Goal: Task Accomplishment & Management: Manage account settings

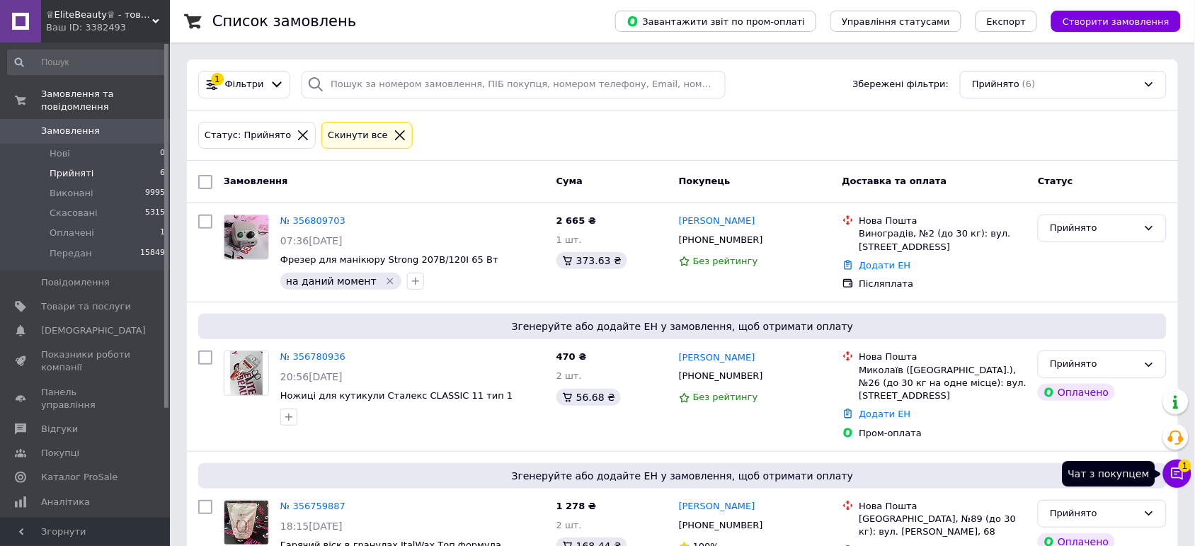
click at [1172, 480] on icon at bounding box center [1178, 474] width 14 height 14
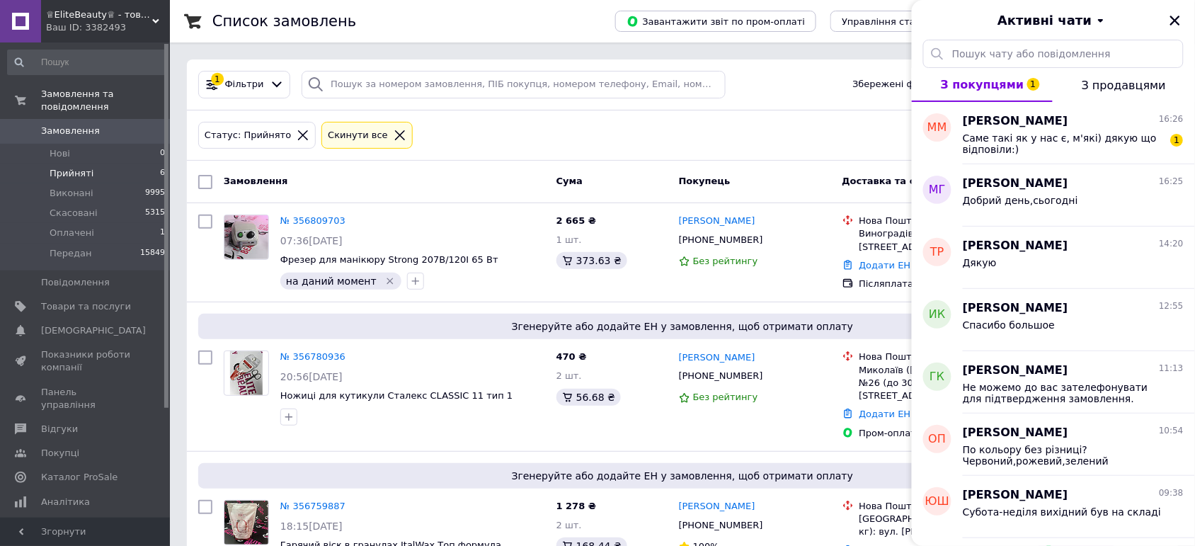
click at [532, 144] on div "Статус: Прийнято Cкинути все" at bounding box center [682, 135] width 974 height 33
click at [129, 164] on li "Прийняті 6" at bounding box center [87, 174] width 174 height 20
click at [108, 223] on li "Оплачені 1" at bounding box center [87, 233] width 174 height 20
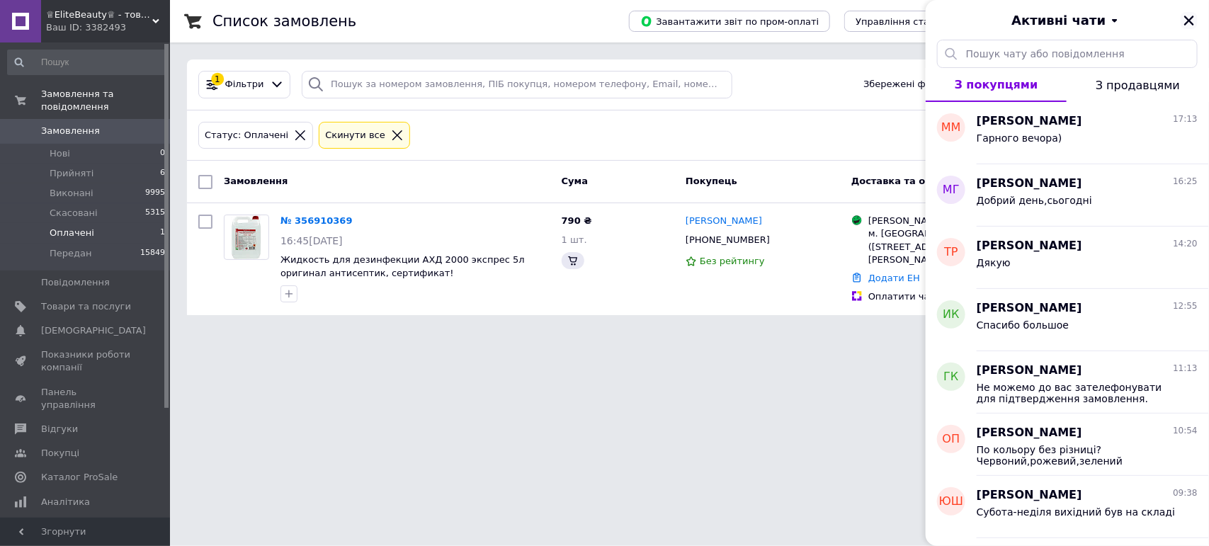
click at [1190, 28] on button "Закрити" at bounding box center [1189, 20] width 17 height 17
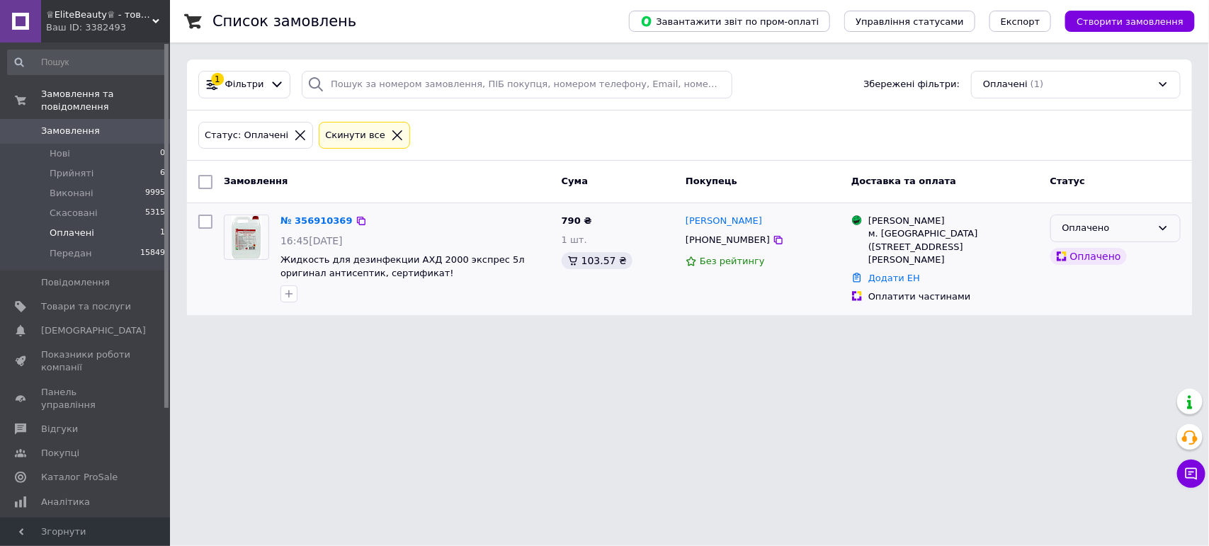
click at [1142, 231] on div "Оплачено" at bounding box center [1106, 228] width 89 height 15
click at [1102, 249] on li "Прийнято" at bounding box center [1115, 258] width 129 height 26
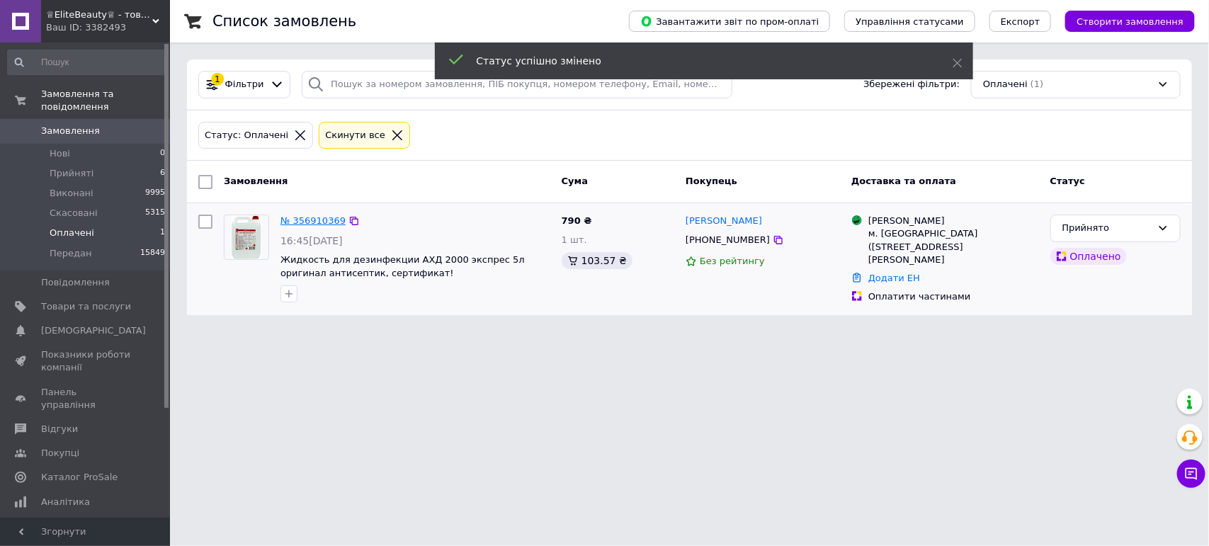
drag, startPoint x: 310, startPoint y: 224, endPoint x: 288, endPoint y: 227, distance: 22.8
click at [288, 226] on link "№ 356910369" at bounding box center [312, 220] width 65 height 11
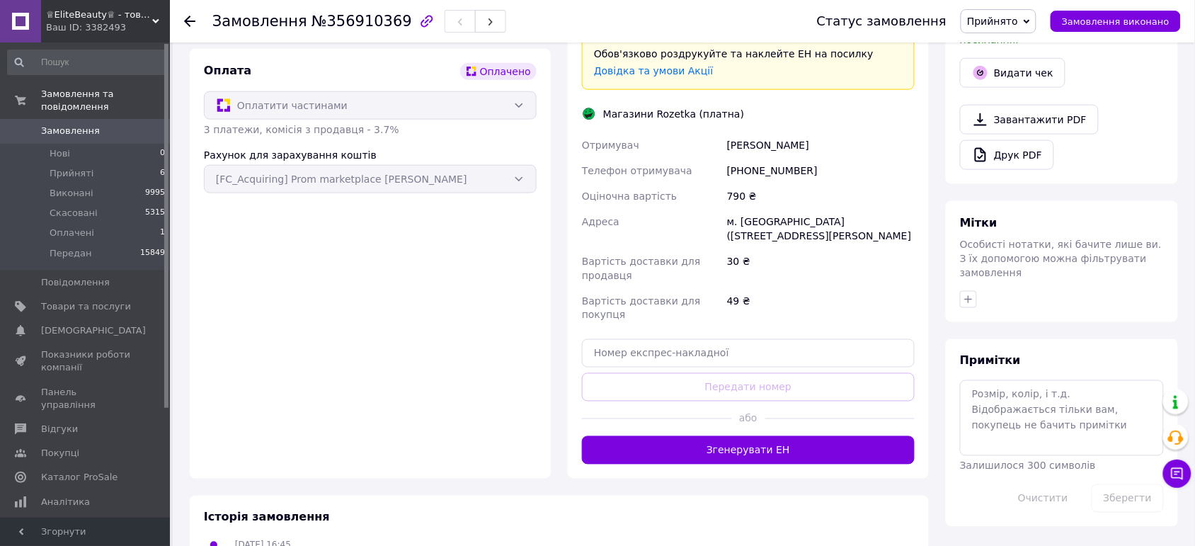
scroll to position [531, 0]
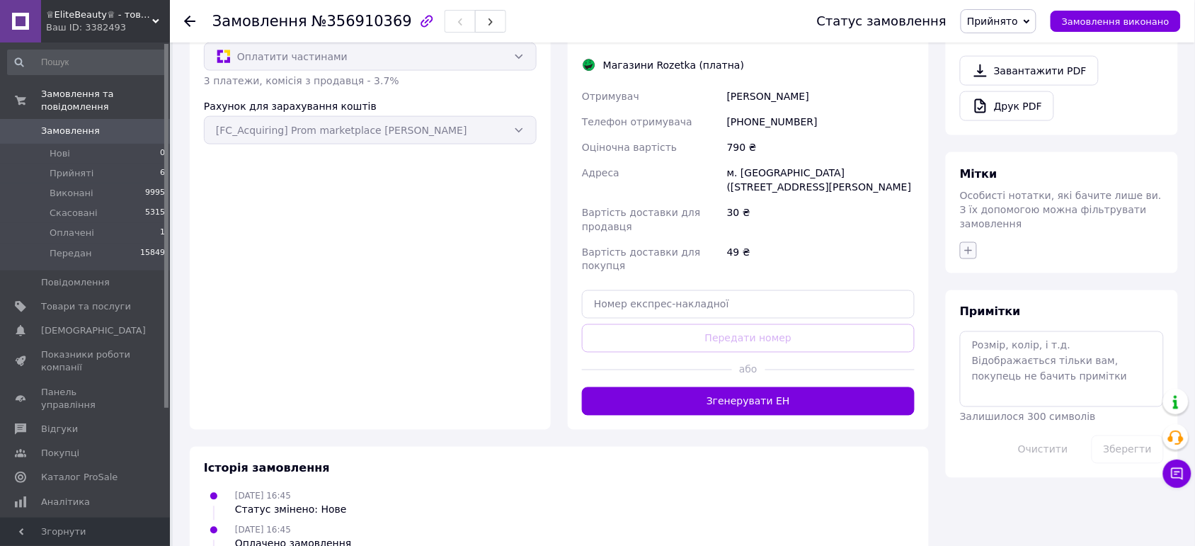
click at [967, 246] on icon "button" at bounding box center [969, 250] width 8 height 8
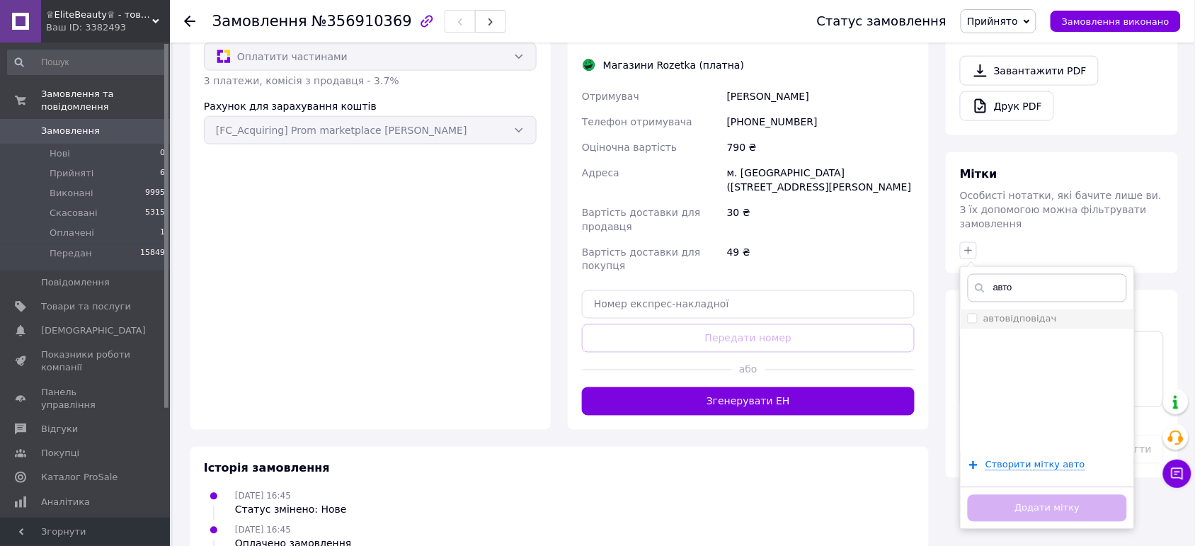
type input "авто"
click at [1006, 314] on label "автовідповідач" at bounding box center [1021, 319] width 74 height 11
checkbox input "true"
click at [1046, 495] on button "Додати мітку" at bounding box center [1047, 509] width 159 height 28
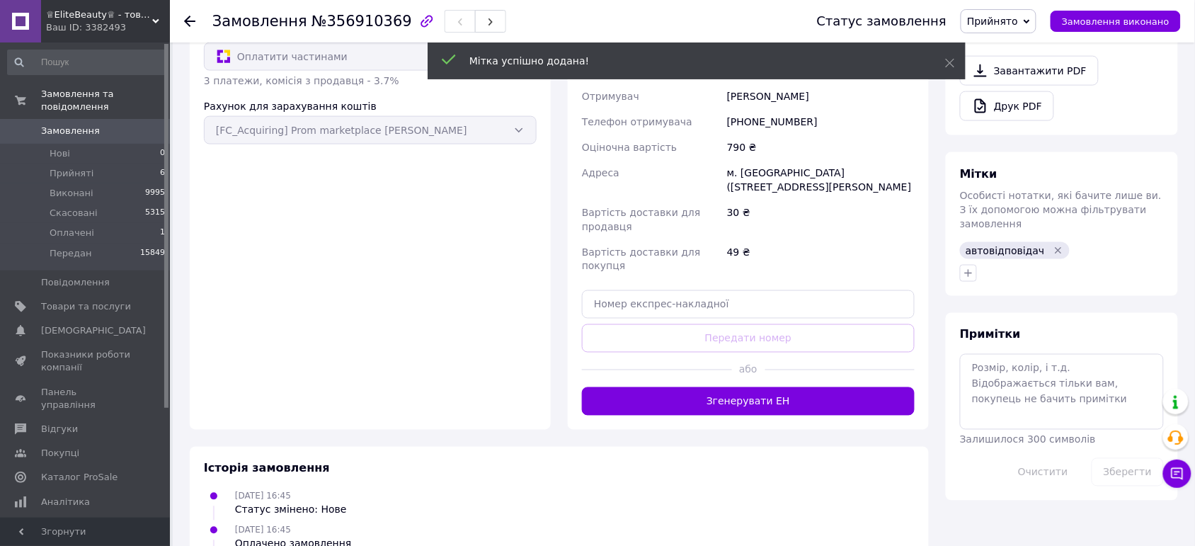
click at [86, 167] on span "Прийняті" at bounding box center [72, 173] width 44 height 13
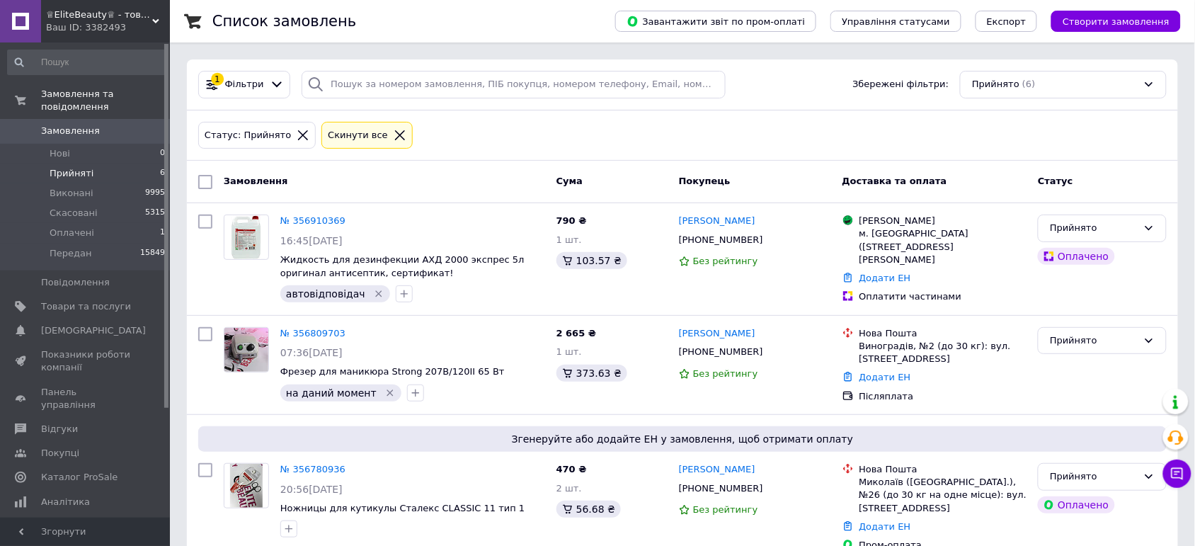
click at [117, 164] on li "Прийняті 6" at bounding box center [87, 174] width 174 height 20
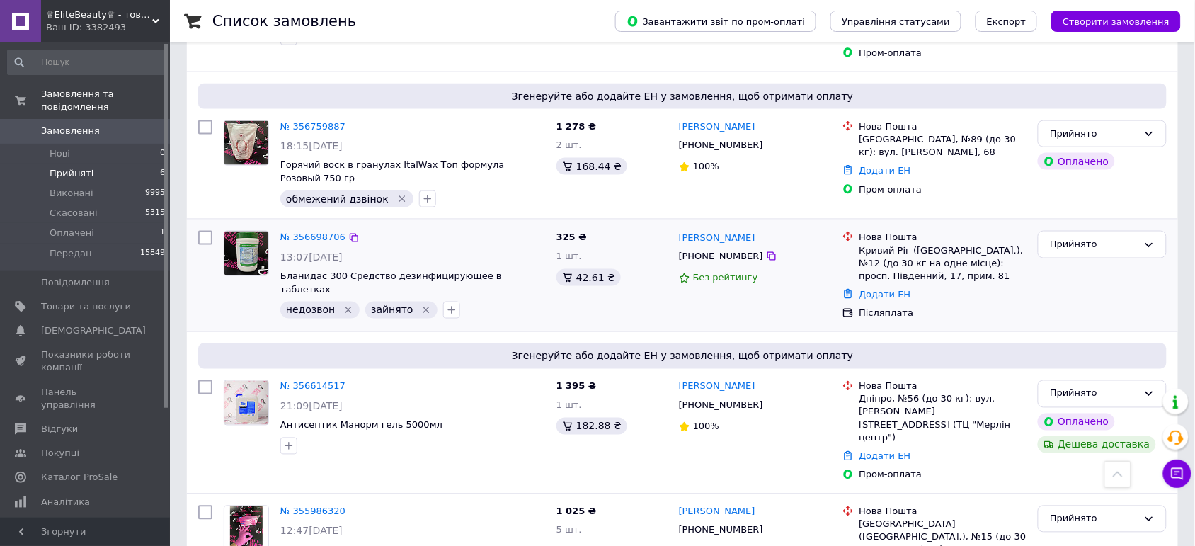
scroll to position [518, 0]
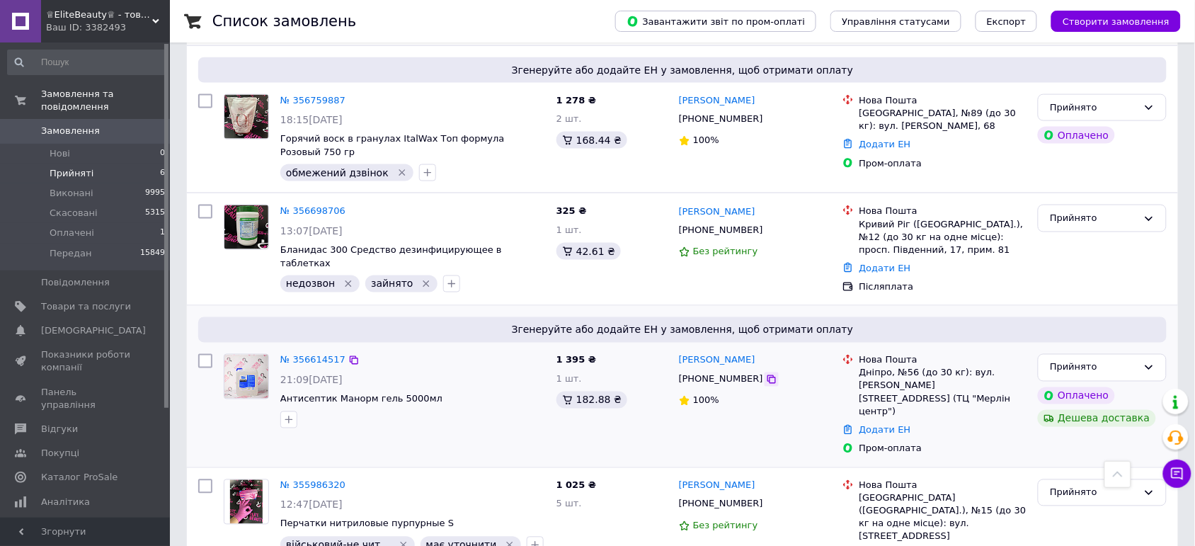
click at [766, 374] on icon at bounding box center [771, 379] width 11 height 11
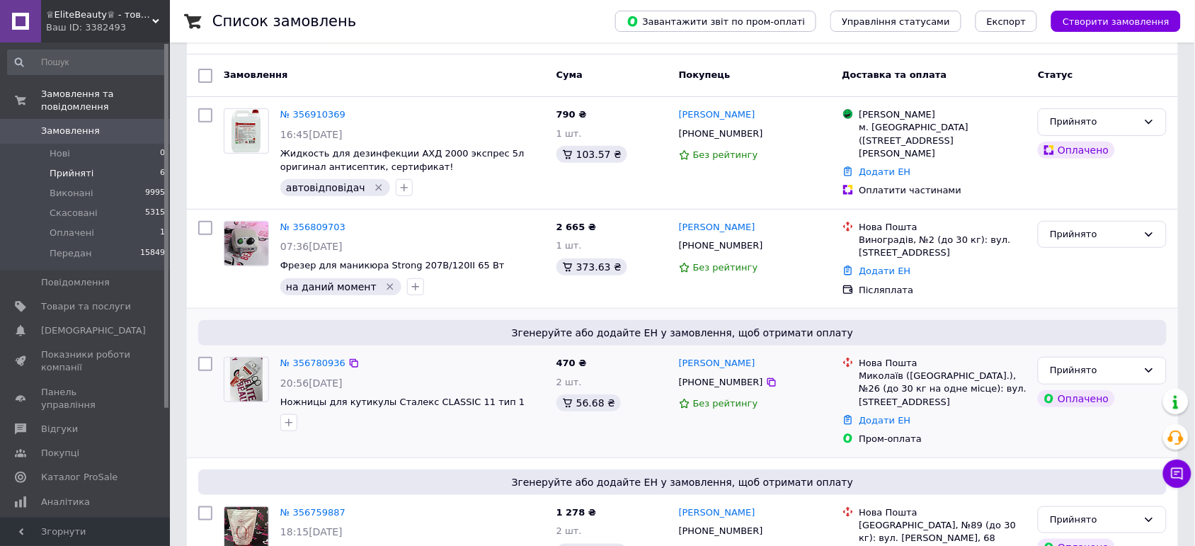
scroll to position [76, 0]
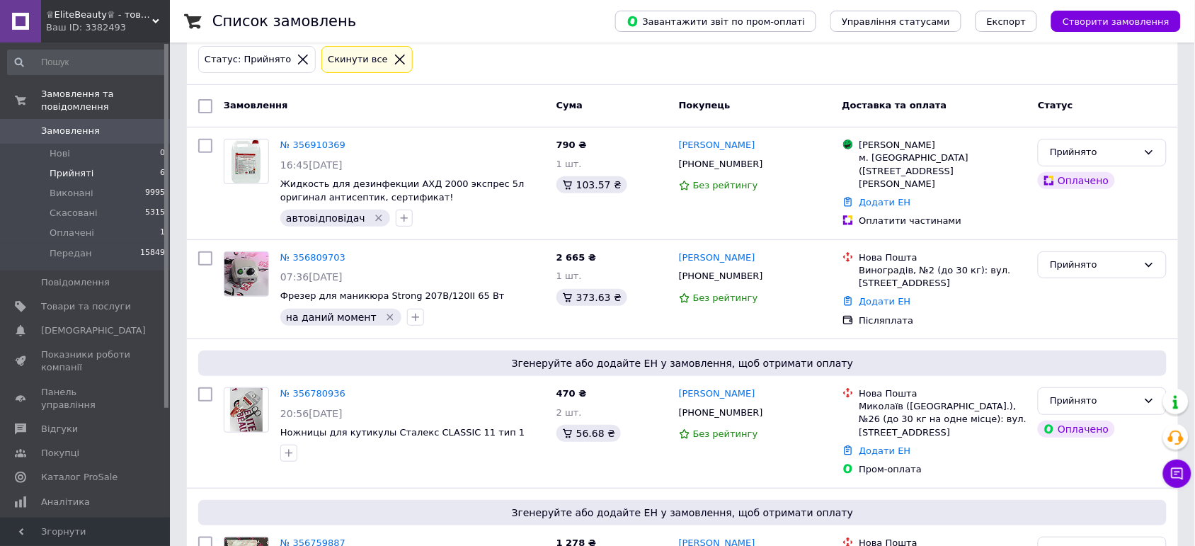
click at [557, 38] on div "Список замовлень" at bounding box center [399, 21] width 375 height 42
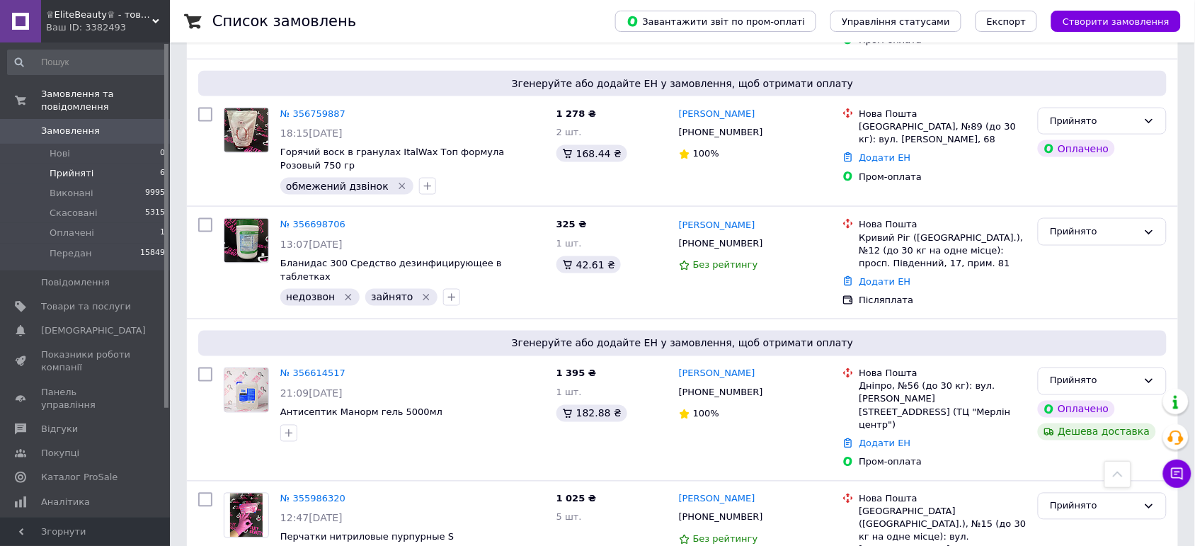
scroll to position [518, 0]
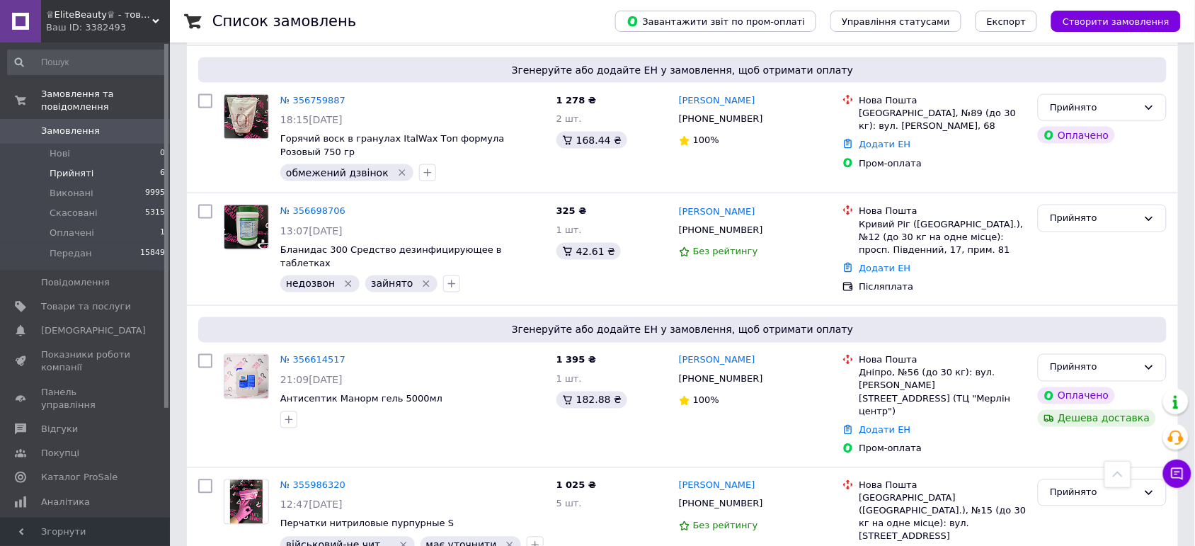
click at [85, 38] on div "♕EliteBeauty♕ - товари для твоєї краси ;) Ваш ID: 3382493" at bounding box center [105, 21] width 129 height 42
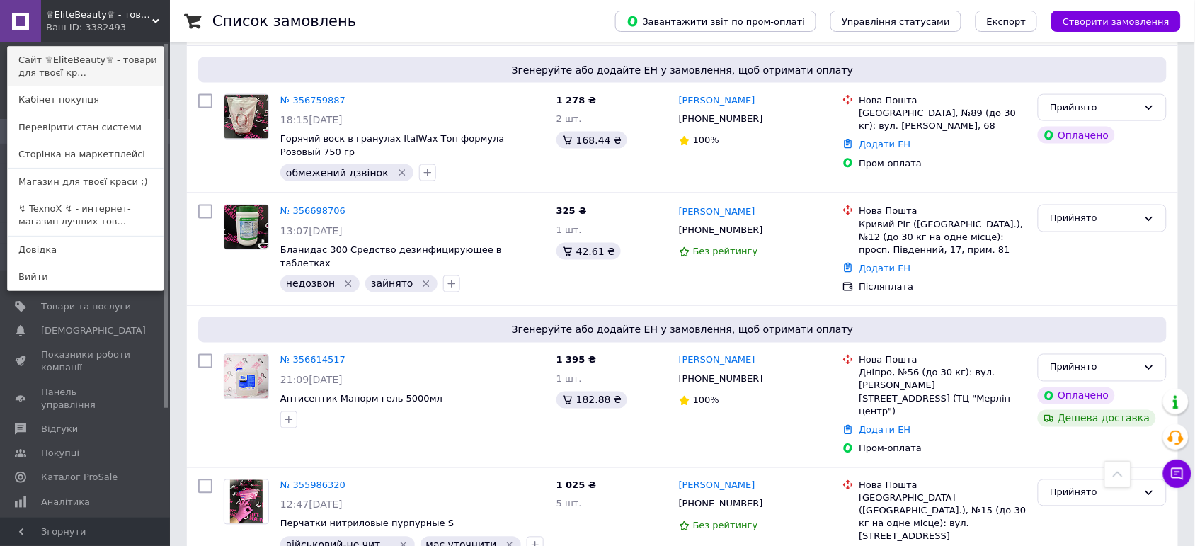
click at [114, 50] on link "Сайт ♕EliteBeauty♕ - товари для твоєї кр..." at bounding box center [86, 67] width 156 height 40
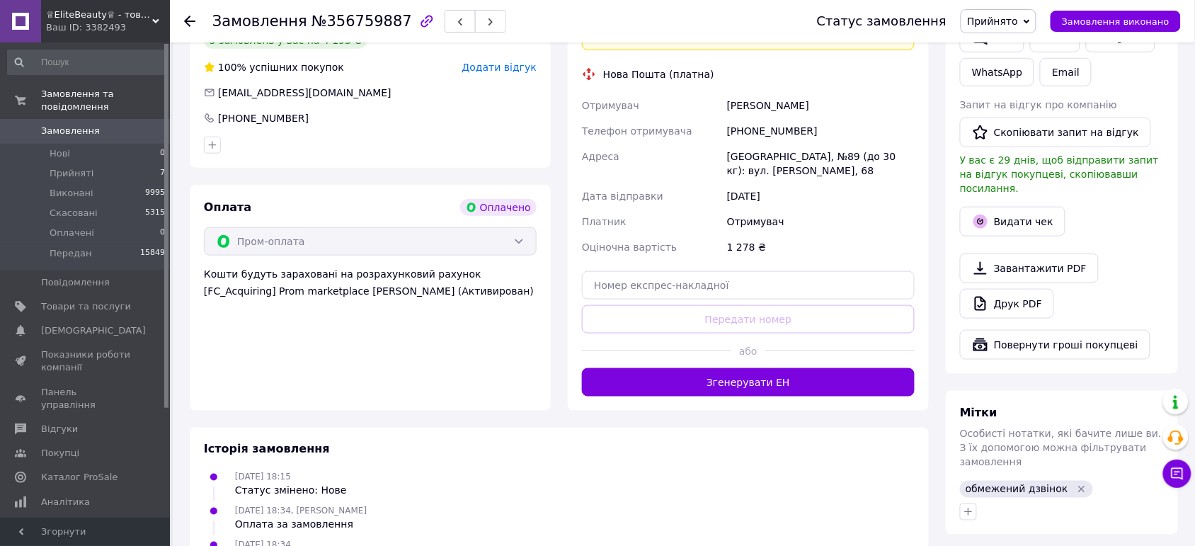
scroll to position [531, 0]
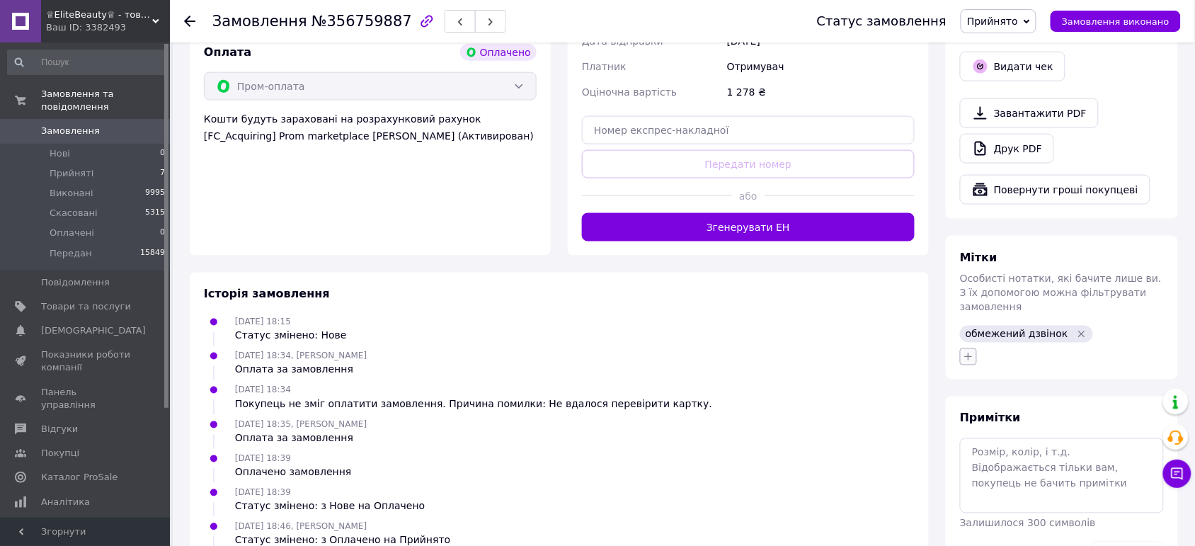
click at [968, 348] on button "button" at bounding box center [968, 356] width 17 height 17
type input "недо"
click at [1030, 459] on div "недозвон2" at bounding box center [1047, 465] width 159 height 13
checkbox input "true"
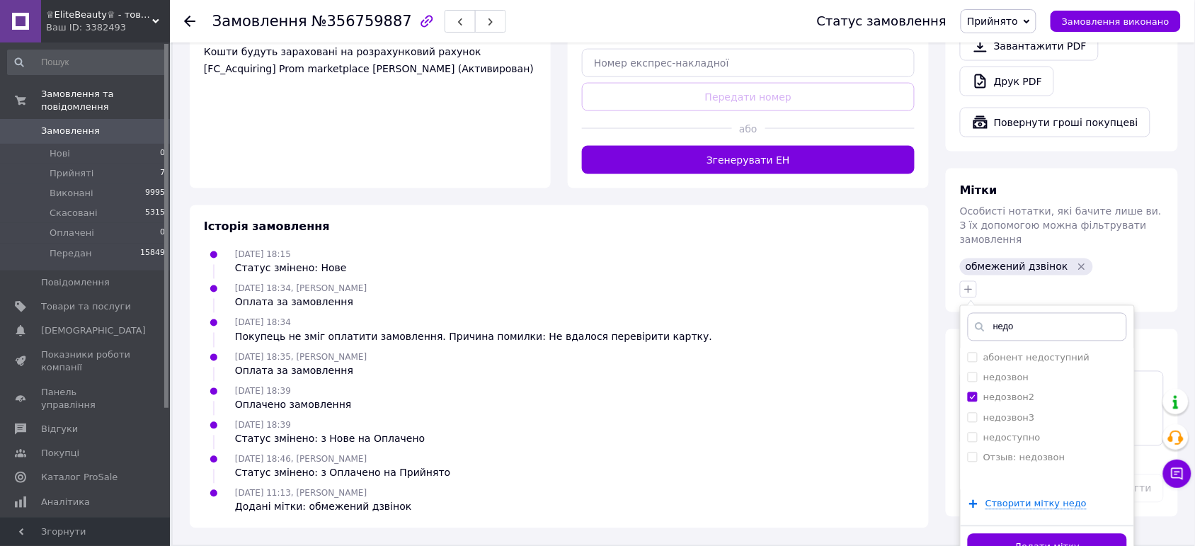
drag, startPoint x: 1074, startPoint y: 512, endPoint x: 990, endPoint y: 462, distance: 97.5
click at [1073, 534] on button "Додати мітку" at bounding box center [1047, 548] width 159 height 28
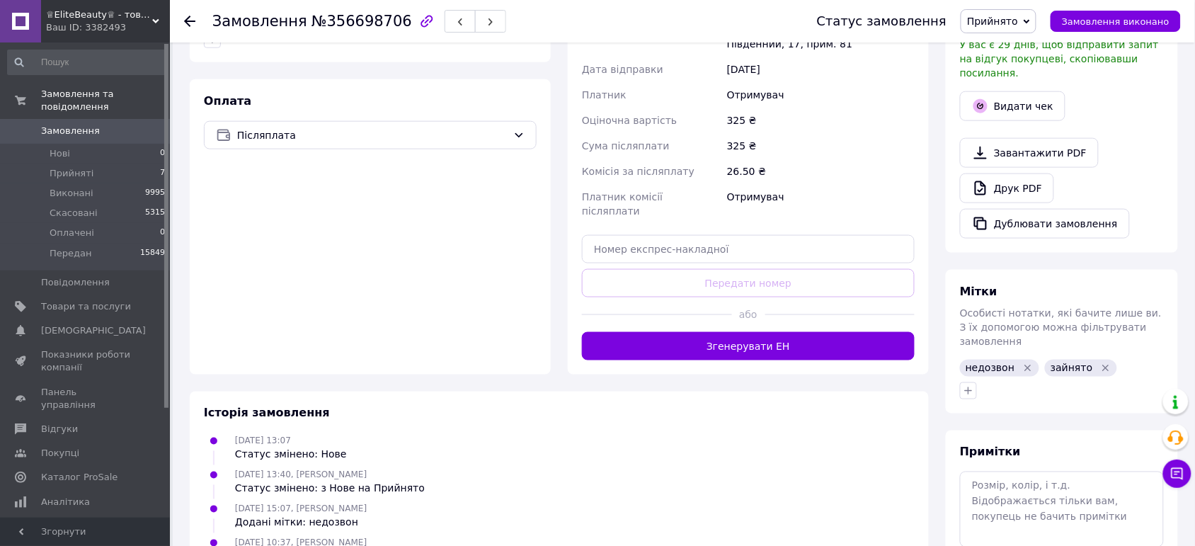
scroll to position [443, 0]
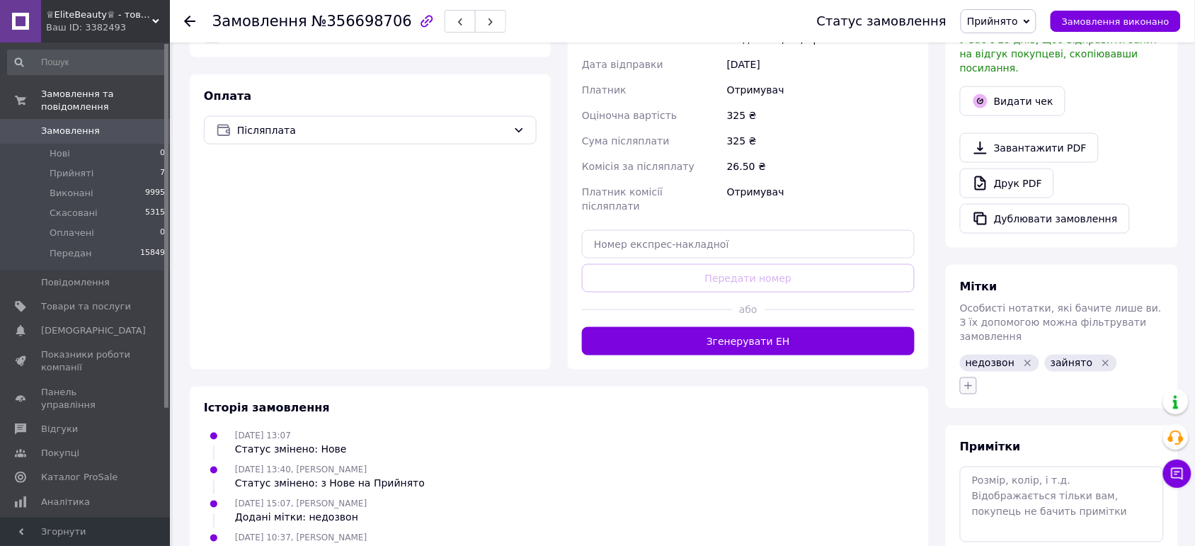
click at [970, 380] on icon "button" at bounding box center [968, 385] width 11 height 11
type input "недо"
click at [1008, 489] on label "недозвон3" at bounding box center [1010, 494] width 52 height 11
checkbox input "true"
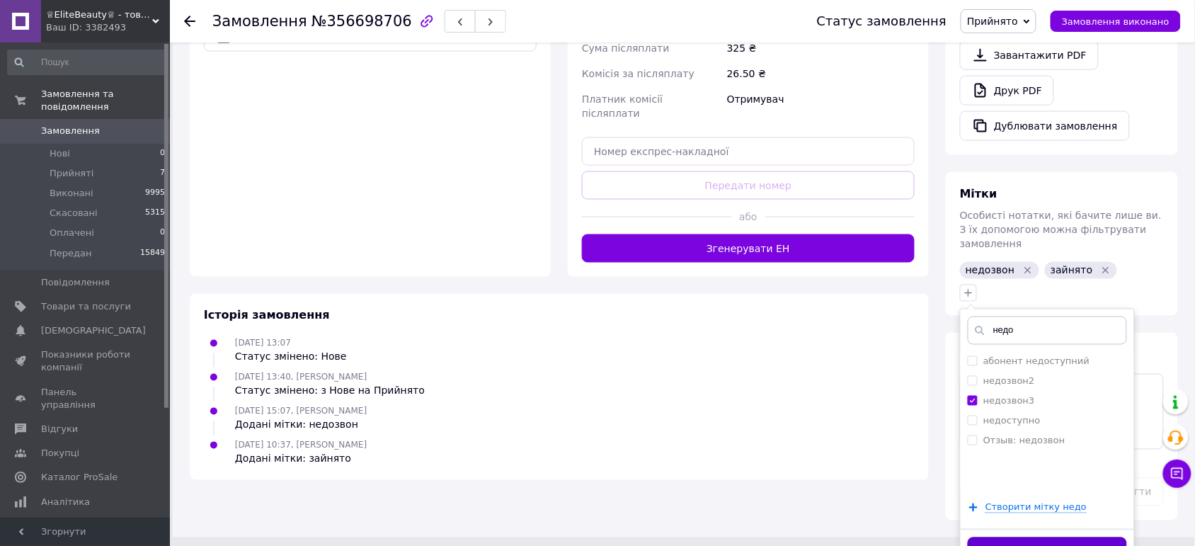
click at [1048, 538] on button "Додати мітку" at bounding box center [1047, 552] width 159 height 28
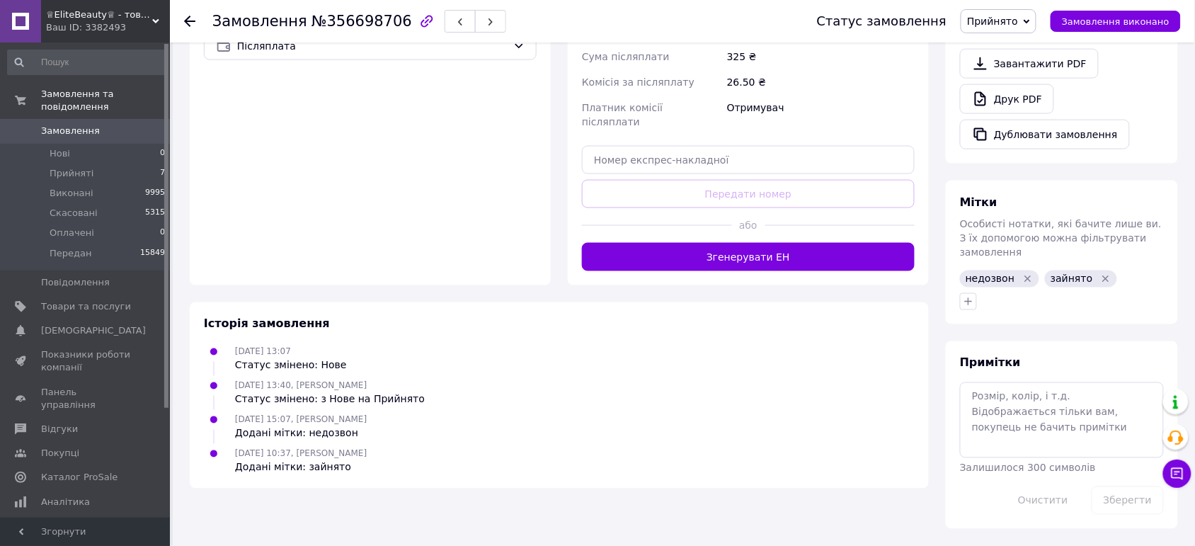
scroll to position [500, 0]
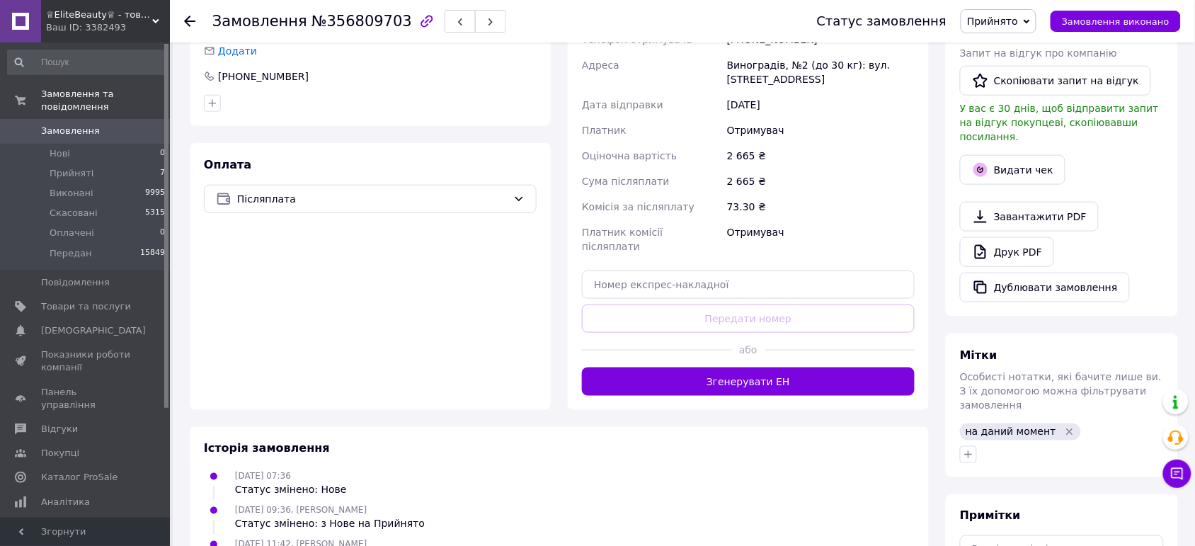
scroll to position [443, 0]
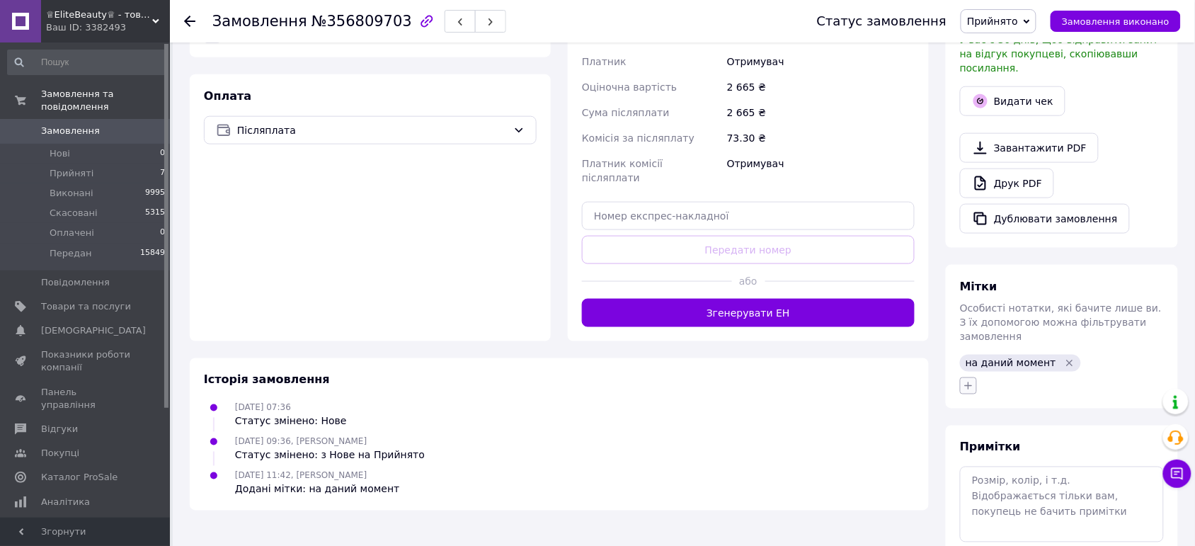
click at [972, 380] on icon "button" at bounding box center [968, 385] width 11 height 11
type input "недо"
click at [1028, 489] on label "недозвон2" at bounding box center [1010, 494] width 52 height 11
checkbox input "true"
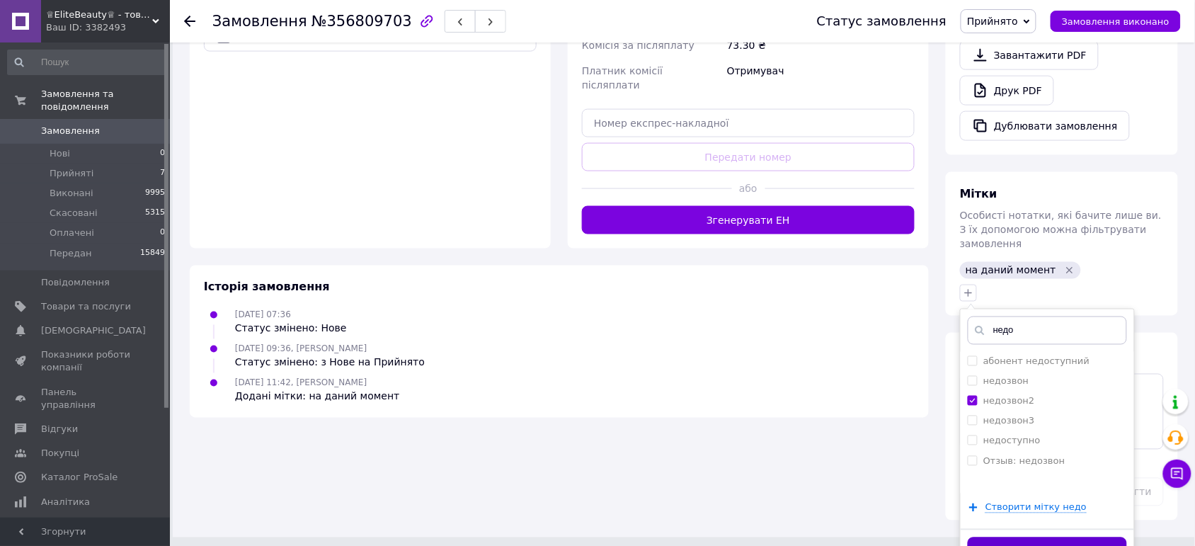
click at [1053, 538] on button "Додати мітку" at bounding box center [1047, 552] width 159 height 28
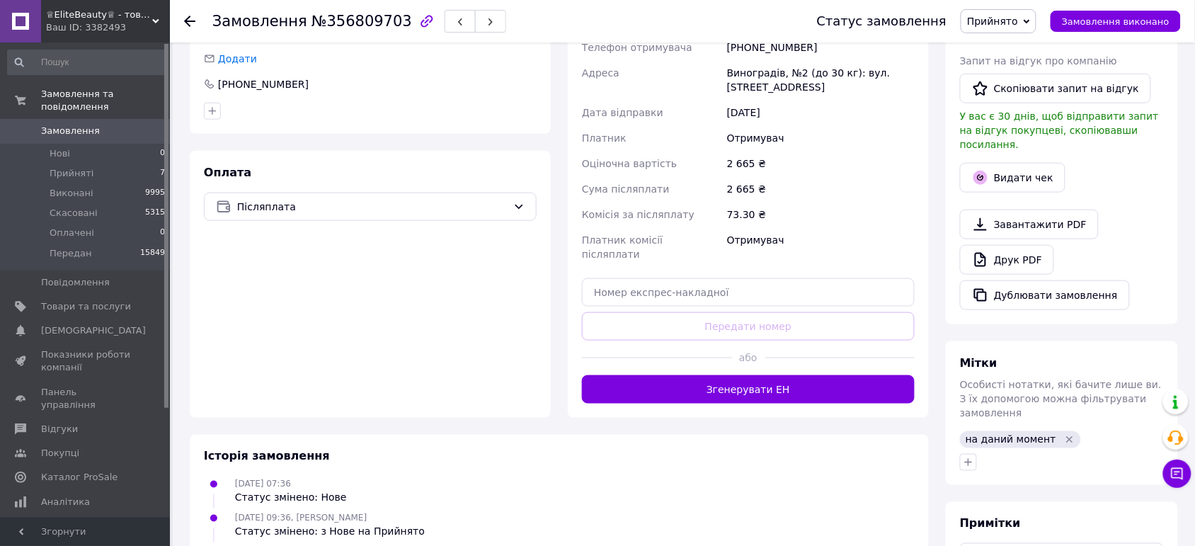
scroll to position [234, 0]
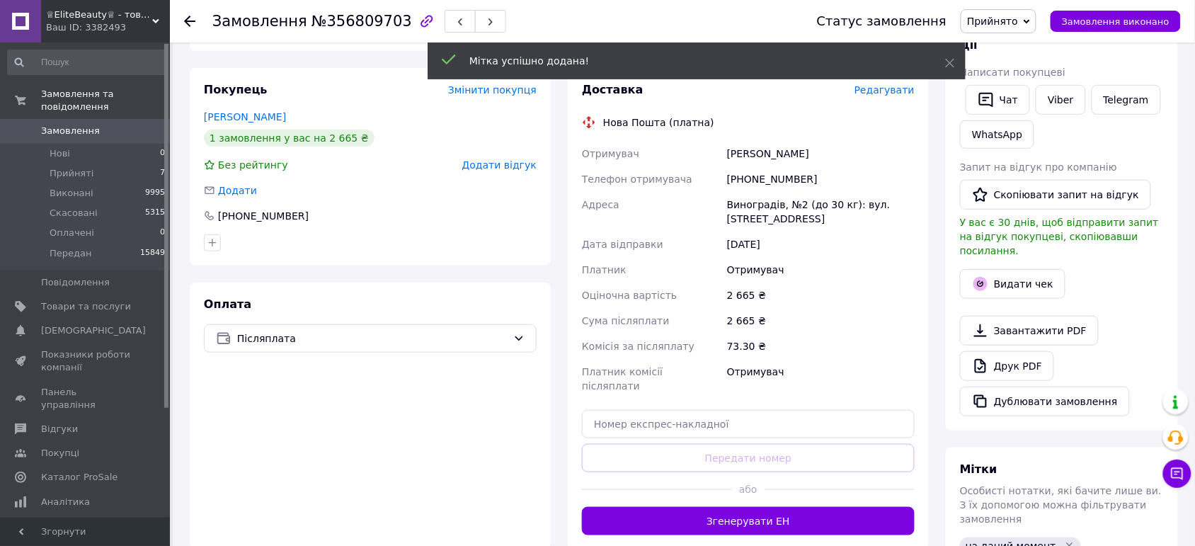
click at [747, 166] on div "[PHONE_NUMBER]" at bounding box center [820, 178] width 193 height 25
copy div "380667118746"
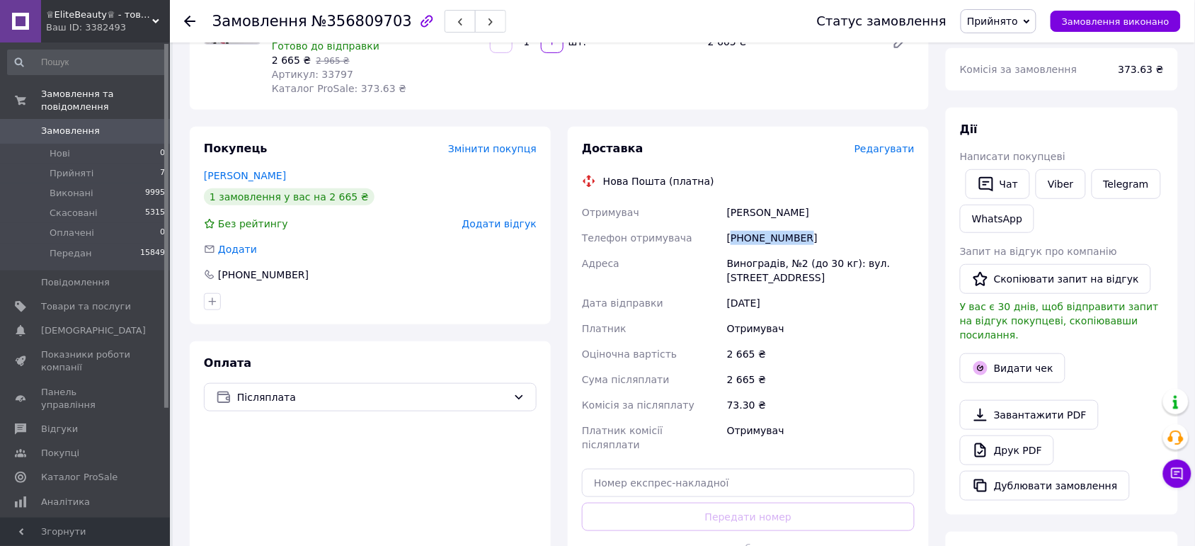
scroll to position [177, 0]
copy div "380667118746"
click at [766, 249] on div "Виноградів, №2 (до 30 кг): вул. [STREET_ADDRESS]" at bounding box center [820, 269] width 193 height 40
copy div "Виноградів"
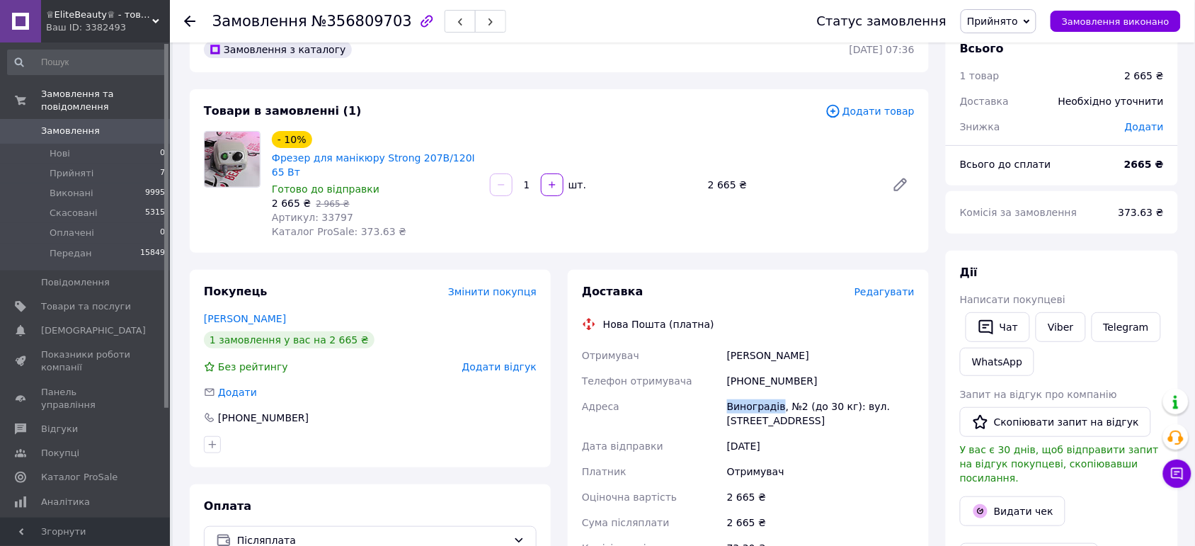
scroll to position [0, 0]
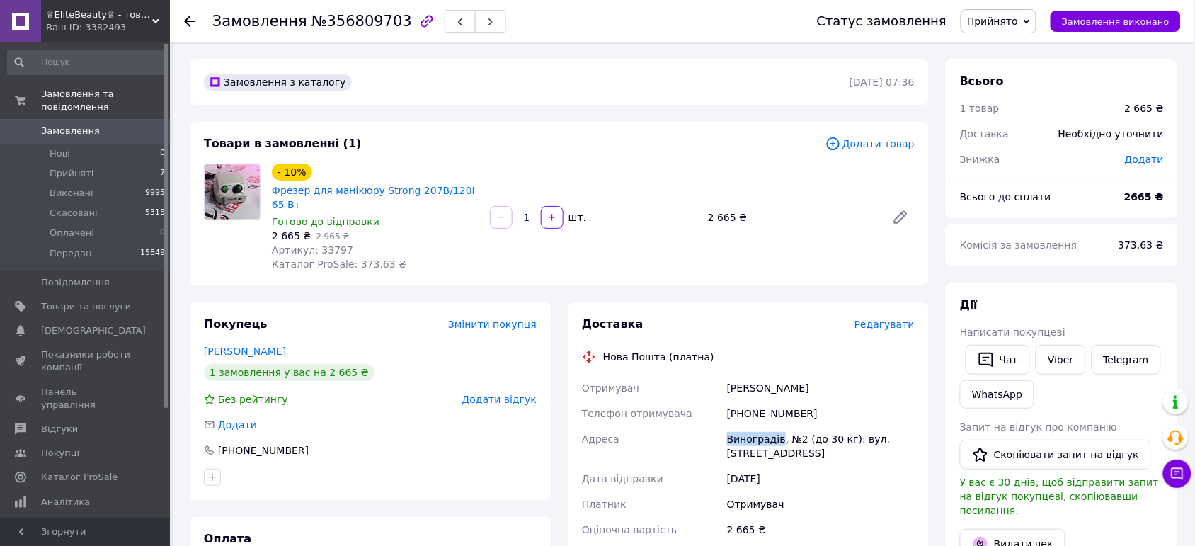
copy div "Виноградів"
click at [732, 375] on div "Когун Тетяна" at bounding box center [820, 387] width 193 height 25
copy div "Когун Тетяна"
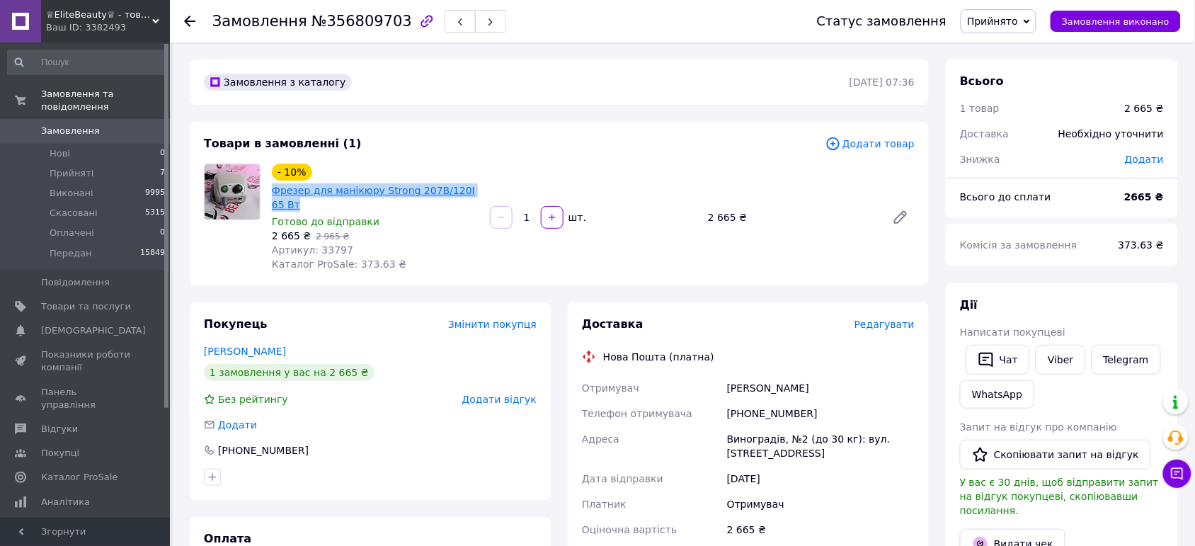
drag, startPoint x: 485, startPoint y: 184, endPoint x: 273, endPoint y: 190, distance: 212.5
click at [273, 190] on div "- 10% Фрезер для манікюру Strong 207В/120І 65 Вт Готово до відправки 2 665 ₴   …" at bounding box center [593, 217] width 654 height 113
copy link "Фрезер для манікюру Strong 207В/120І 65 Вт"
click at [763, 401] on div "+380667118746" at bounding box center [820, 413] width 193 height 25
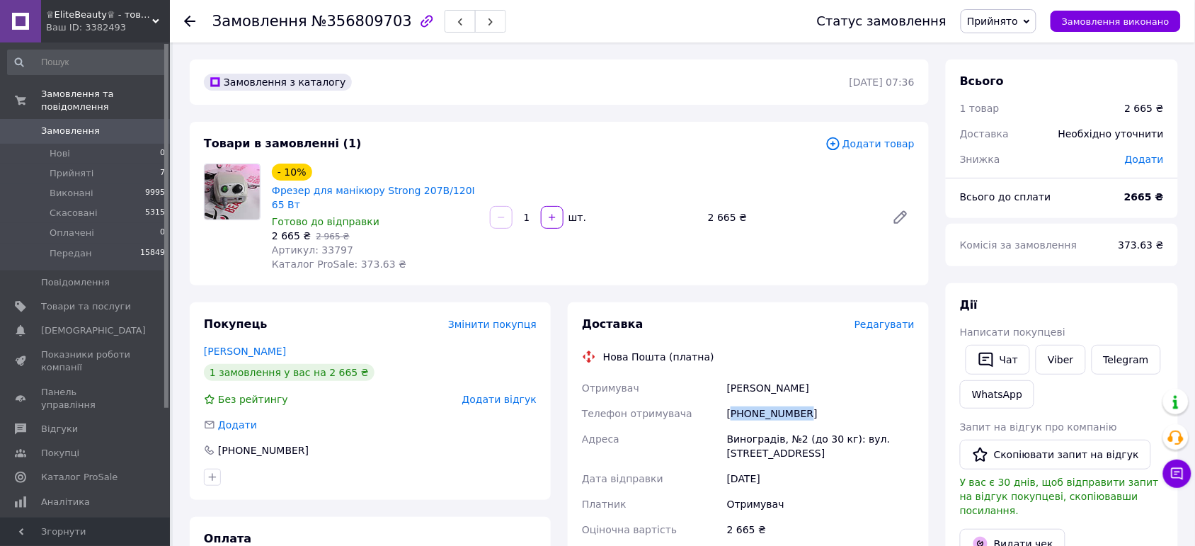
copy div "380667118746"
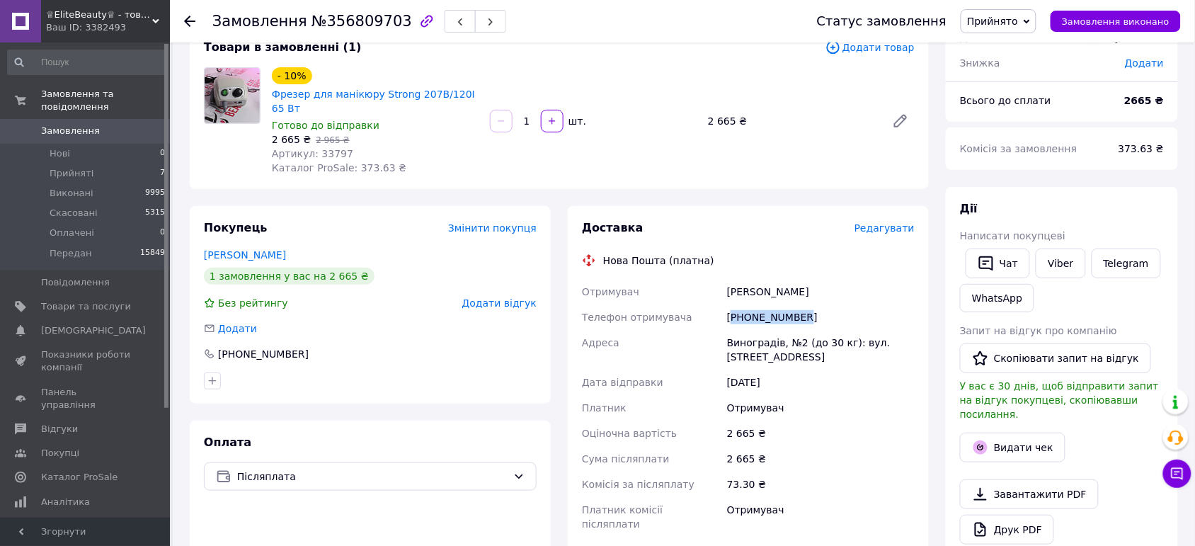
scroll to position [266, 0]
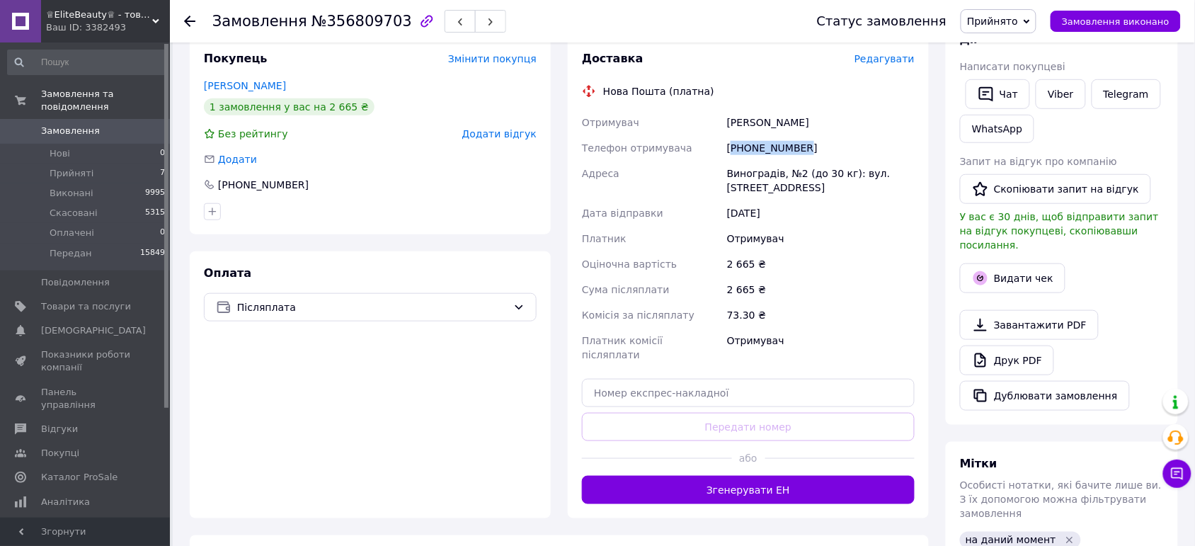
click at [1023, 28] on span "Прийнято" at bounding box center [999, 21] width 76 height 24
click at [1025, 106] on li "Передан" at bounding box center [999, 113] width 74 height 21
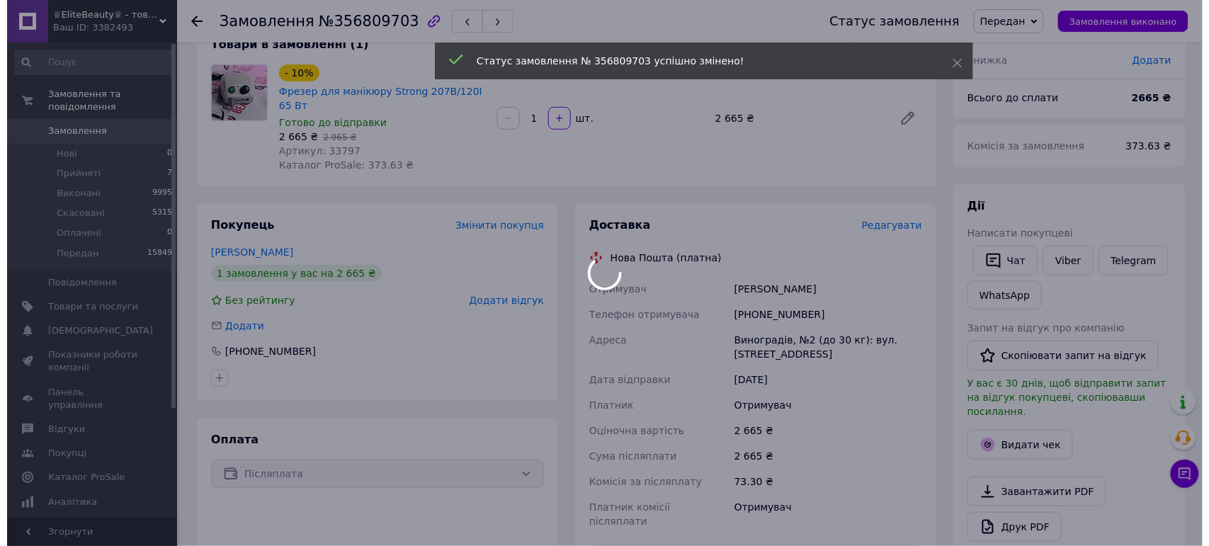
scroll to position [354, 0]
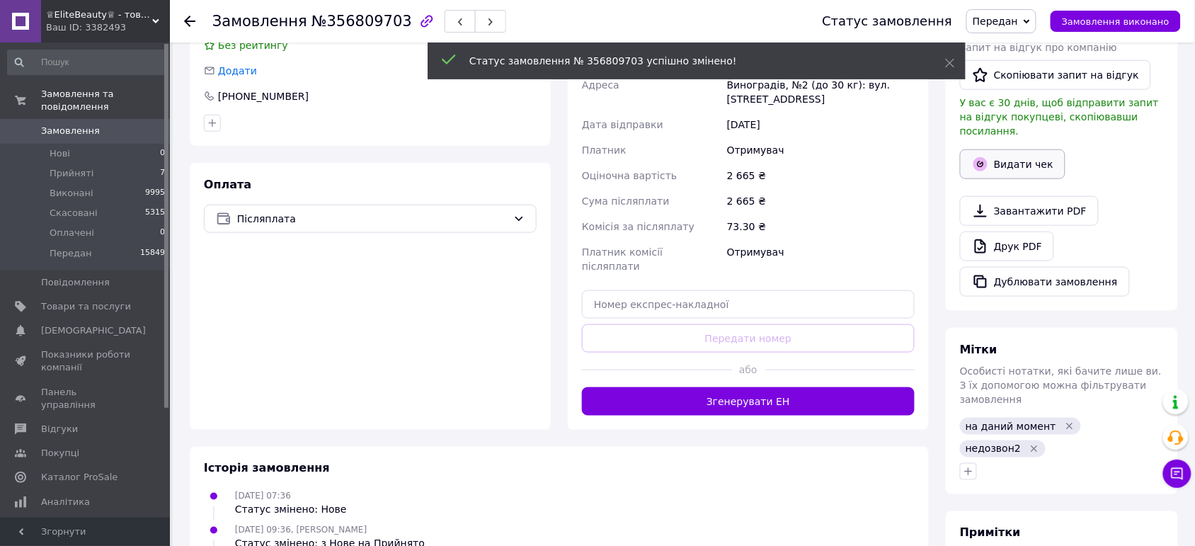
click at [1006, 154] on button "Видати чек" at bounding box center [1013, 164] width 106 height 30
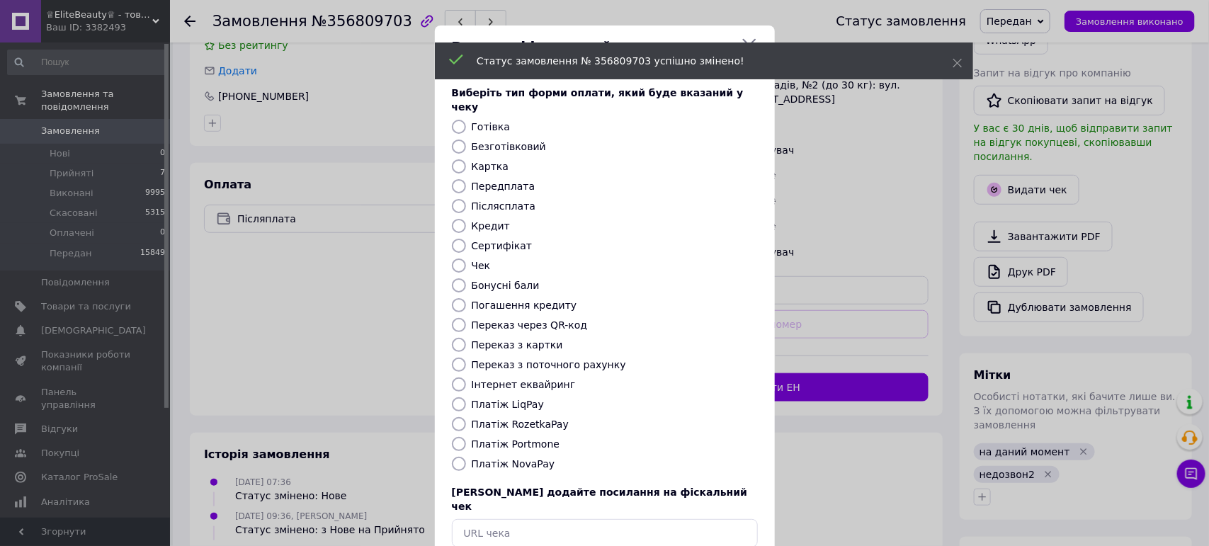
click at [499, 458] on label "Платіж NovaPay" at bounding box center [514, 463] width 84 height 11
click at [466, 457] on input "Платіж NovaPay" at bounding box center [459, 464] width 14 height 14
radio input "true"
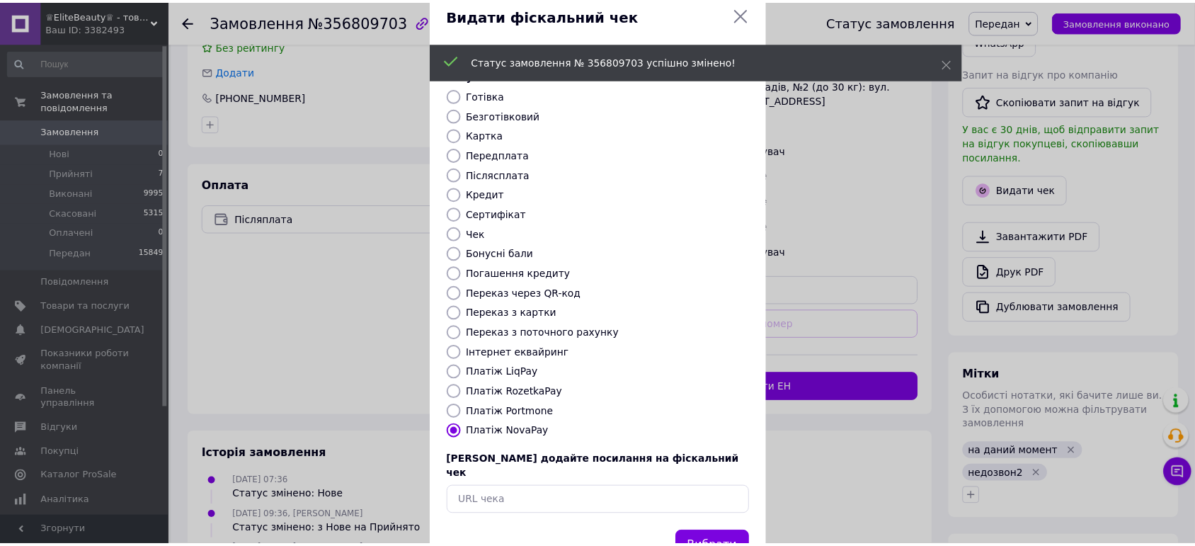
scroll to position [62, 0]
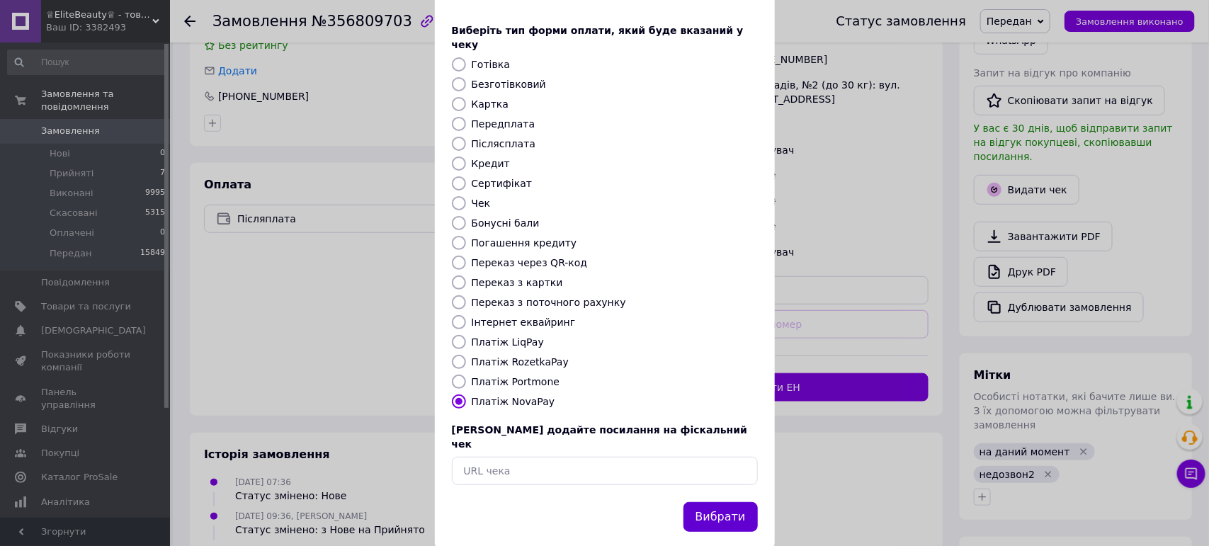
click at [721, 502] on button "Вибрати" at bounding box center [720, 517] width 74 height 30
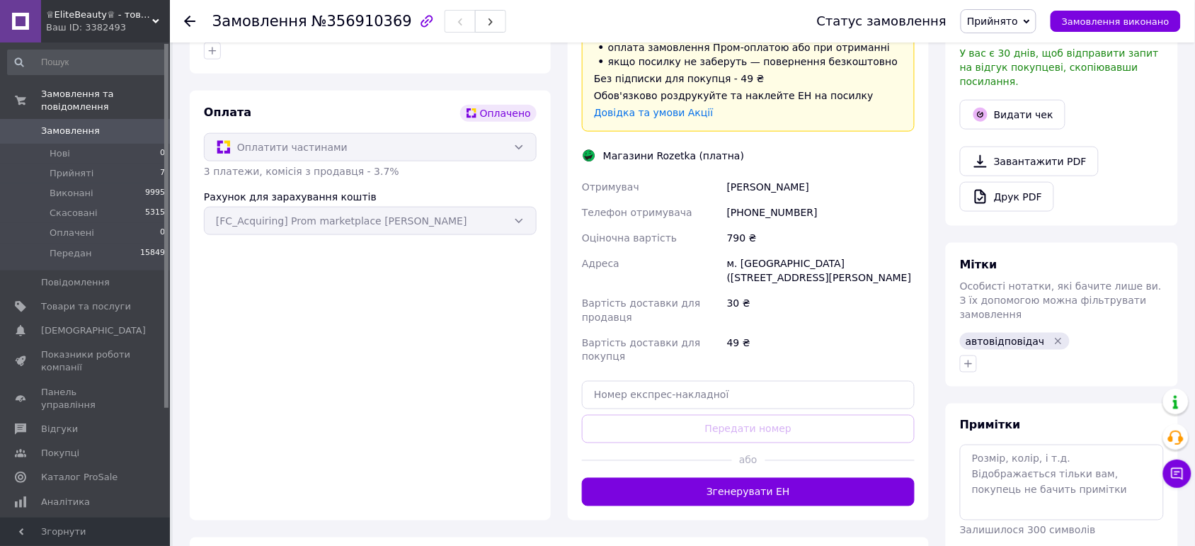
scroll to position [443, 0]
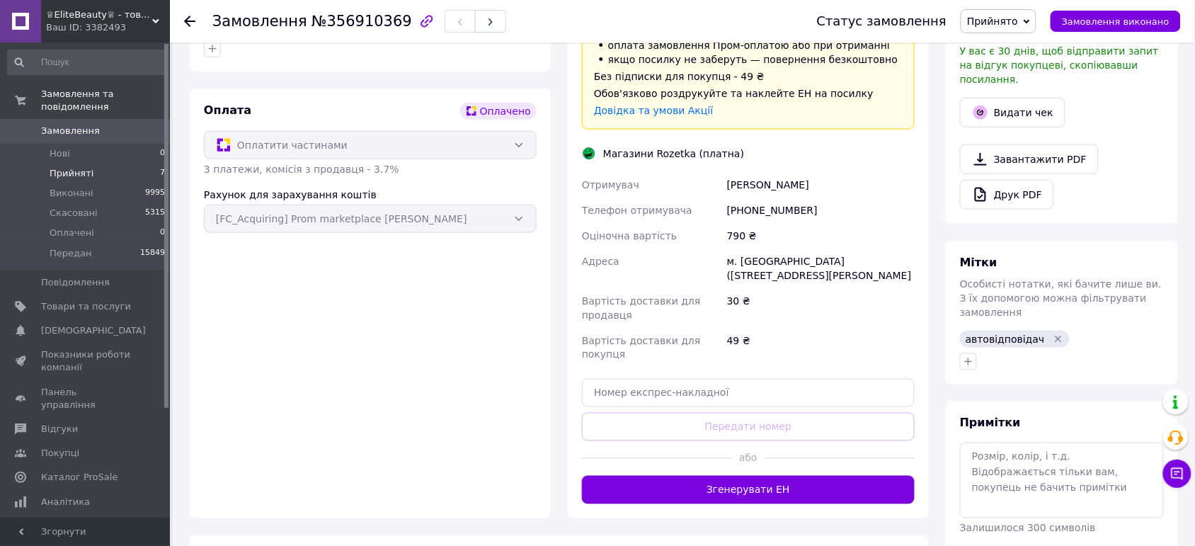
click at [85, 167] on span "Прийняті" at bounding box center [72, 173] width 44 height 13
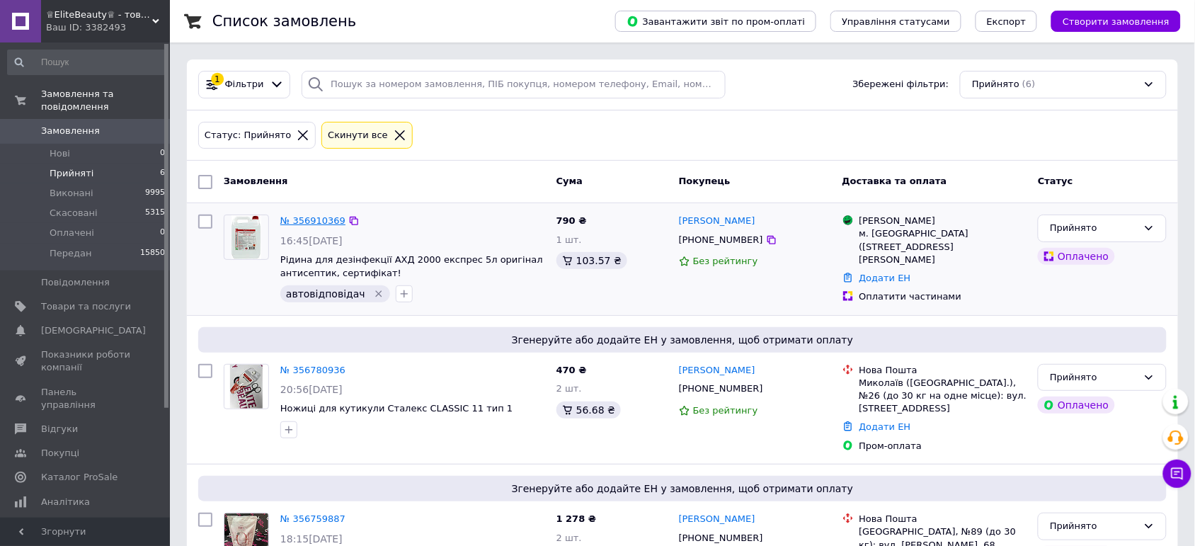
click at [308, 226] on link "№ 356910369" at bounding box center [312, 220] width 65 height 11
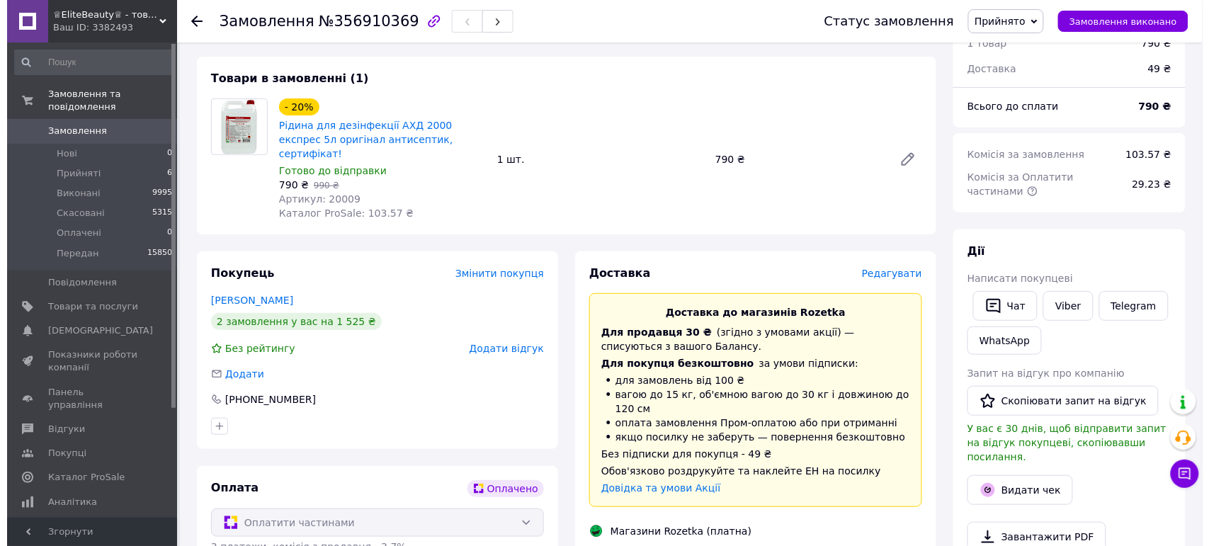
scroll to position [266, 0]
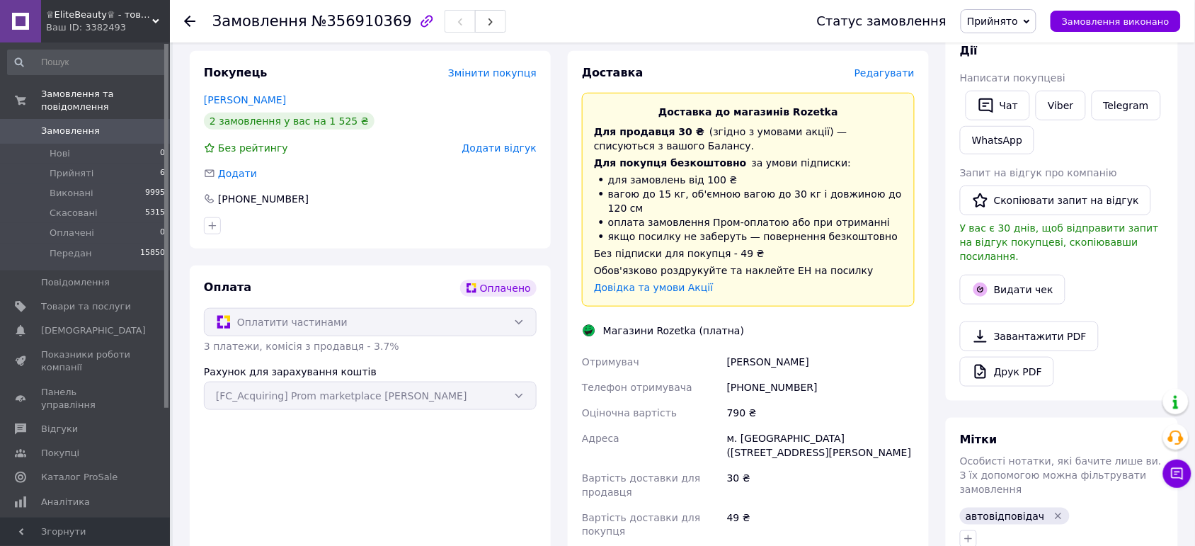
click at [880, 67] on span "Редагувати" at bounding box center [885, 72] width 60 height 11
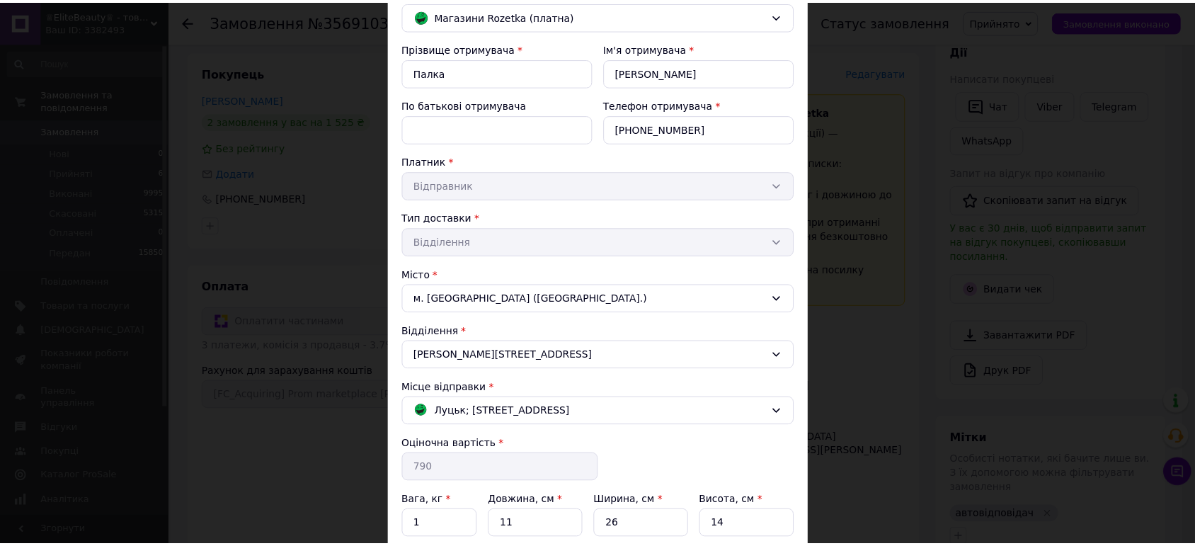
scroll to position [253, 0]
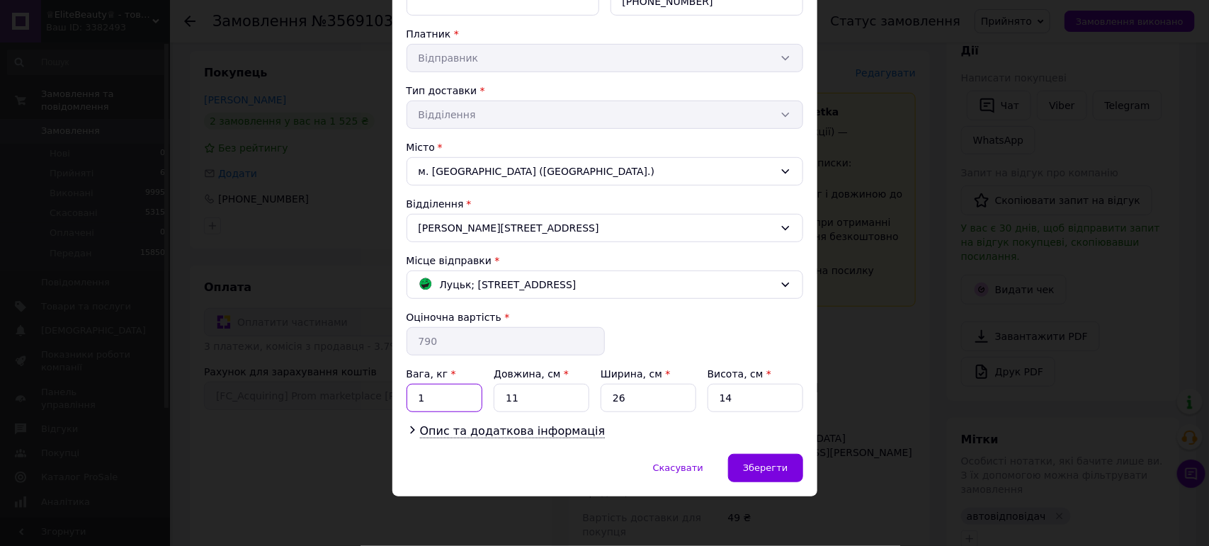
click at [439, 406] on input "1" at bounding box center [445, 398] width 76 height 28
type input "5"
click at [752, 470] on span "Зберегти" at bounding box center [765, 467] width 45 height 11
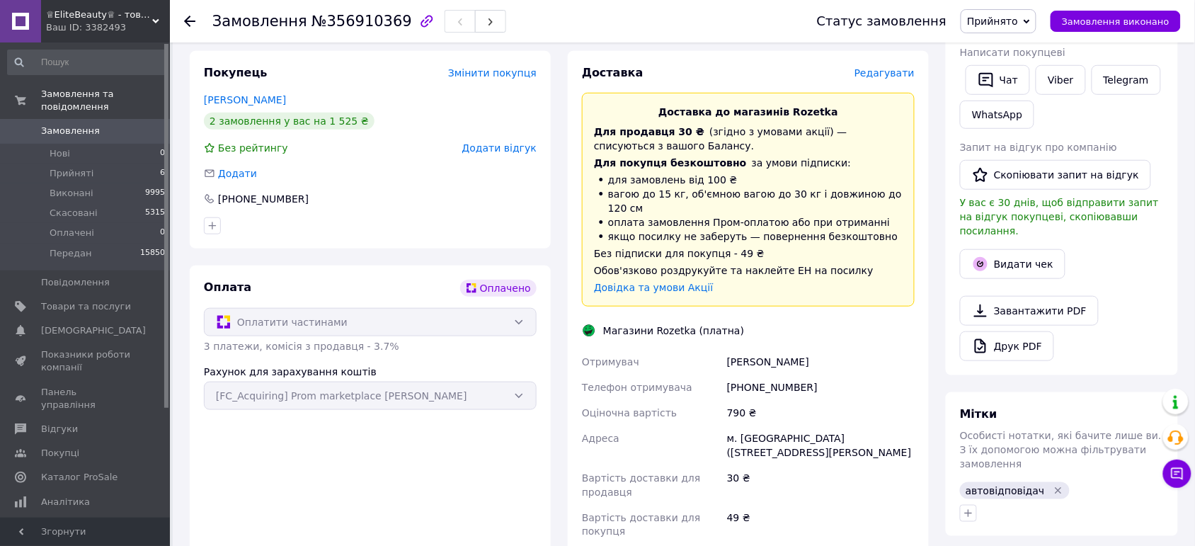
click at [85, 68] on input at bounding box center [86, 62] width 159 height 25
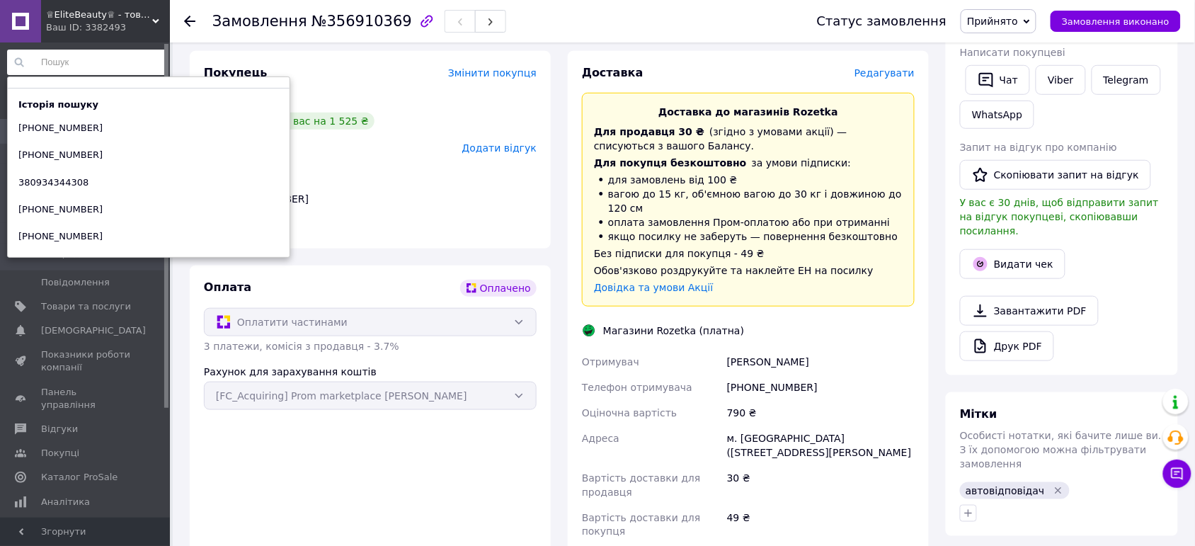
paste input "[PHONE_NUMBER]"
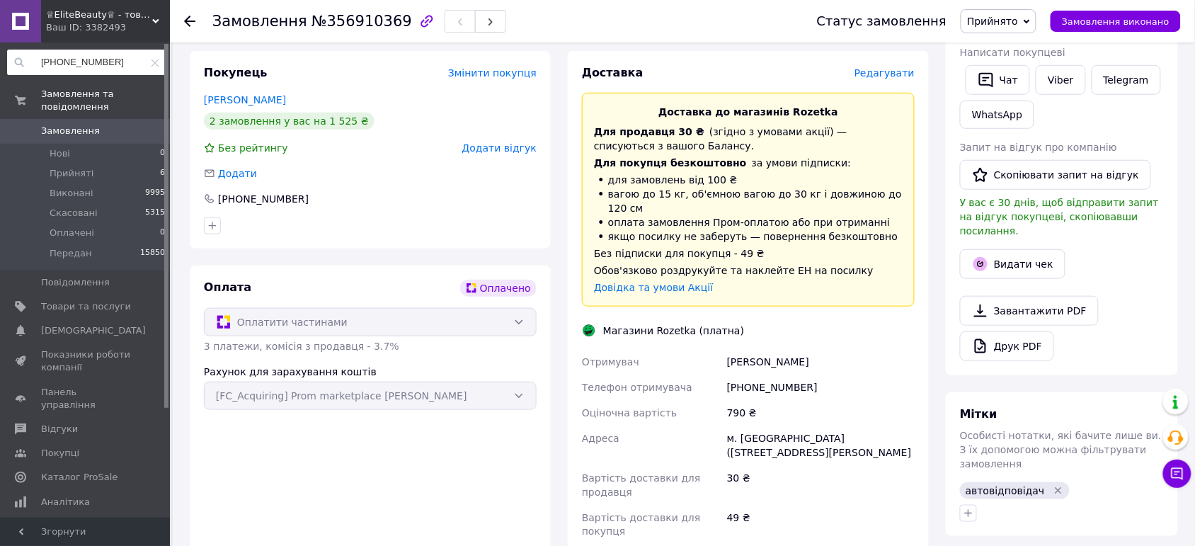
type input "[PHONE_NUMBER]"
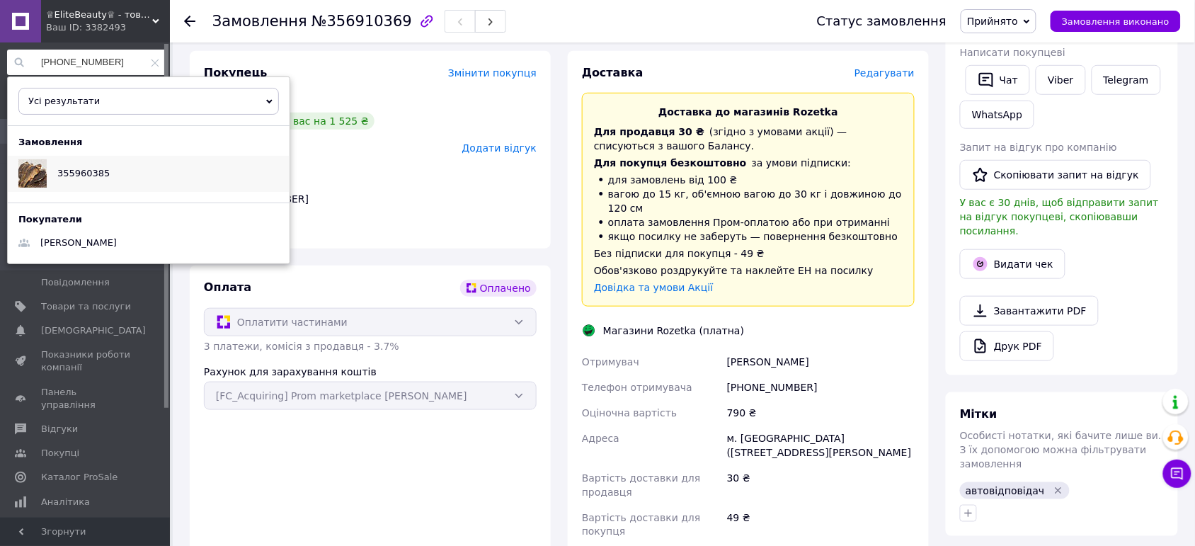
click at [123, 189] on div "355960385" at bounding box center [149, 173] width 282 height 35
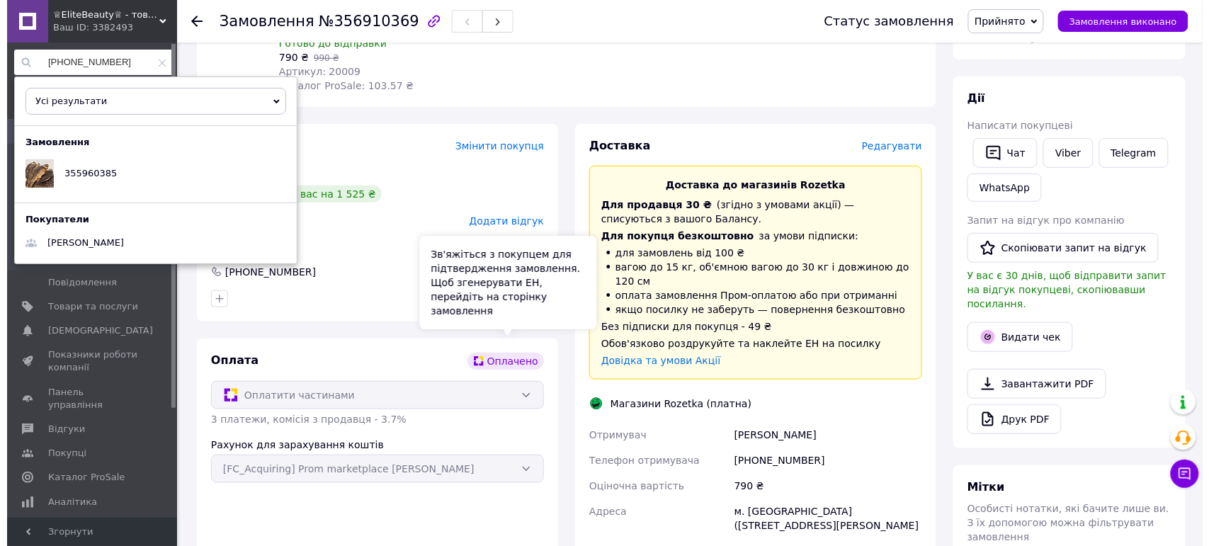
scroll to position [177, 0]
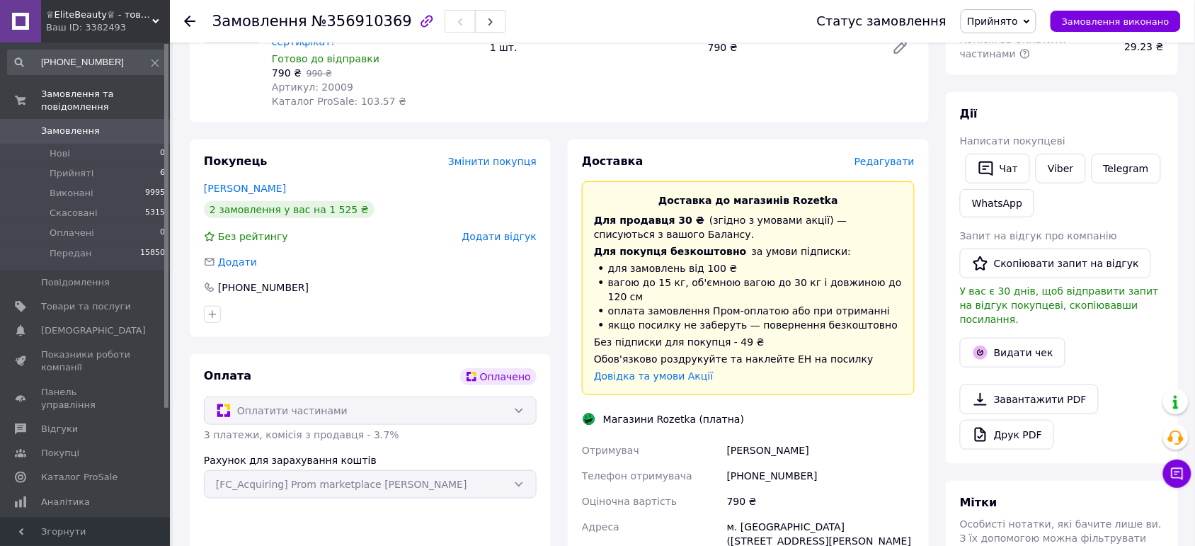
click at [738, 438] on div "[PERSON_NAME]" at bounding box center [820, 450] width 193 height 25
click at [738, 438] on div "Палка Віталій" at bounding box center [820, 450] width 193 height 25
copy div "Палка Віталій"
click at [894, 156] on span "Редагувати" at bounding box center [885, 161] width 60 height 11
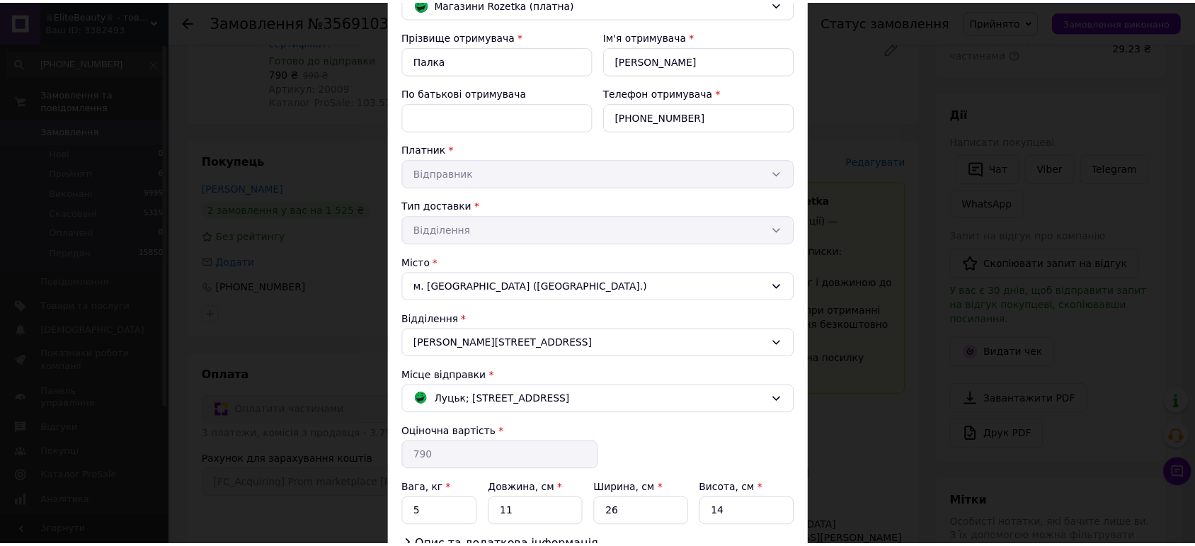
scroll to position [253, 0]
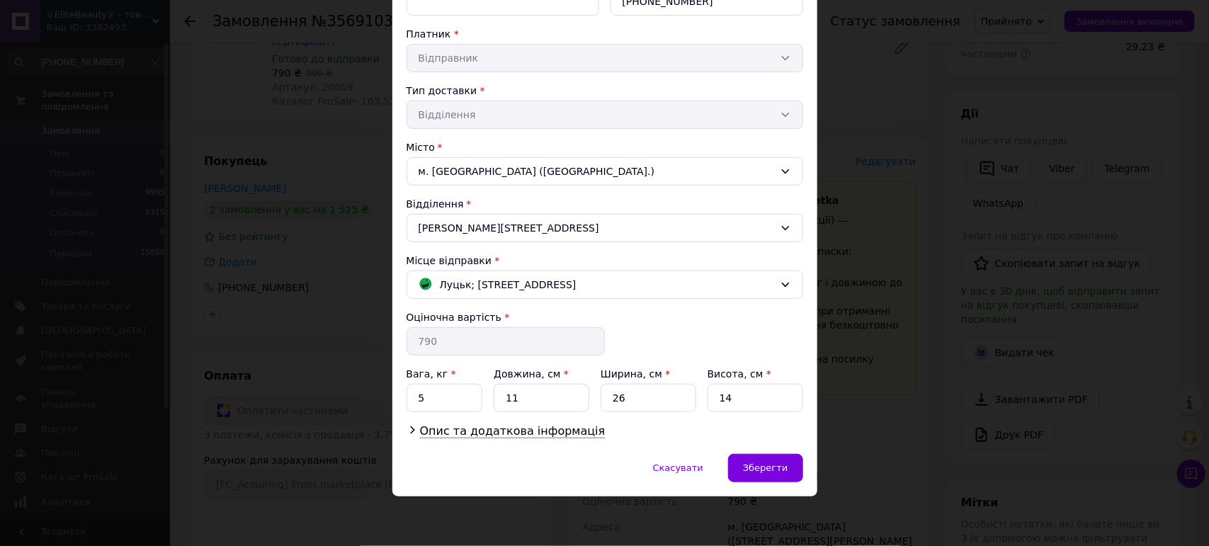
click at [858, 379] on div "× Редагування доставки Спосіб доставки Магазини Rozetka (платна) Прізвище отрим…" at bounding box center [604, 273] width 1209 height 546
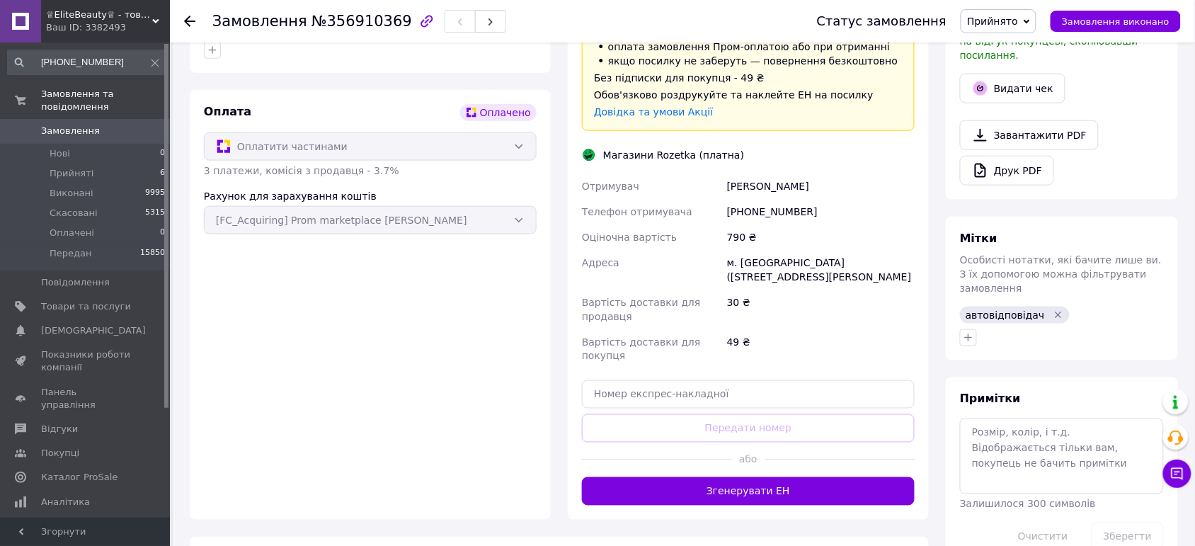
scroll to position [443, 0]
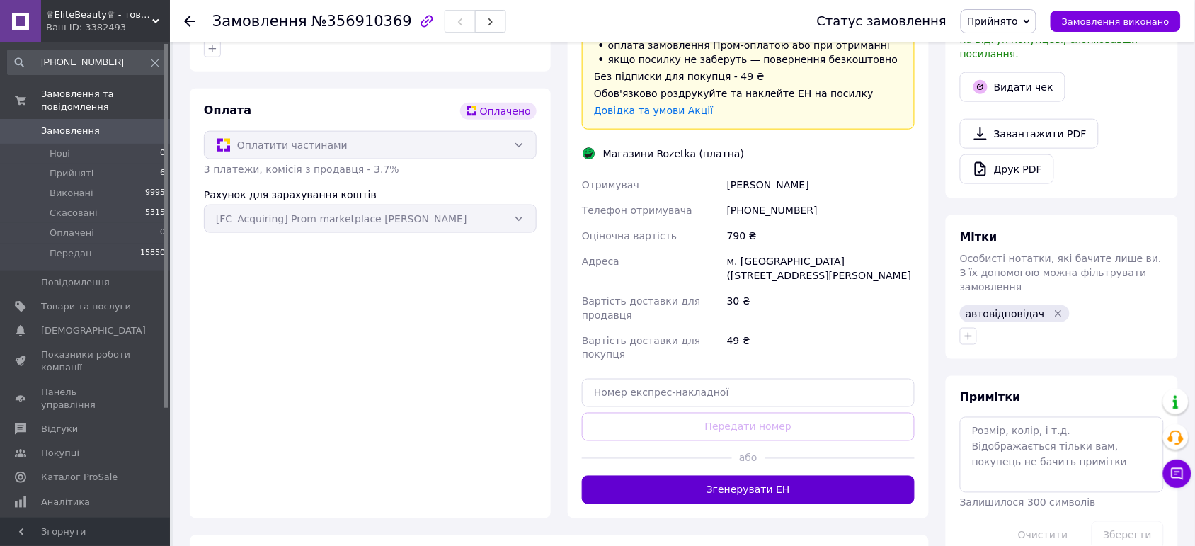
click at [738, 476] on button "Згенерувати ЕН" at bounding box center [748, 490] width 333 height 28
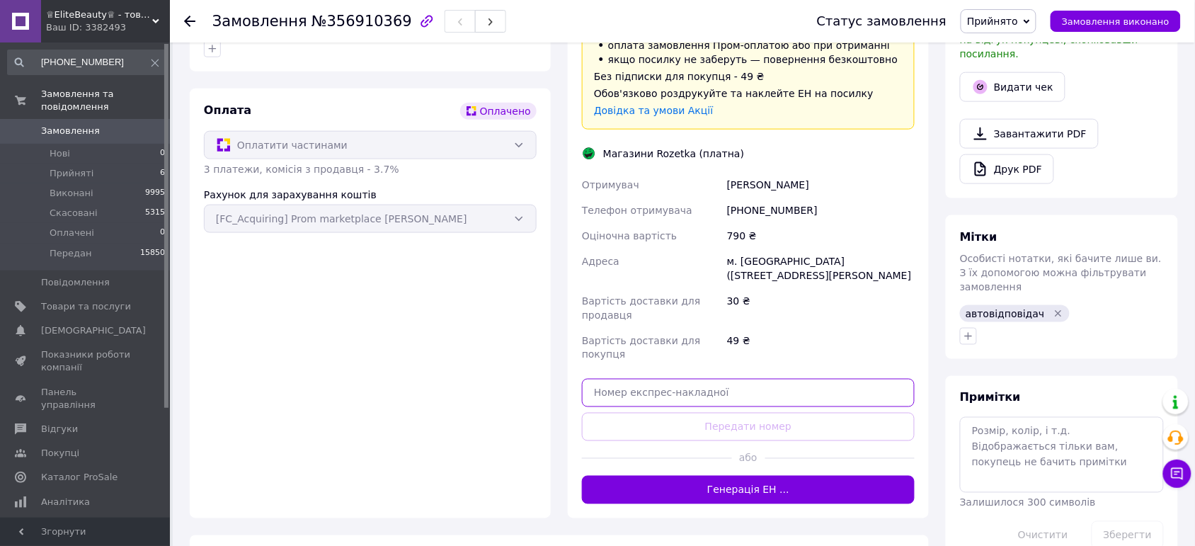
click at [662, 379] on input "text" at bounding box center [748, 393] width 333 height 28
paste input "ПалкаВіталій"
type input "ПалкаВіталій"
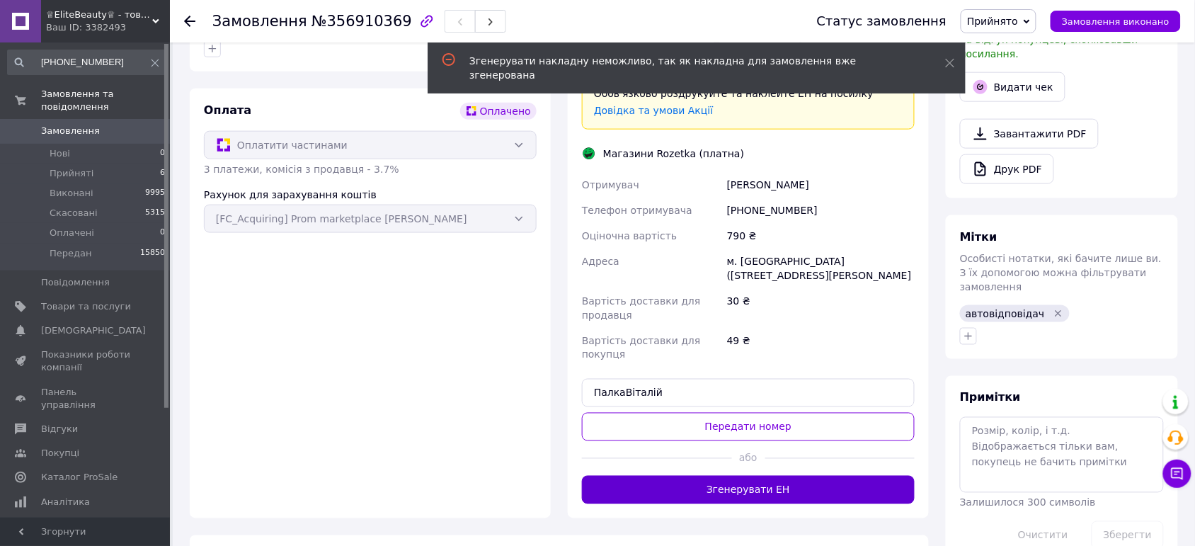
click at [793, 476] on button "Згенерувати ЕН" at bounding box center [748, 490] width 333 height 28
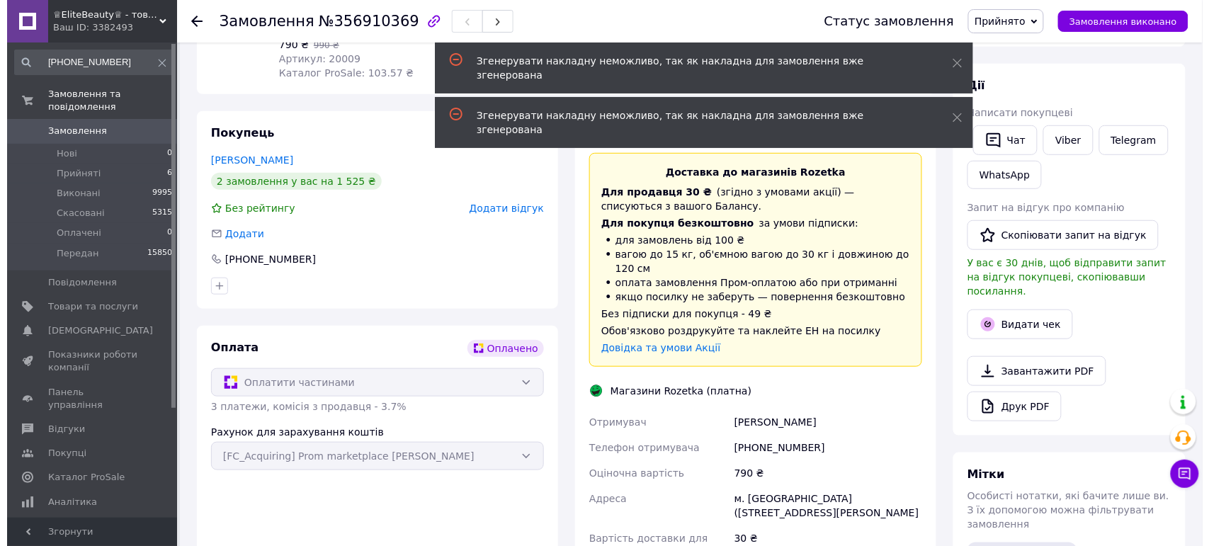
scroll to position [177, 0]
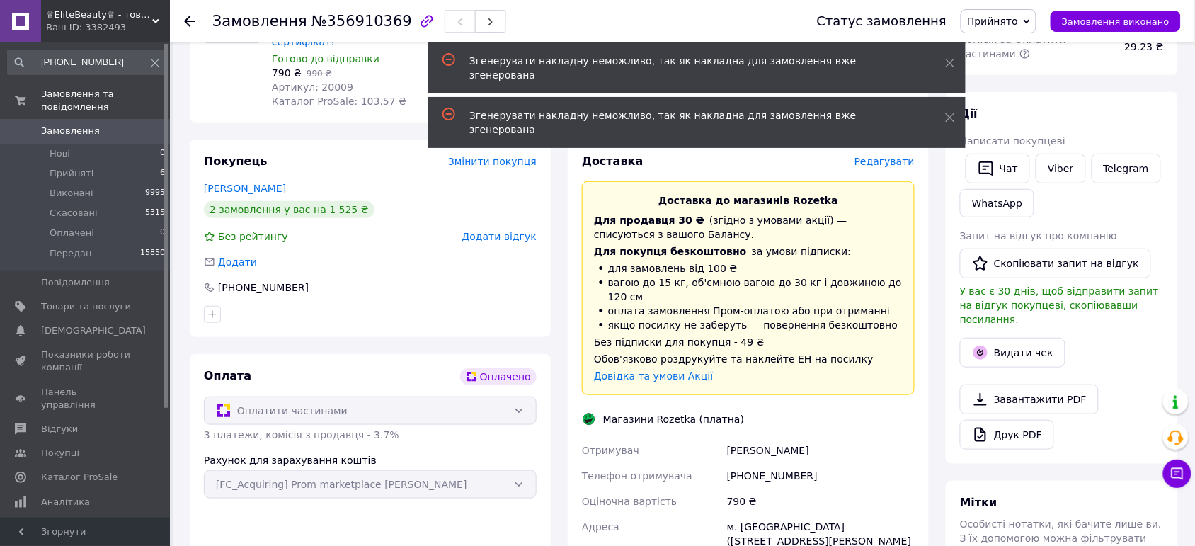
click at [896, 156] on span "Редагувати" at bounding box center [885, 161] width 60 height 11
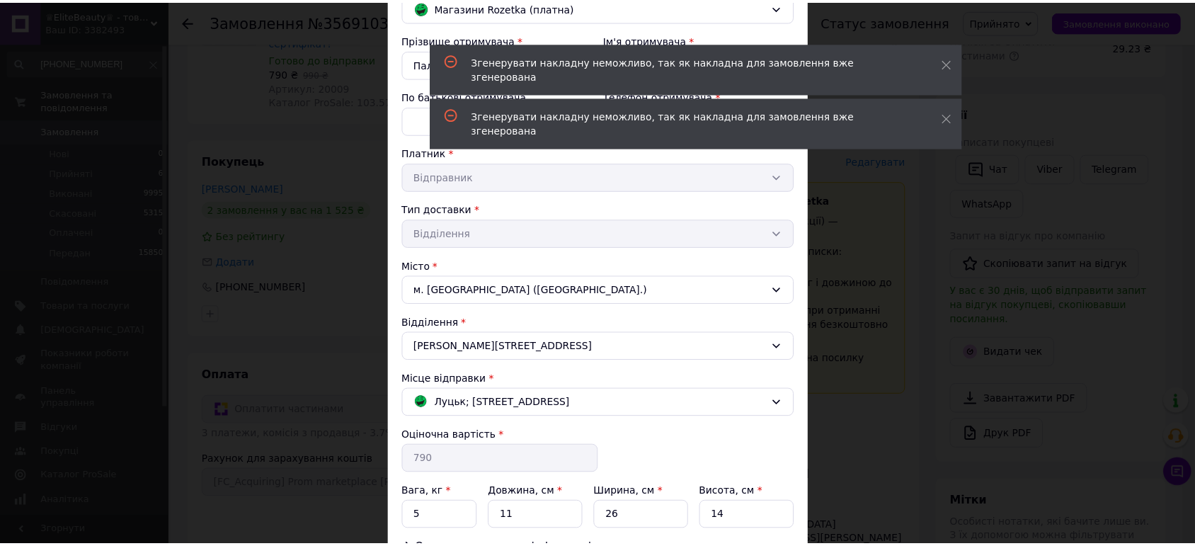
scroll to position [253, 0]
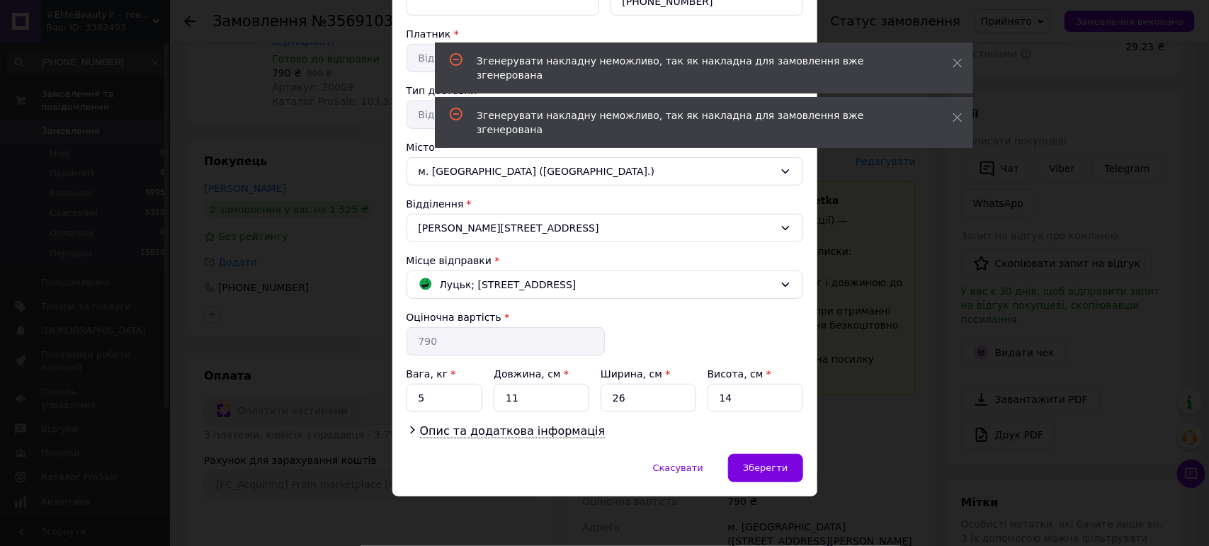
click at [880, 278] on div "× Редагування доставки Спосіб доставки Магазини Rozetka (платна) Прізвище отрим…" at bounding box center [604, 273] width 1209 height 546
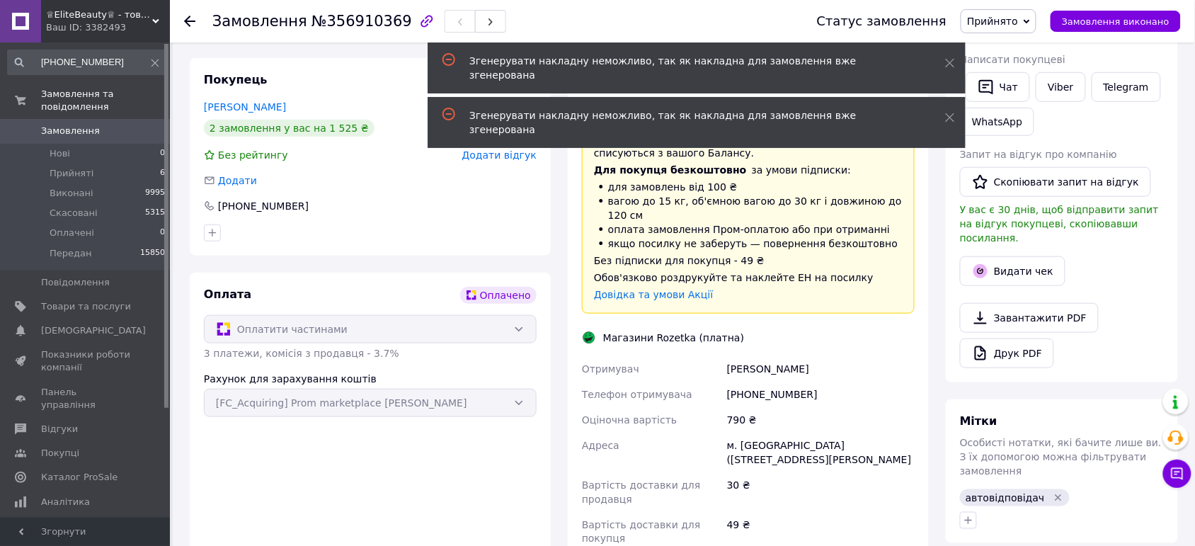
scroll to position [531, 0]
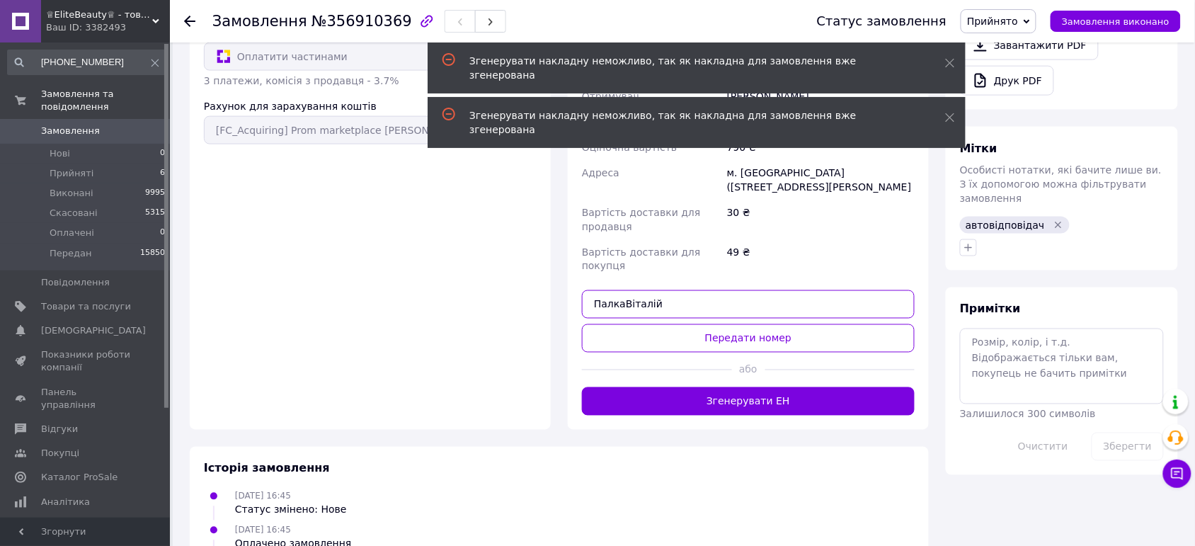
click at [688, 290] on input "ПалкаВіталій" at bounding box center [748, 304] width 333 height 28
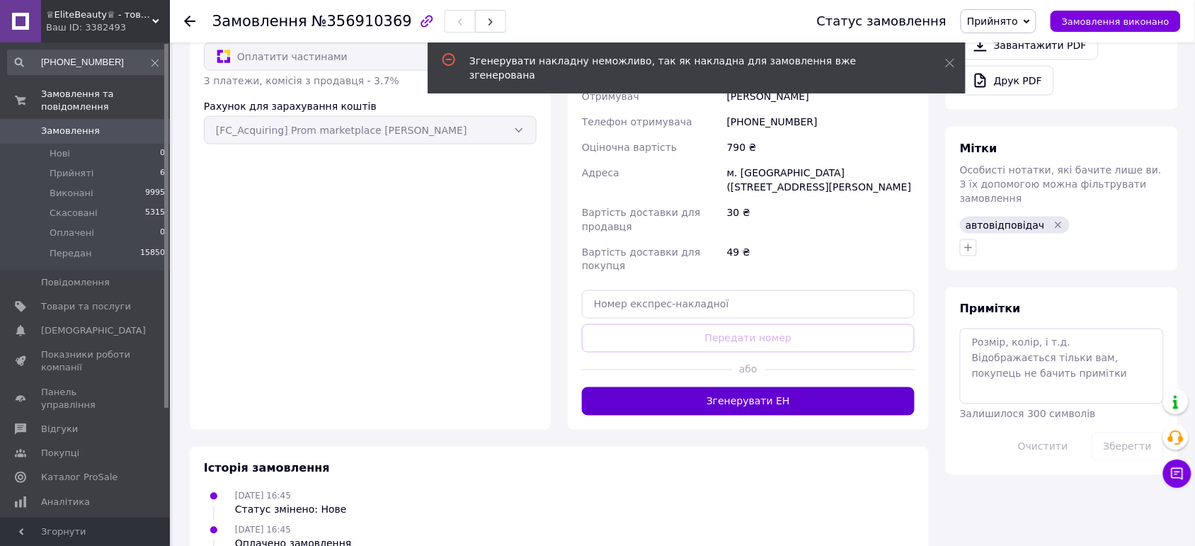
click at [730, 387] on button "Згенерувати ЕН" at bounding box center [748, 401] width 333 height 28
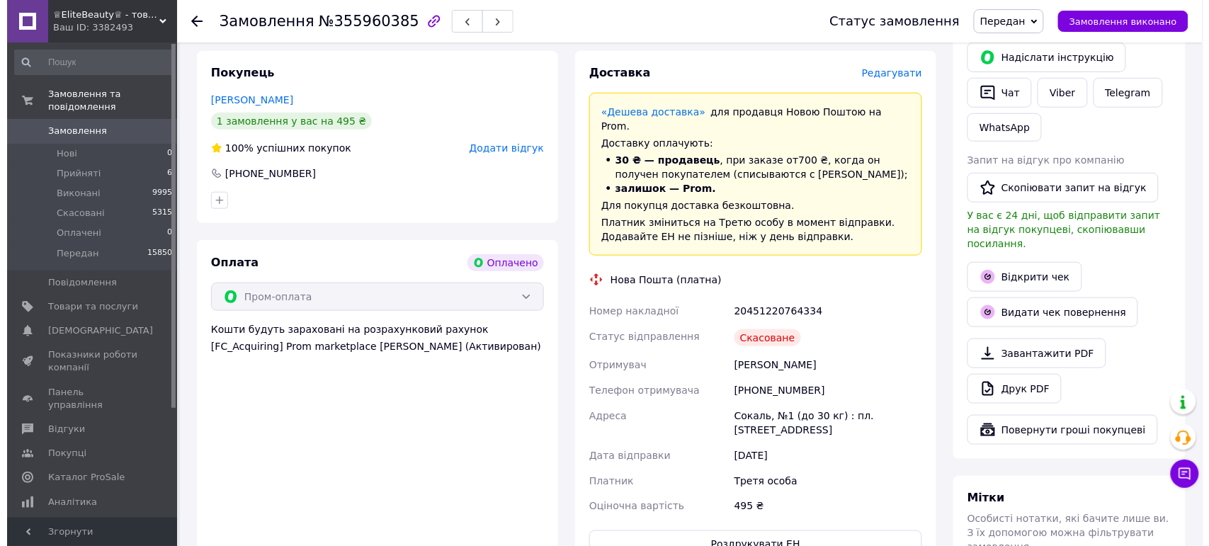
scroll to position [266, 0]
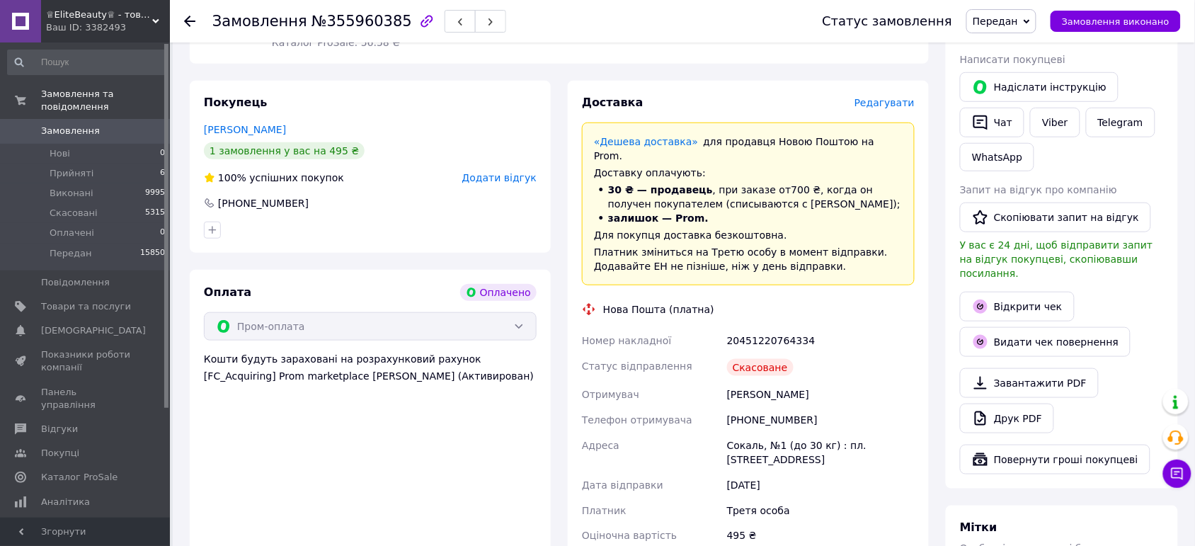
click at [883, 97] on span "Редагувати" at bounding box center [885, 102] width 60 height 11
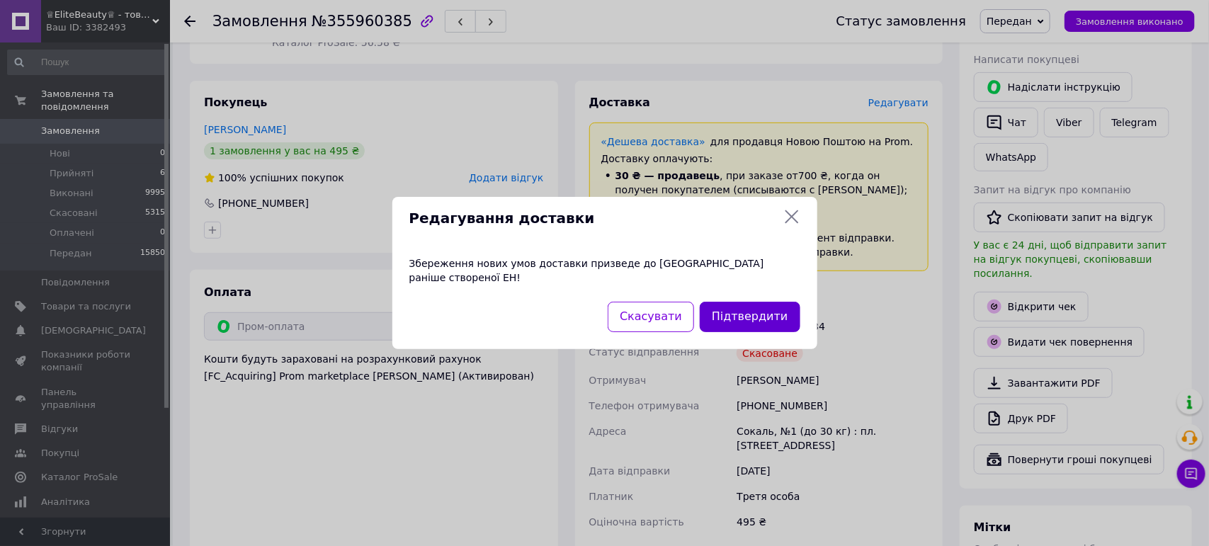
click at [749, 302] on button "Підтвердити" at bounding box center [750, 317] width 100 height 30
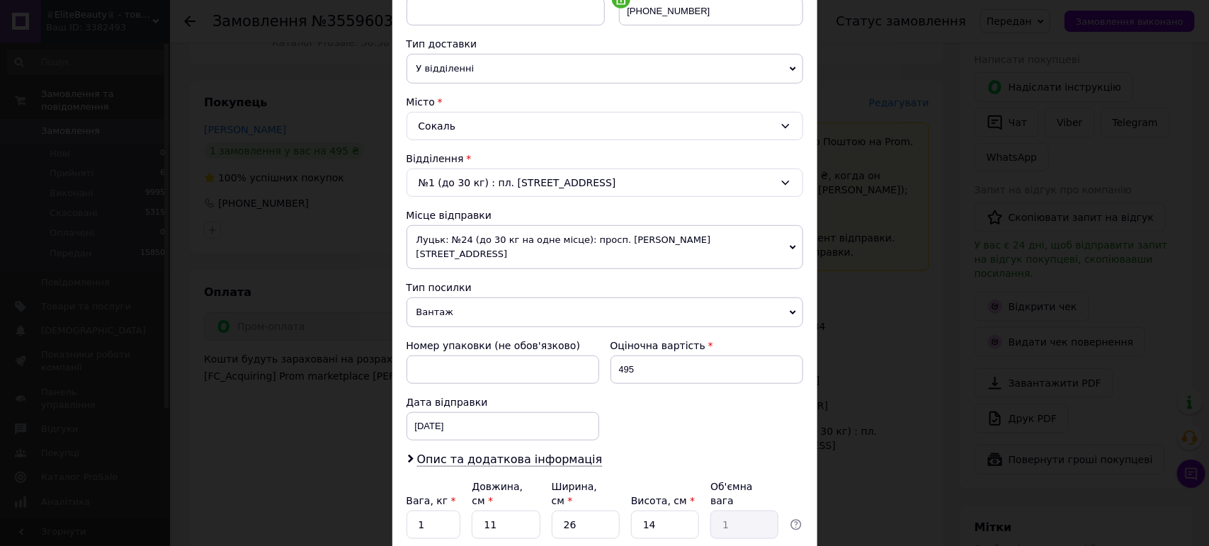
scroll to position [354, 0]
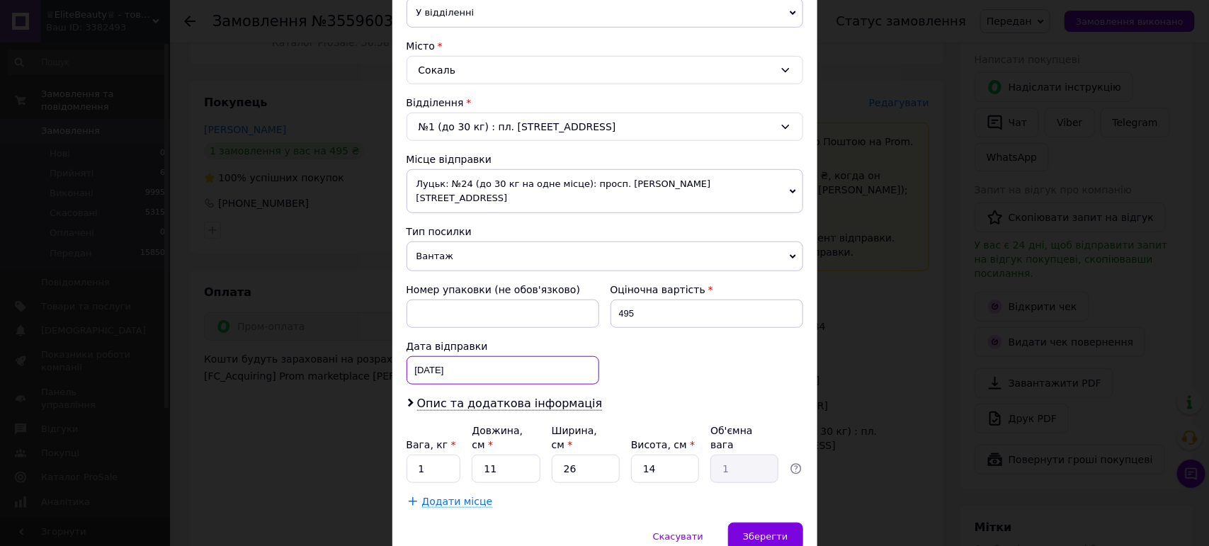
click at [459, 360] on div "06.08.2025 < 2025 > < Август > Пн Вт Ср Чт Пт Сб Вс 28 29 30 31 1 2 3 4 5 6 7 8…" at bounding box center [503, 370] width 193 height 28
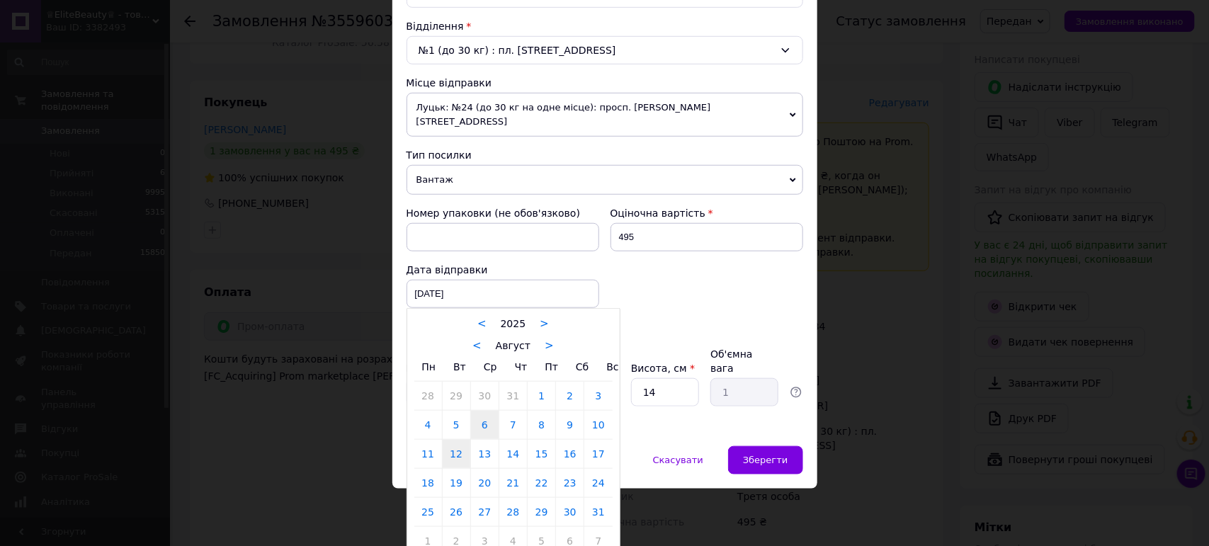
click at [451, 443] on link "12" at bounding box center [457, 454] width 28 height 28
type input "12.08.2025"
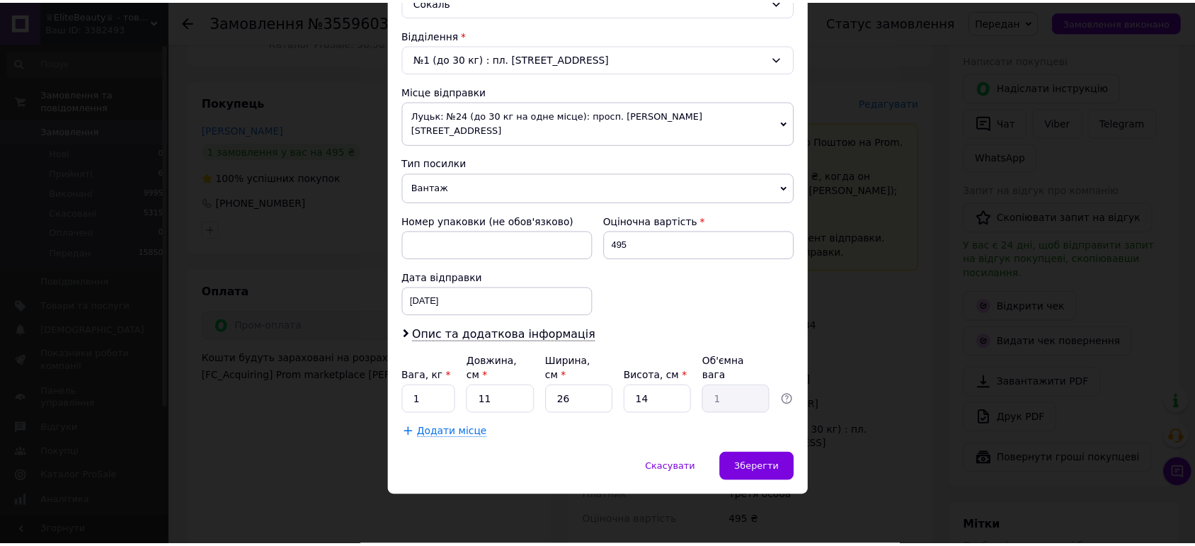
scroll to position [398, 0]
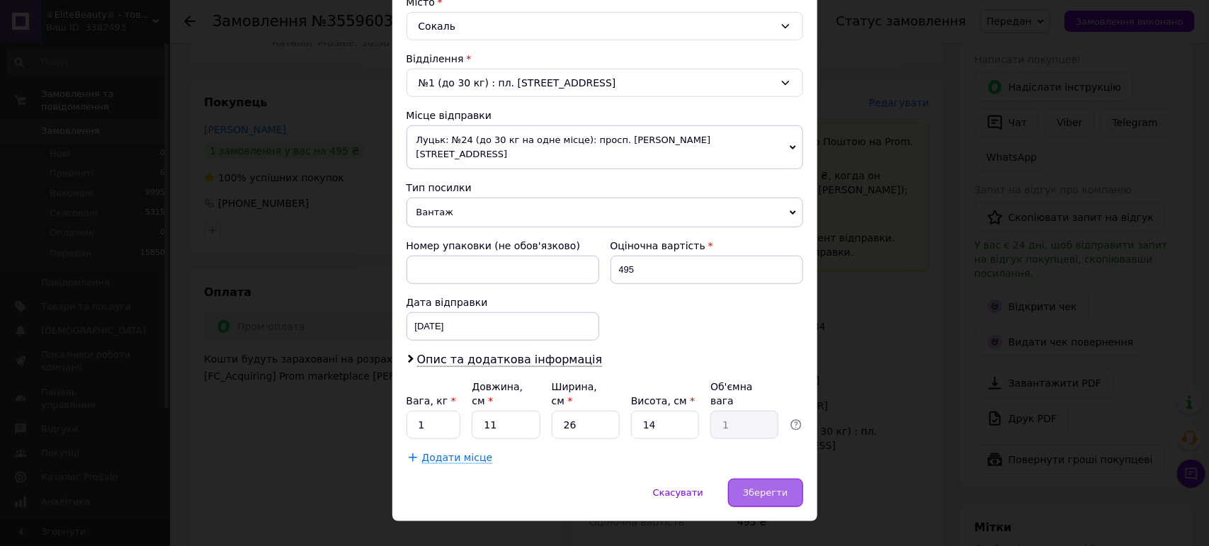
click at [776, 479] on div "Зберегти" at bounding box center [765, 493] width 74 height 28
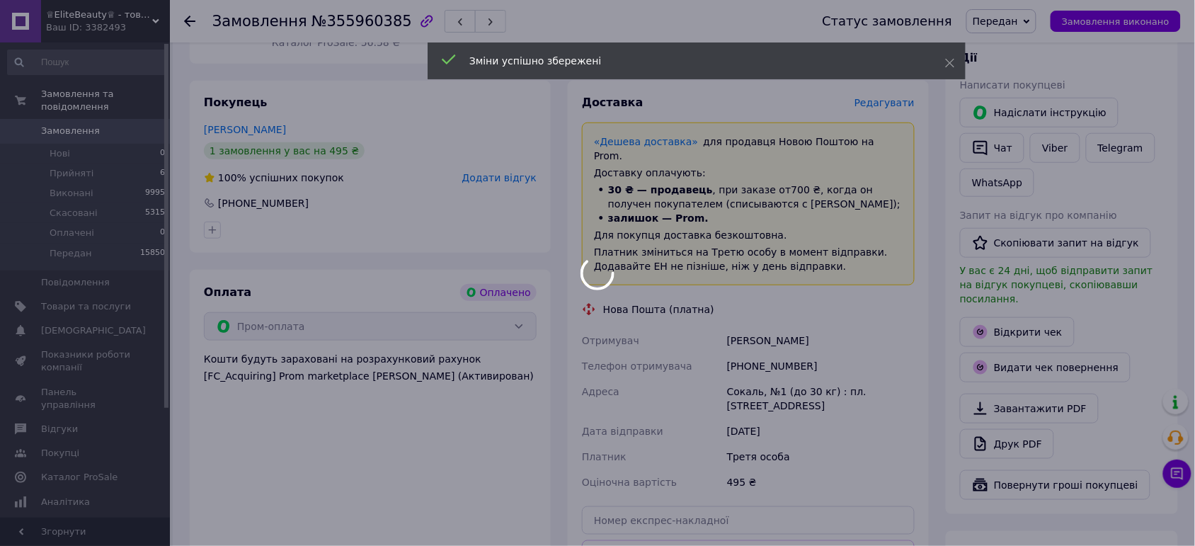
scroll to position [354, 0]
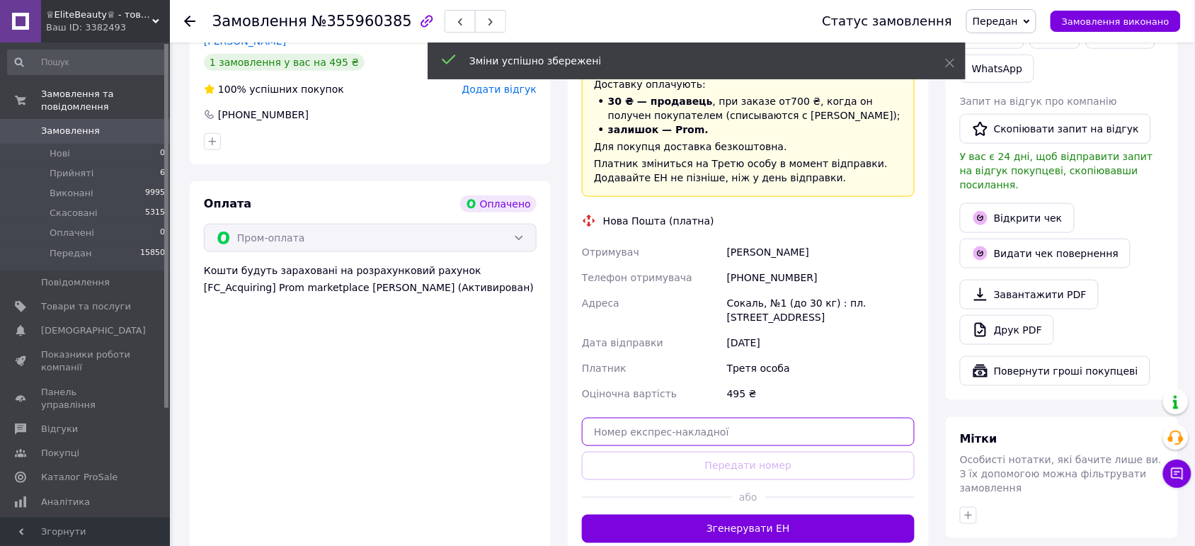
click at [647, 418] on input "text" at bounding box center [748, 432] width 333 height 28
paste input "20451224905798"
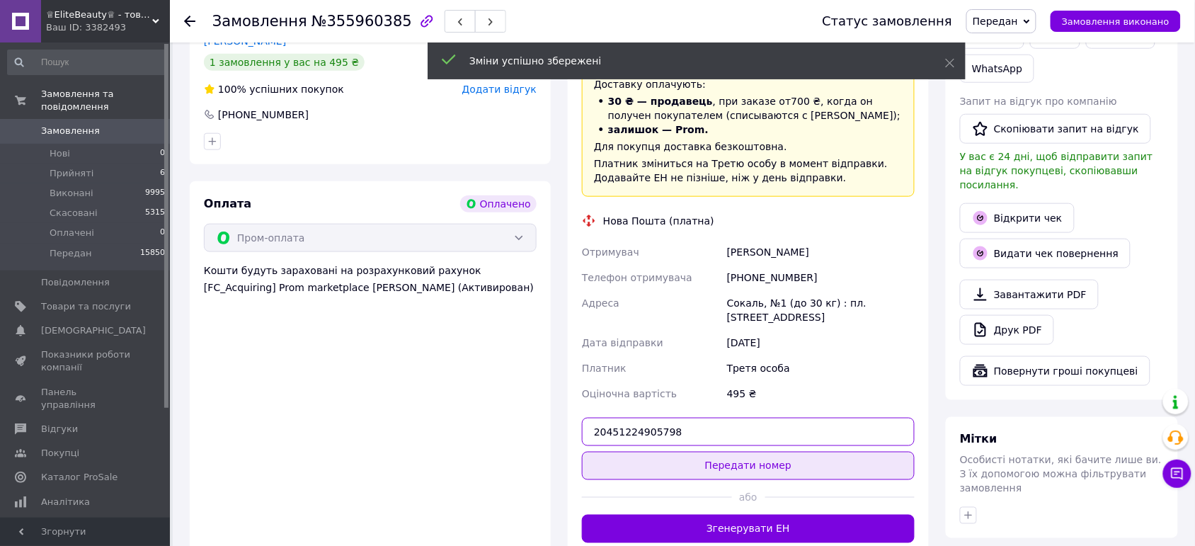
type input "20451224905798"
click at [695, 452] on button "Передати номер" at bounding box center [748, 466] width 333 height 28
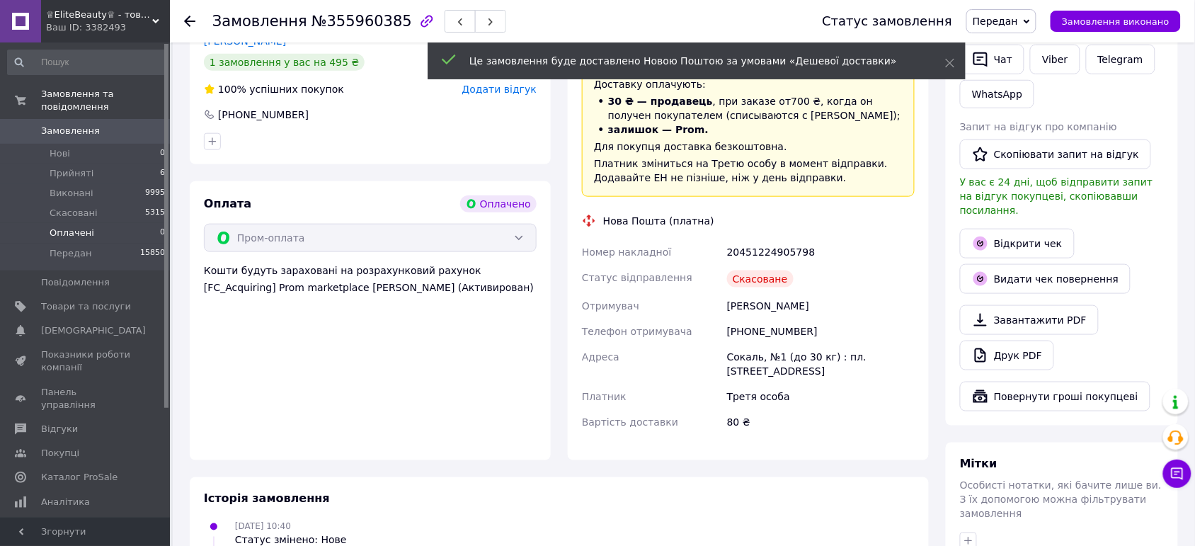
scroll to position [11, 0]
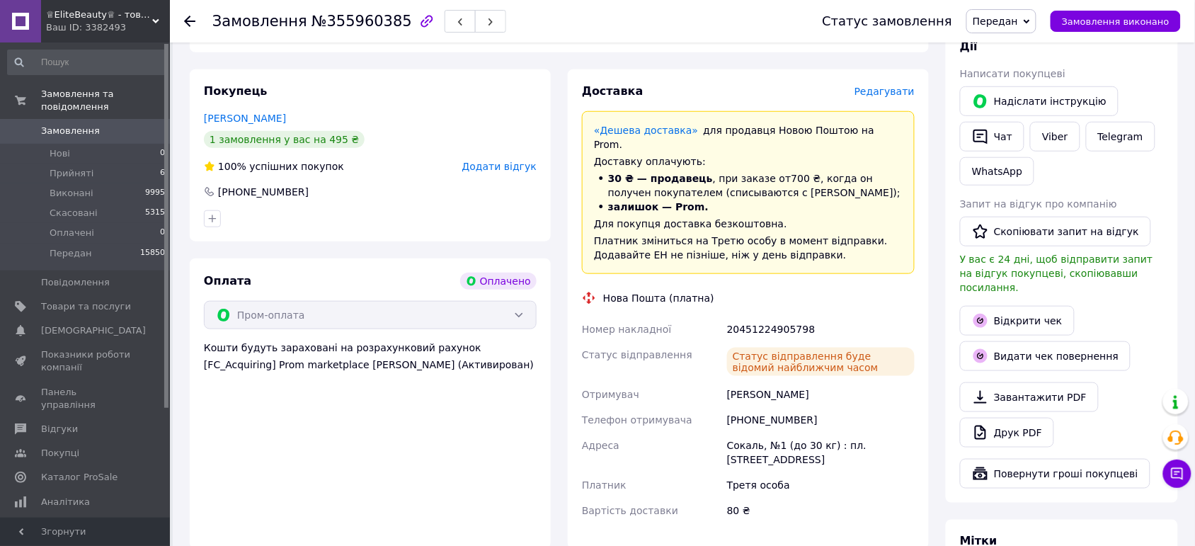
scroll to position [278, 0]
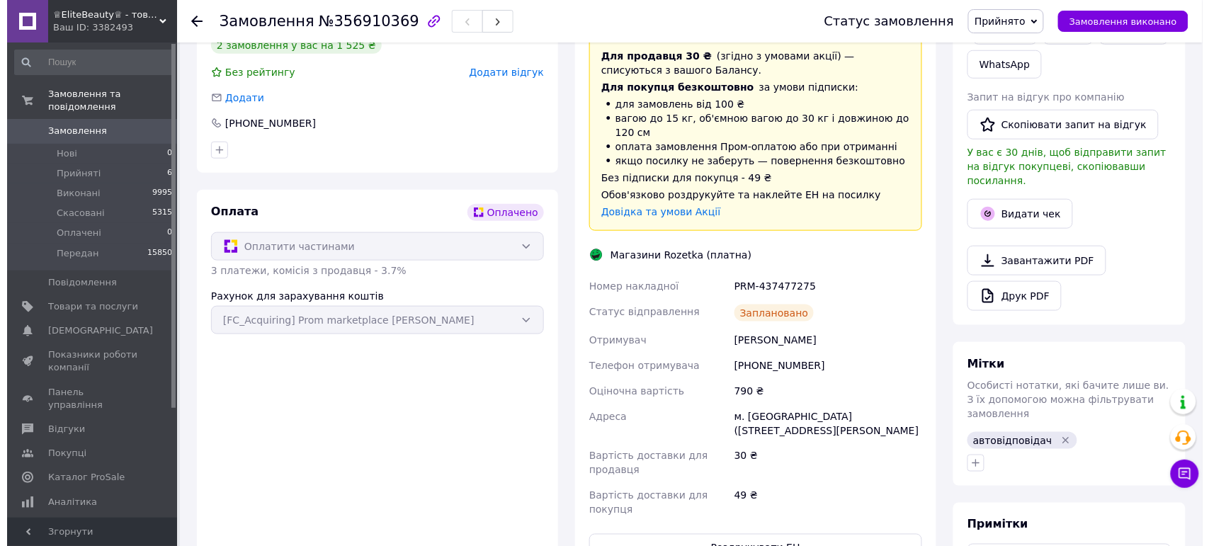
scroll to position [366, 0]
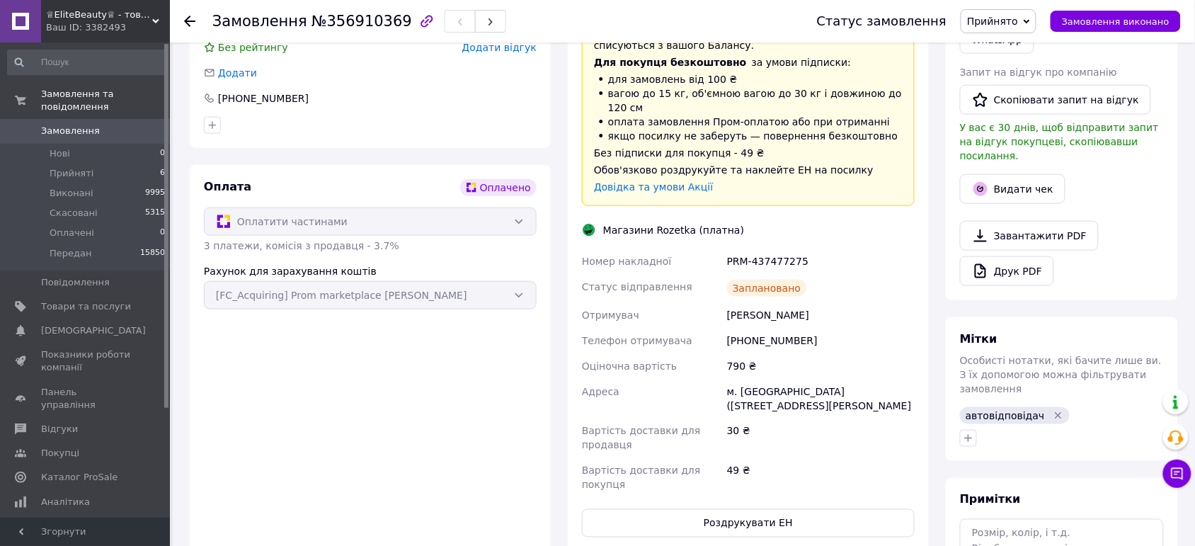
click at [751, 249] on div "PRM-437477275" at bounding box center [820, 261] width 193 height 25
copy div "PRM-437477275"
click at [758, 302] on div "[PERSON_NAME]" at bounding box center [820, 314] width 193 height 25
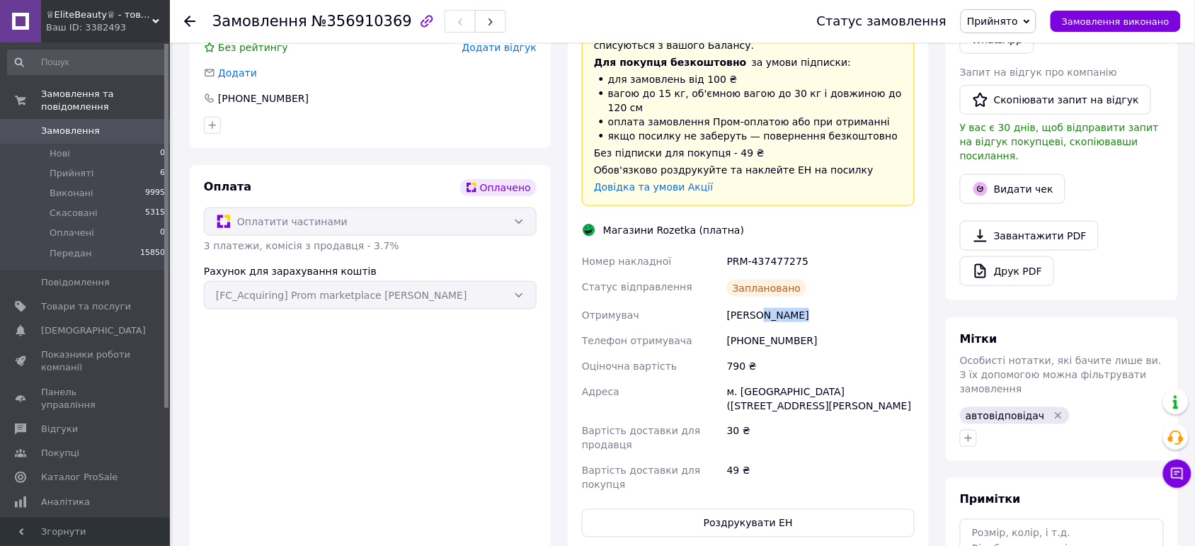
click at [758, 302] on div "[PERSON_NAME]" at bounding box center [820, 314] width 193 height 25
click at [759, 379] on div "м. [GEOGRAPHIC_DATA] ([STREET_ADDRESS][PERSON_NAME]" at bounding box center [820, 399] width 193 height 40
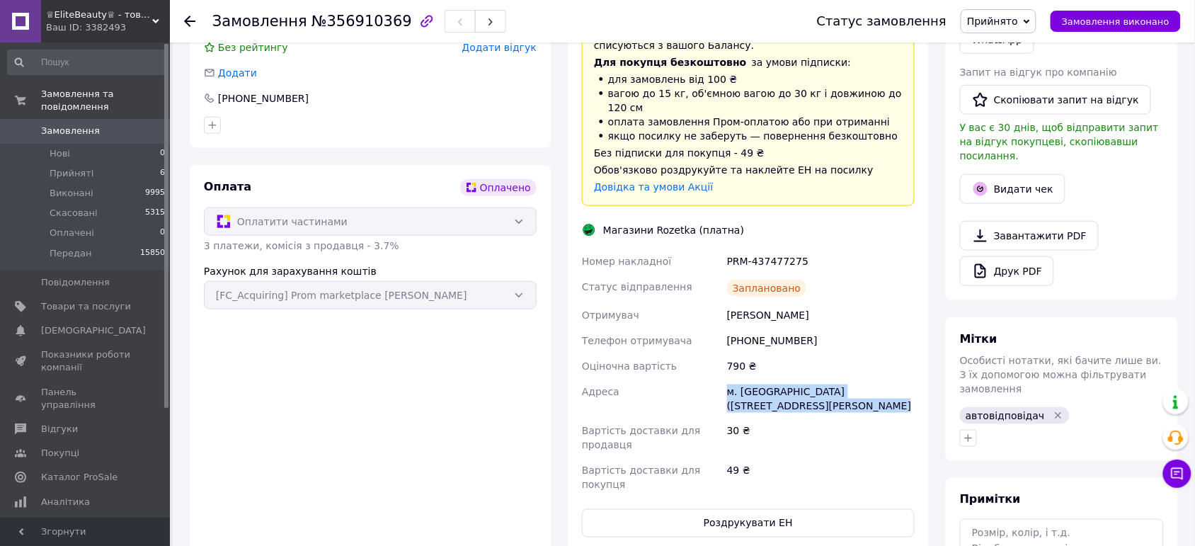
copy div "м. [GEOGRAPHIC_DATA] ([STREET_ADDRESS][PERSON_NAME]"
click at [748, 302] on div "[PERSON_NAME]" at bounding box center [820, 314] width 193 height 25
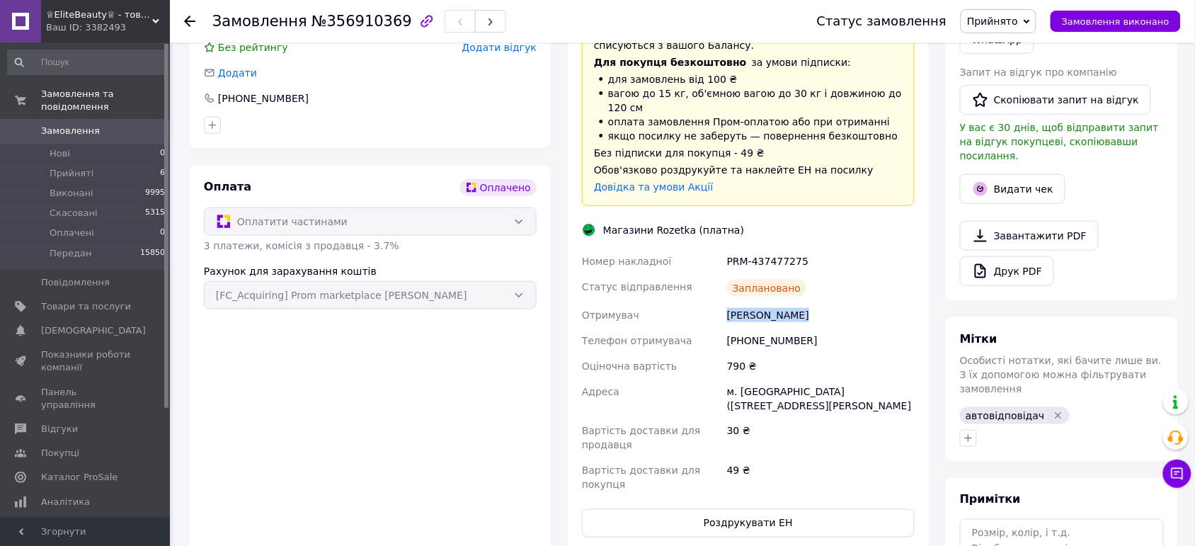
click at [748, 302] on div "[PERSON_NAME]" at bounding box center [820, 314] width 193 height 25
copy div "[PERSON_NAME]"
click at [758, 328] on div "[PHONE_NUMBER]" at bounding box center [820, 340] width 193 height 25
copy div "380635512378"
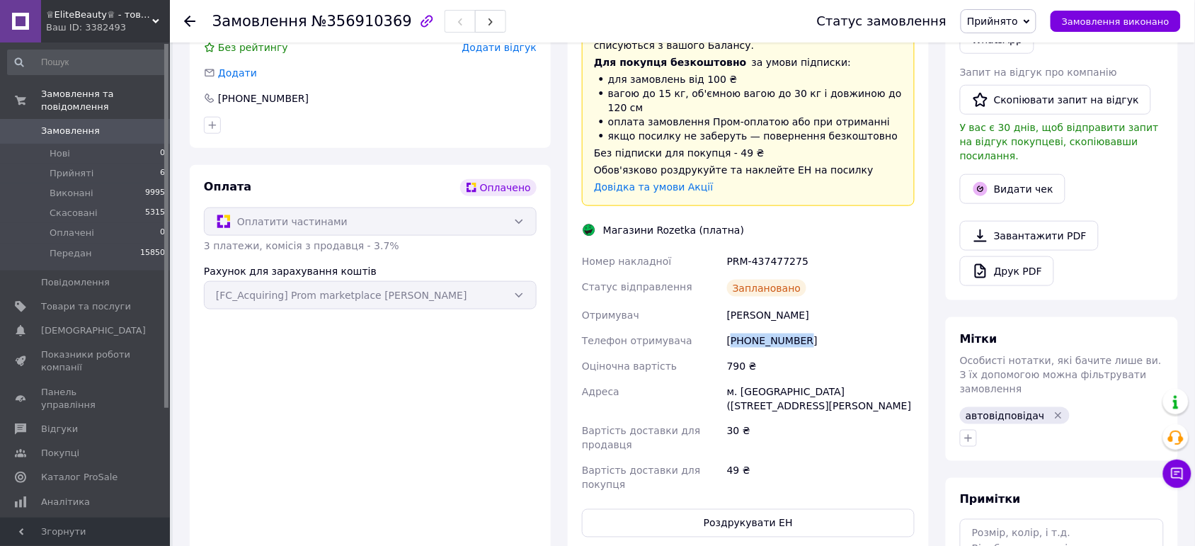
click at [1063, 15] on div "Замовлення виконано" at bounding box center [1116, 21] width 130 height 21
click at [1037, 16] on span "Прийнято" at bounding box center [999, 21] width 76 height 24
click at [1014, 118] on li "Передан" at bounding box center [999, 113] width 74 height 21
click at [1010, 188] on button "Видати чек" at bounding box center [1013, 189] width 106 height 30
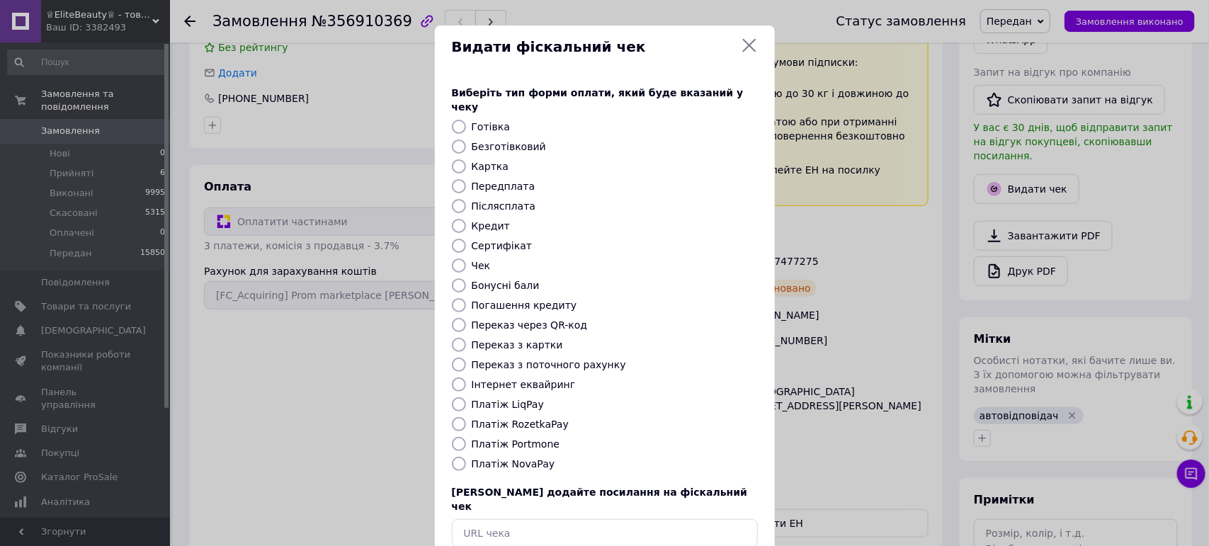
click at [500, 379] on label "Інтернет еквайринг" at bounding box center [524, 384] width 104 height 11
click at [466, 377] on input "Інтернет еквайринг" at bounding box center [459, 384] width 14 height 14
radio input "true"
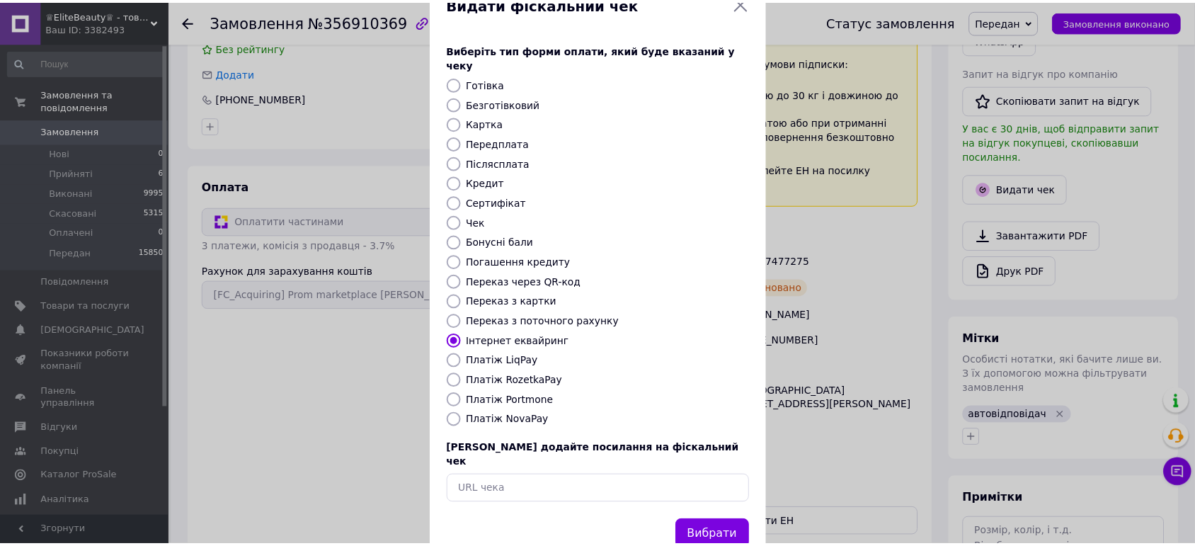
scroll to position [62, 0]
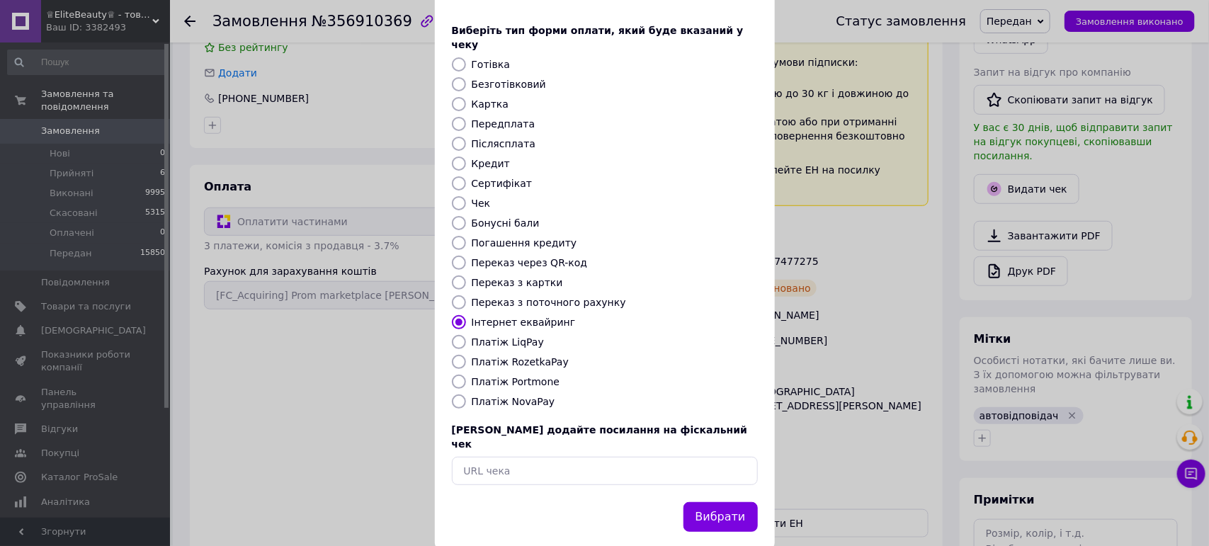
click at [722, 502] on button "Вибрати" at bounding box center [720, 517] width 74 height 30
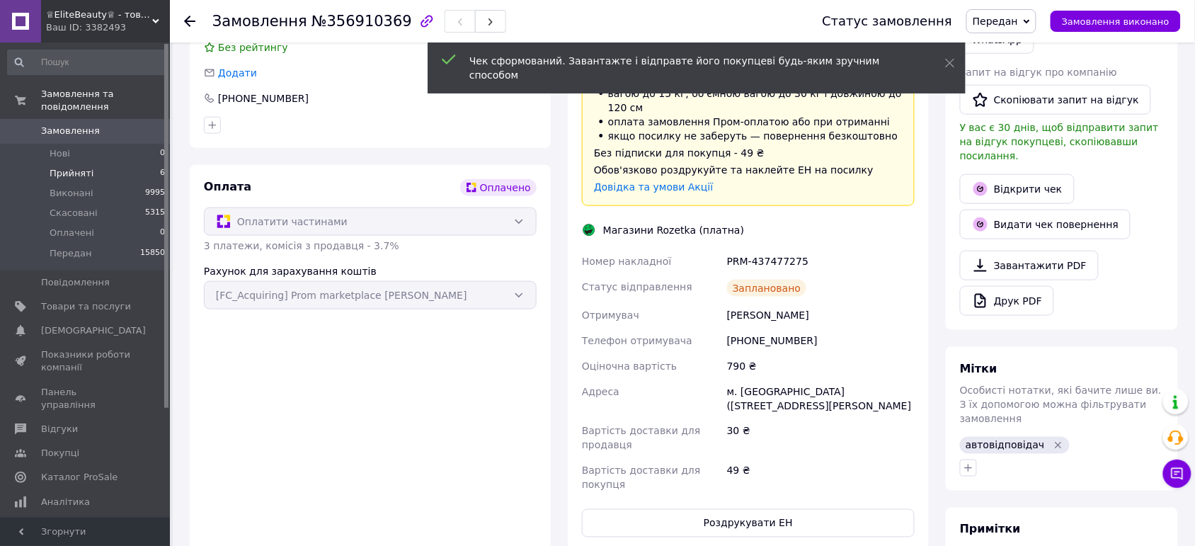
click at [115, 164] on li "Прийняті 6" at bounding box center [87, 174] width 174 height 20
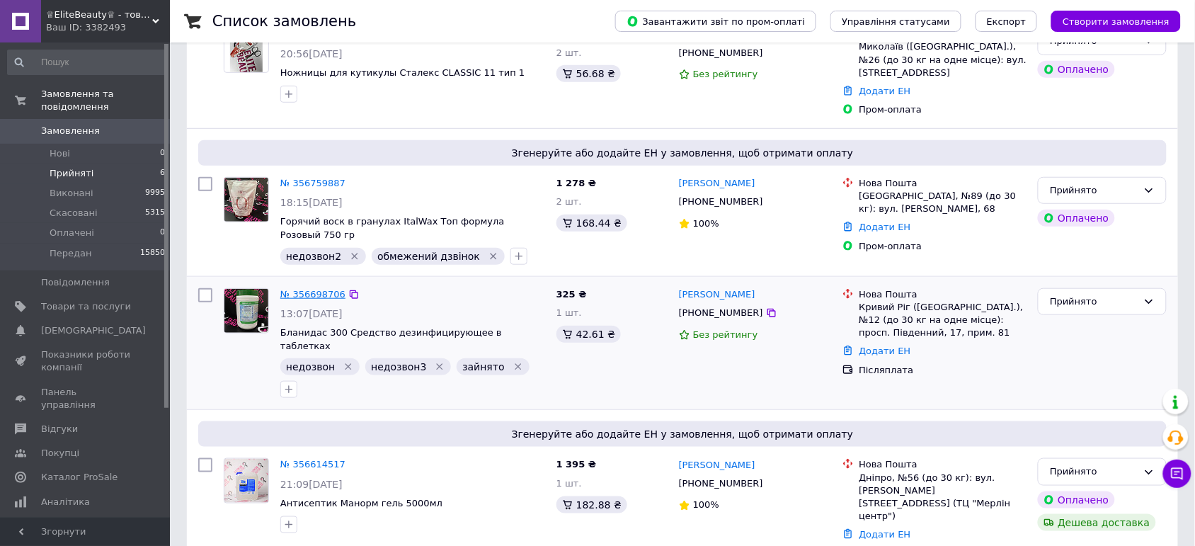
scroll to position [266, 0]
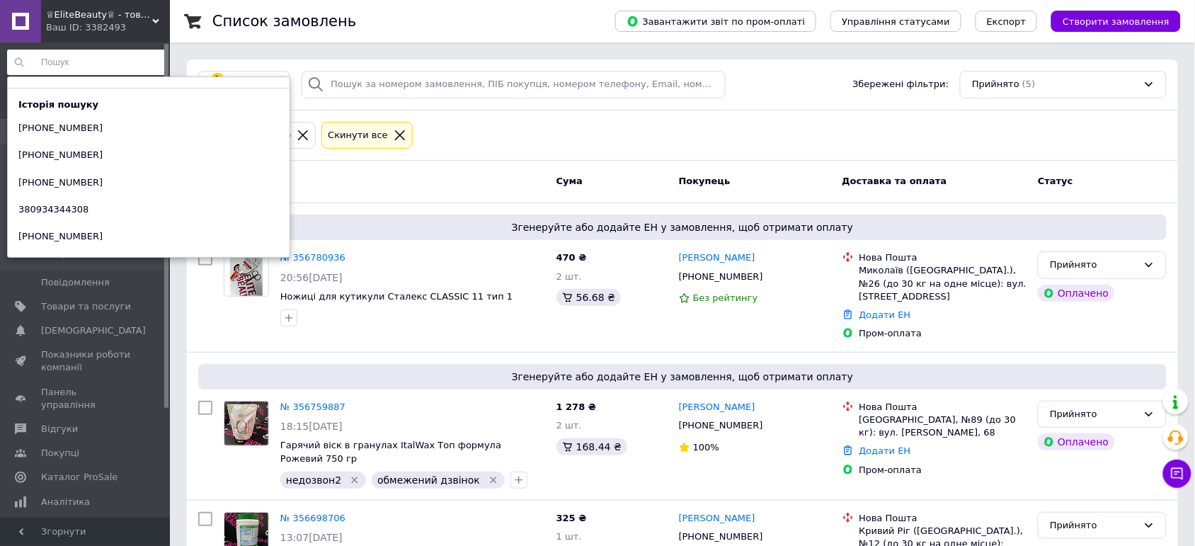
click at [82, 59] on input at bounding box center [86, 62] width 159 height 25
paste input "380688518004"
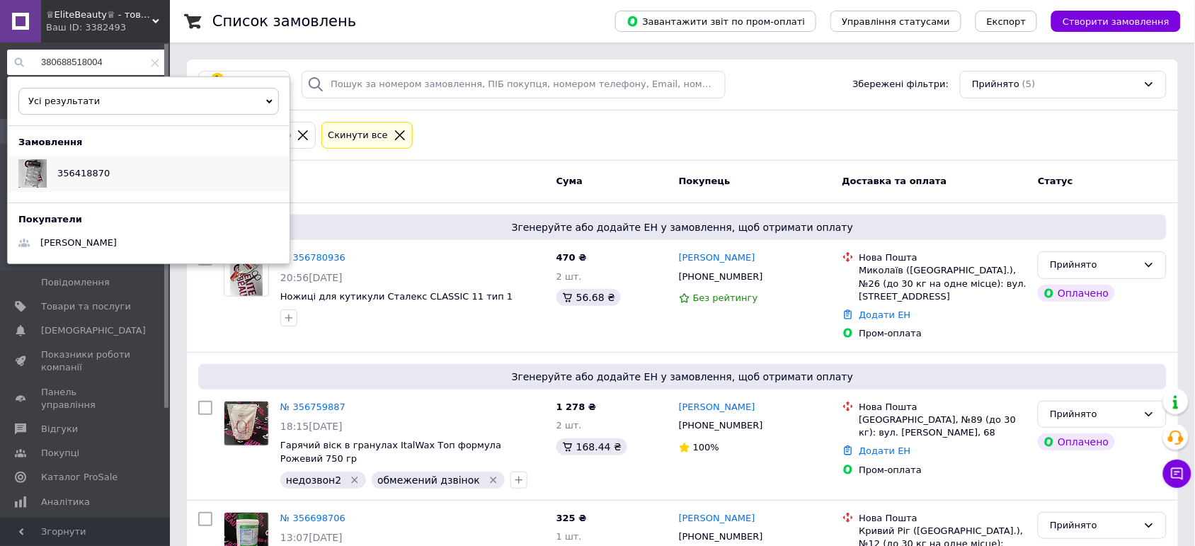
type input "380688518004"
click at [82, 161] on div "356418870" at bounding box center [84, 173] width 74 height 35
click at [127, 64] on input "380688518004" at bounding box center [86, 62] width 159 height 25
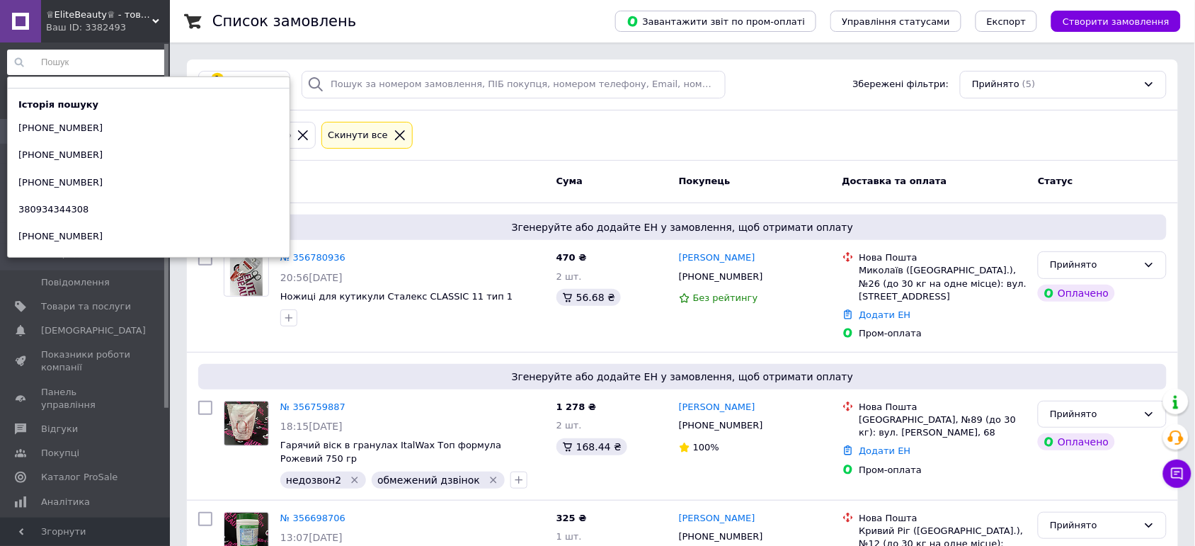
paste input "380680890279"
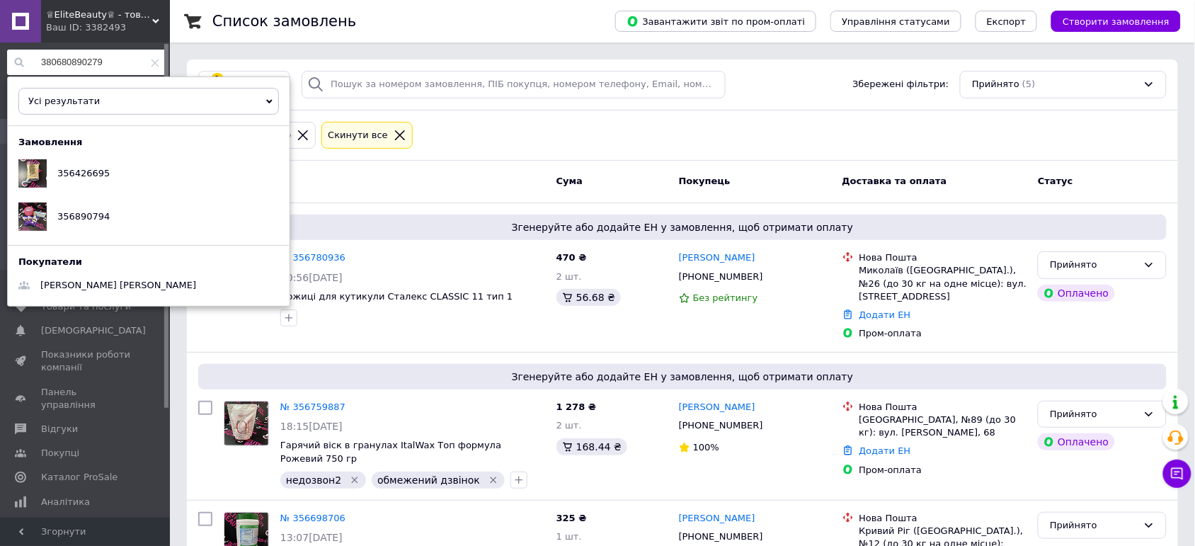
type input "380680890279"
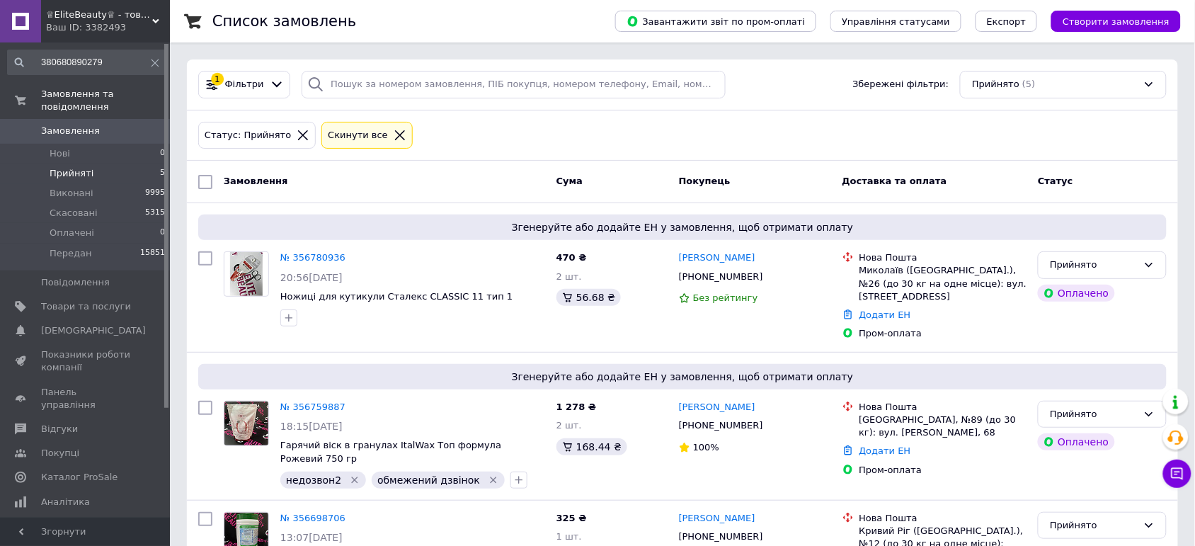
click at [99, 14] on span "♕EliteBeauty♕ - товари для твоєї краси ;)" at bounding box center [99, 14] width 106 height 13
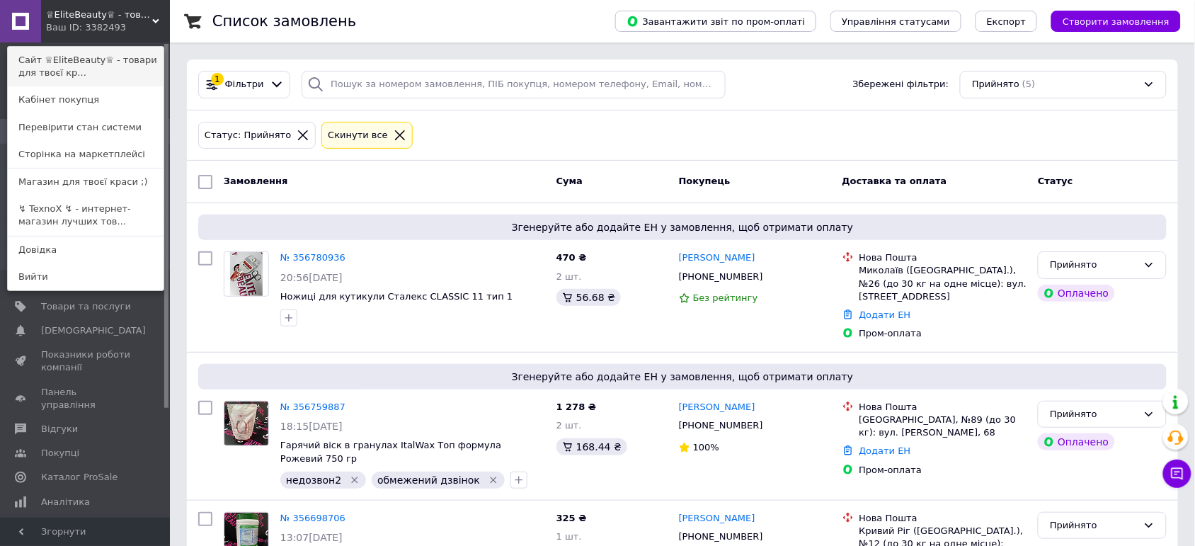
click at [121, 57] on link "Сайт ♕EliteBeauty♕ - товари для твоєї кр..." at bounding box center [86, 67] width 156 height 40
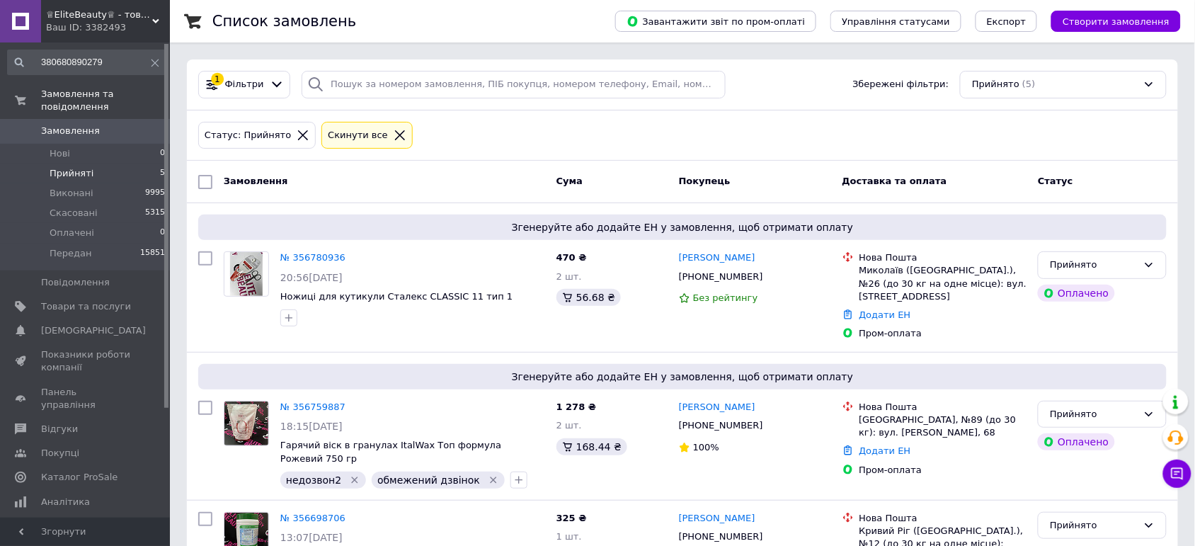
click at [117, 61] on input "380680890279" at bounding box center [86, 62] width 159 height 25
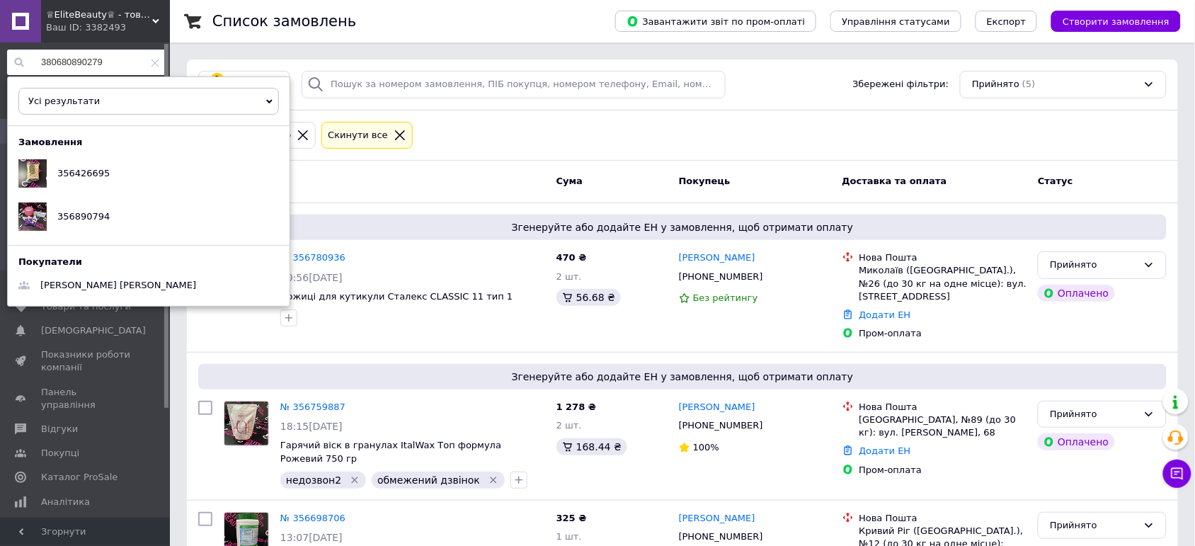
click at [117, 61] on input "380680890279" at bounding box center [86, 62] width 159 height 25
paste input "380680970437"
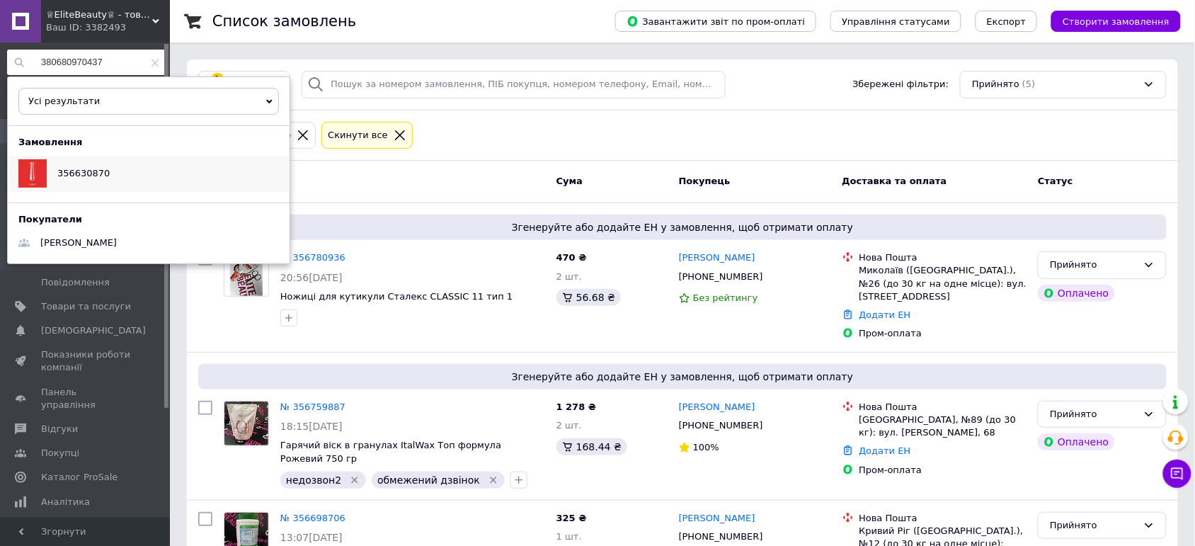
type input "380680970437"
click at [126, 174] on div "356630870" at bounding box center [149, 173] width 282 height 35
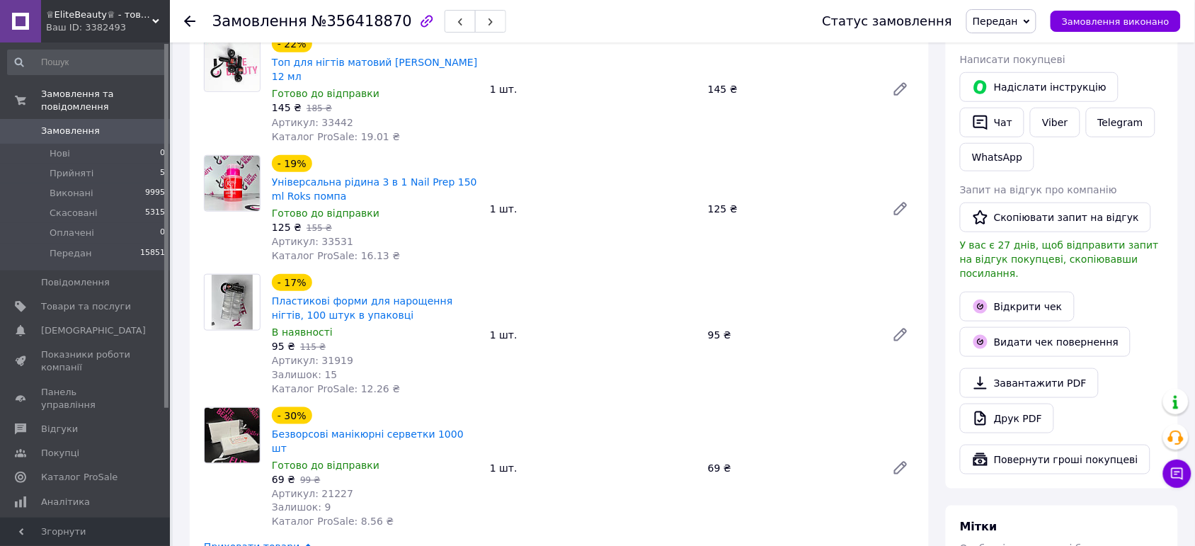
scroll to position [266, 0]
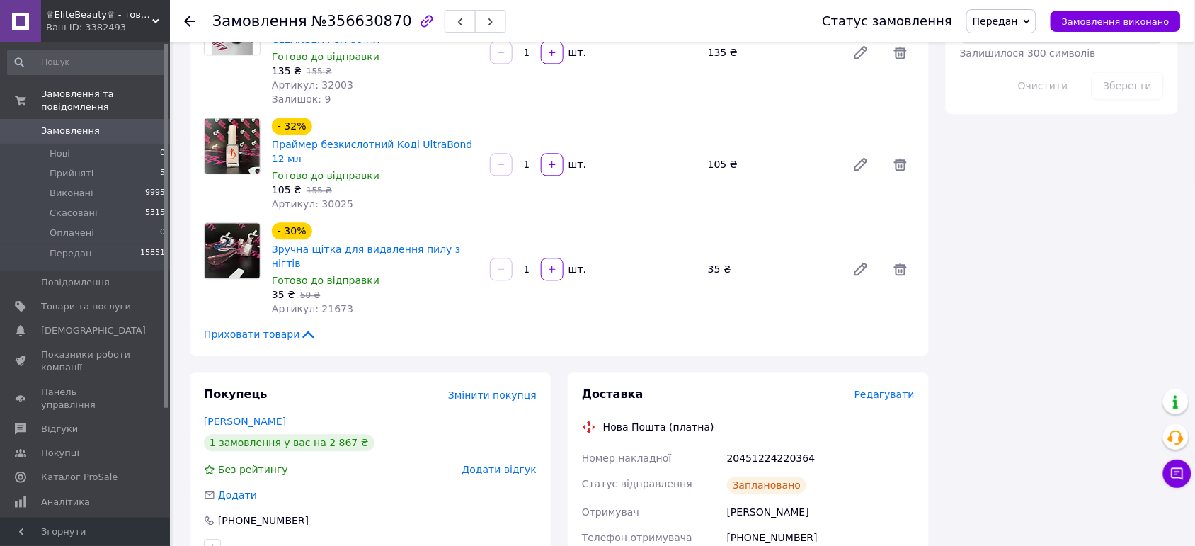
scroll to position [1062, 0]
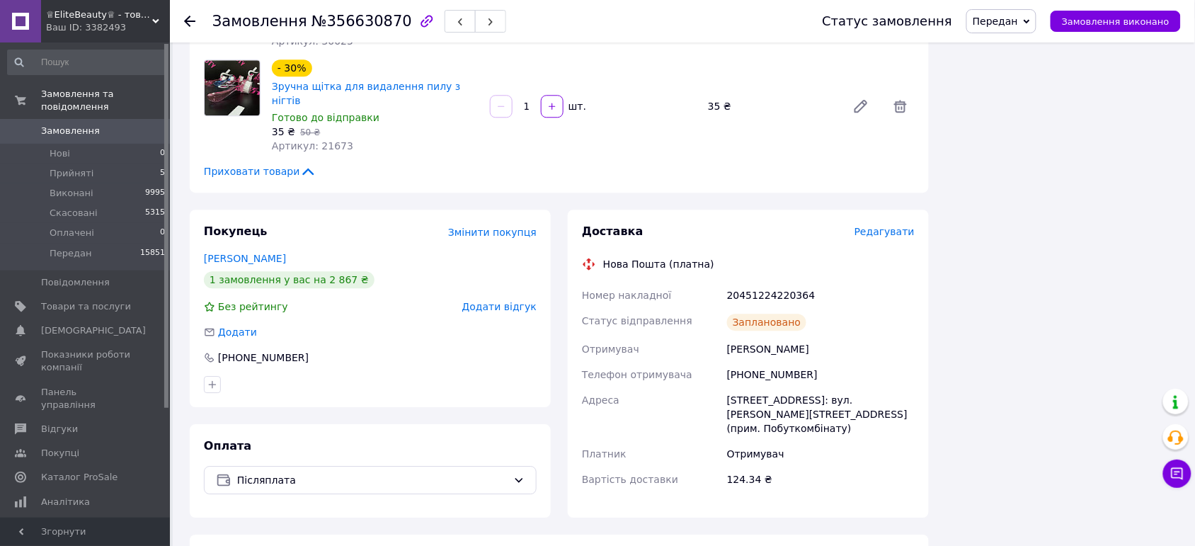
click at [734, 283] on div "20451224220364" at bounding box center [820, 295] width 193 height 25
copy div "20451224220364"
click at [756, 362] on div "[PHONE_NUMBER]" at bounding box center [820, 374] width 193 height 25
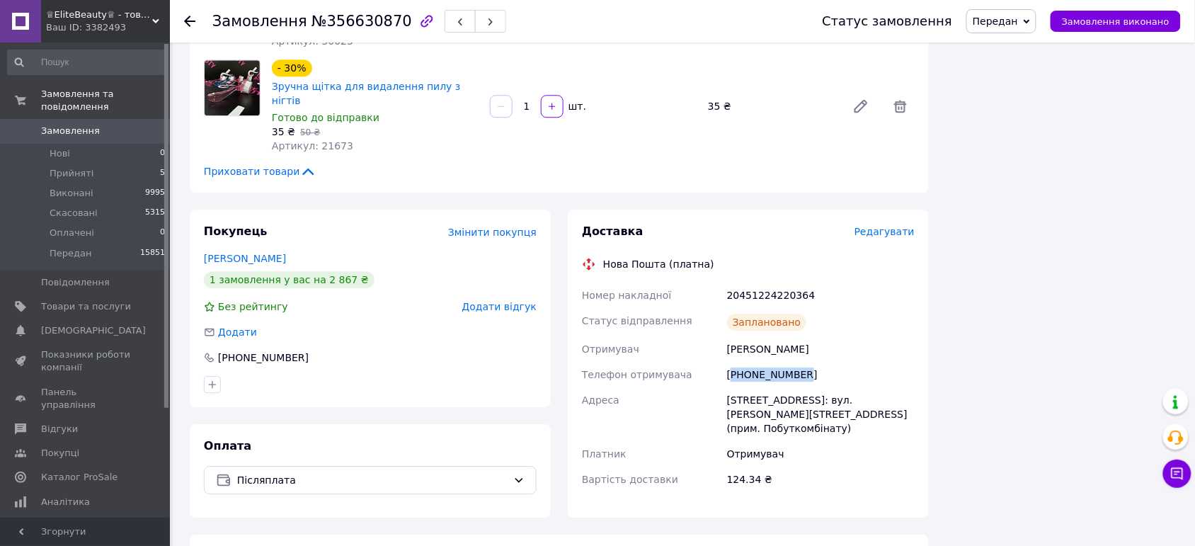
copy div "380680970437"
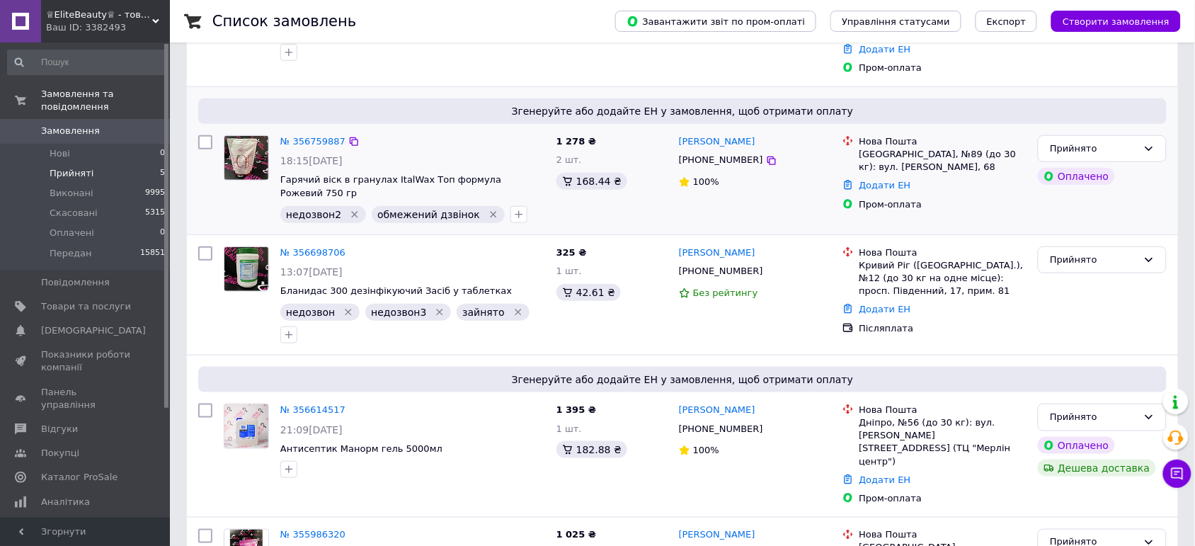
scroll to position [308, 0]
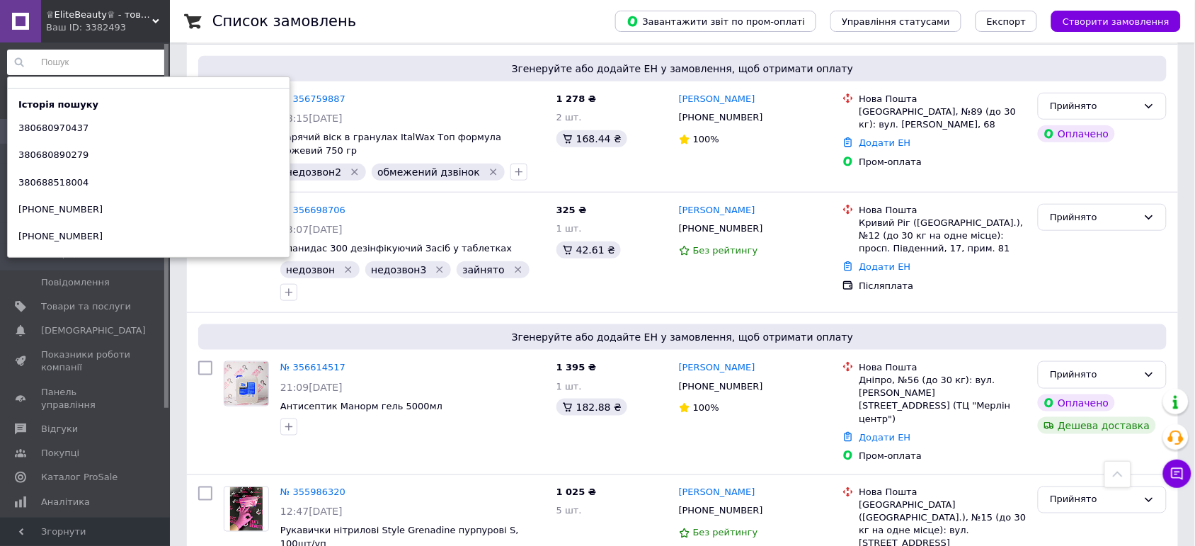
click at [78, 57] on input at bounding box center [86, 62] width 159 height 25
paste input "380680970437"
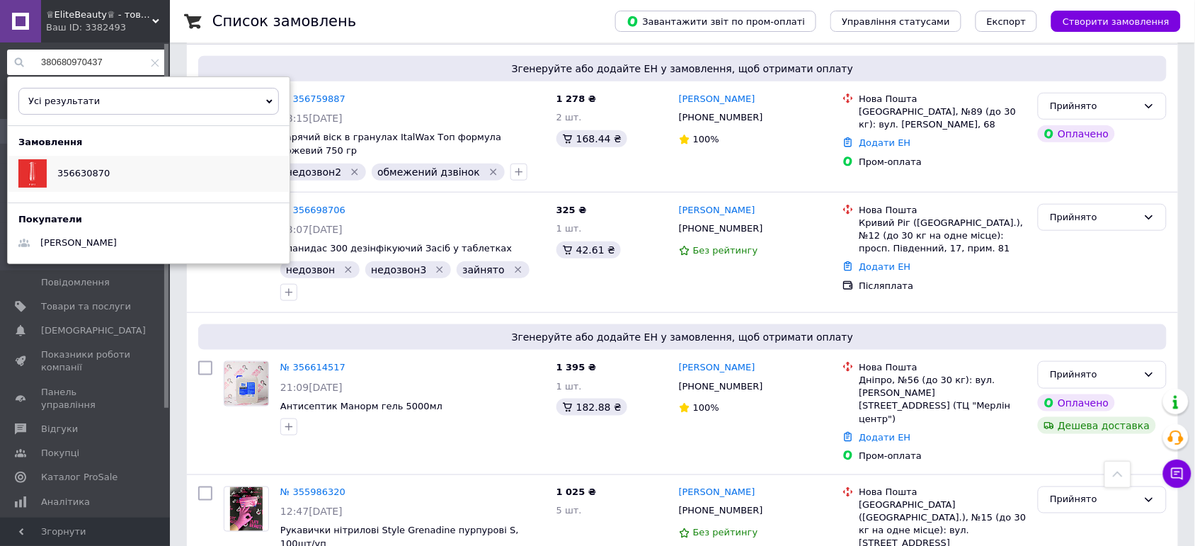
type input "380680970437"
click at [132, 171] on div "356630870" at bounding box center [149, 173] width 282 height 35
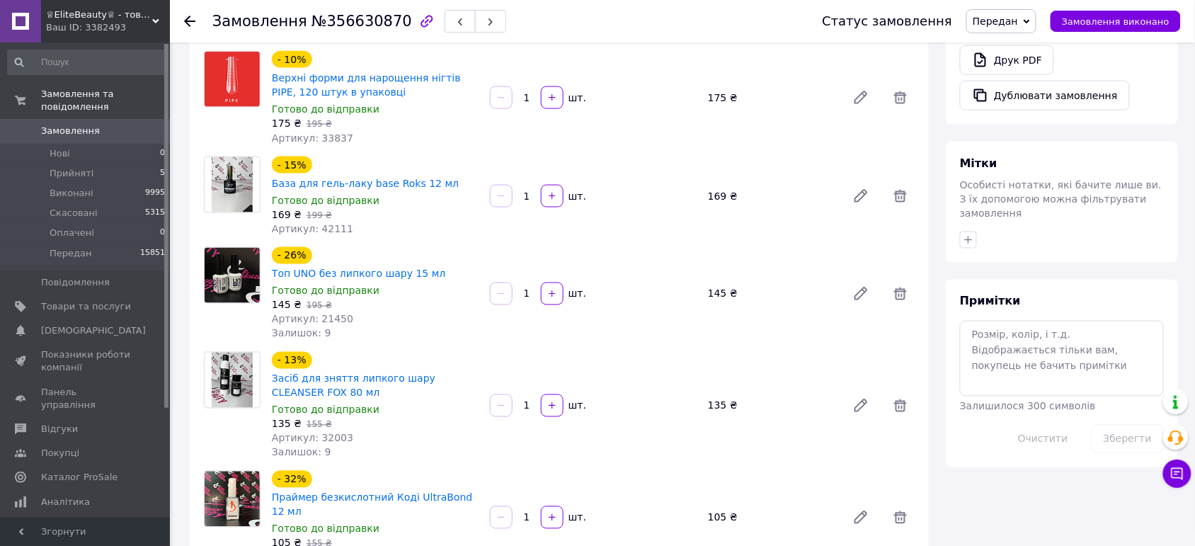
scroll to position [531, 0]
